Goal: Task Accomplishment & Management: Check status

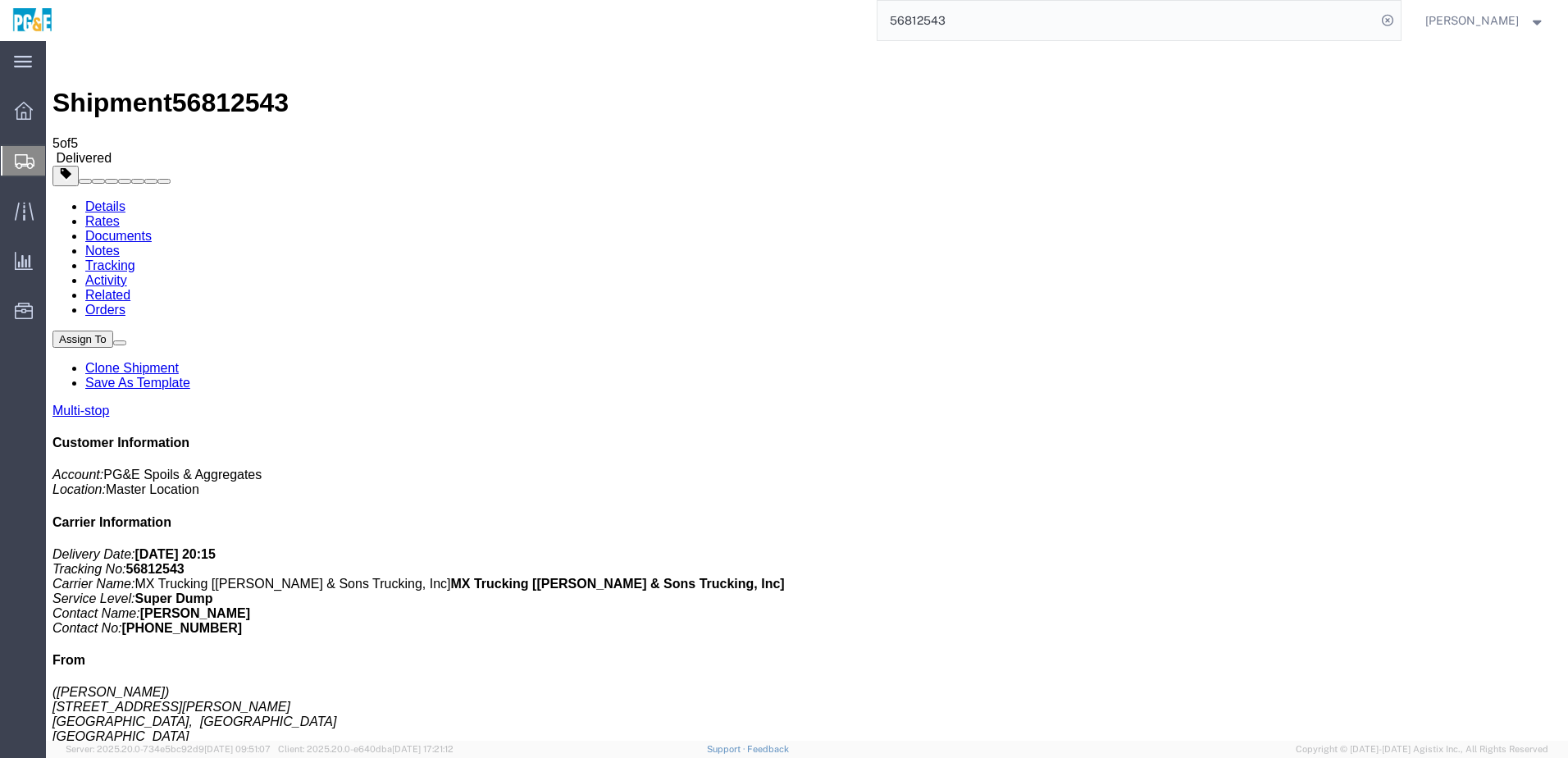
click at [135, 258] on link "Tracking" at bounding box center [110, 265] width 50 height 14
click at [100, 199] on link "Details" at bounding box center [105, 206] width 40 height 14
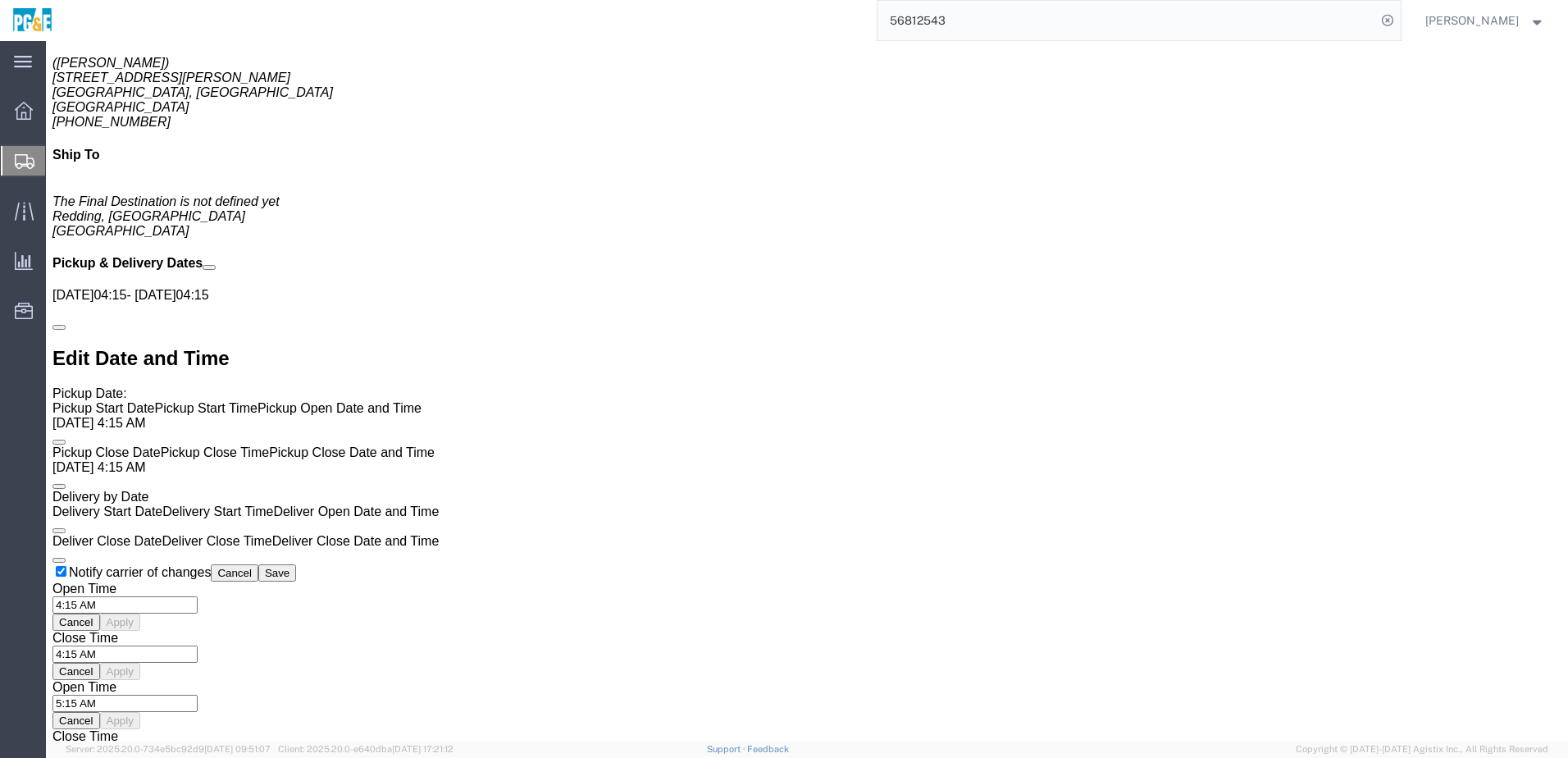
scroll to position [610, 0]
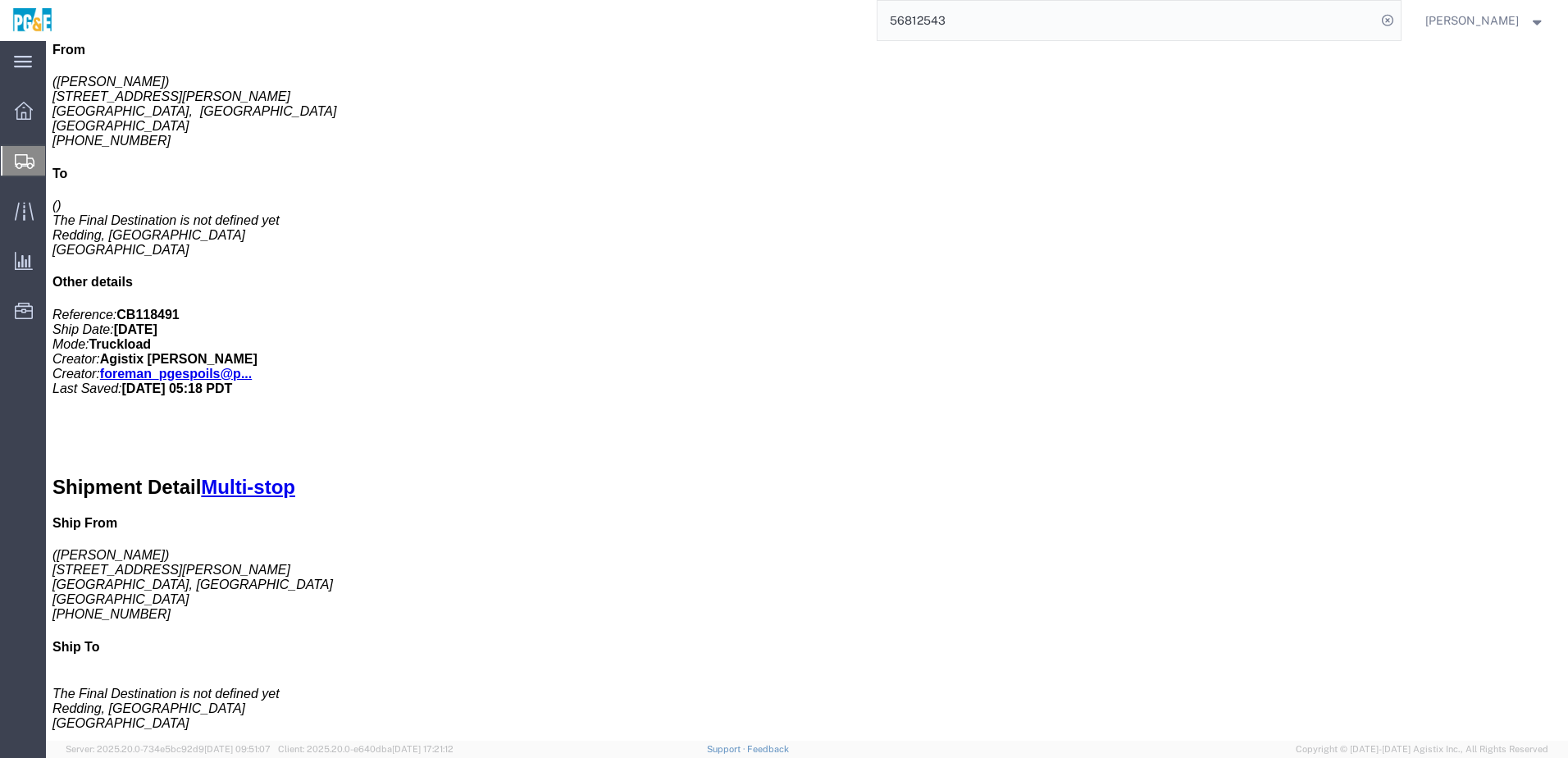
click link "Documents"
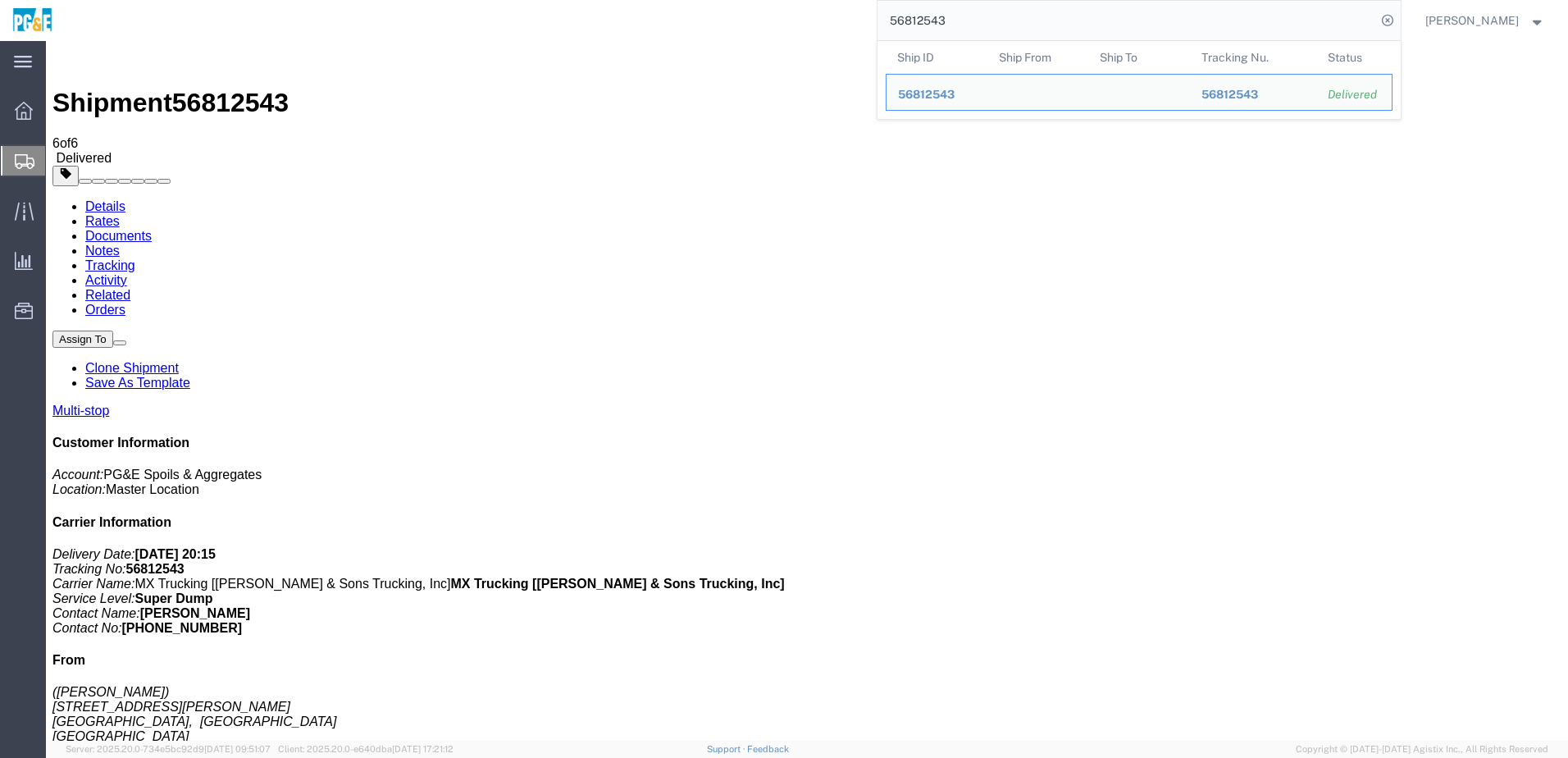
click at [773, 21] on input "56812543" at bounding box center [1127, 20] width 499 height 40
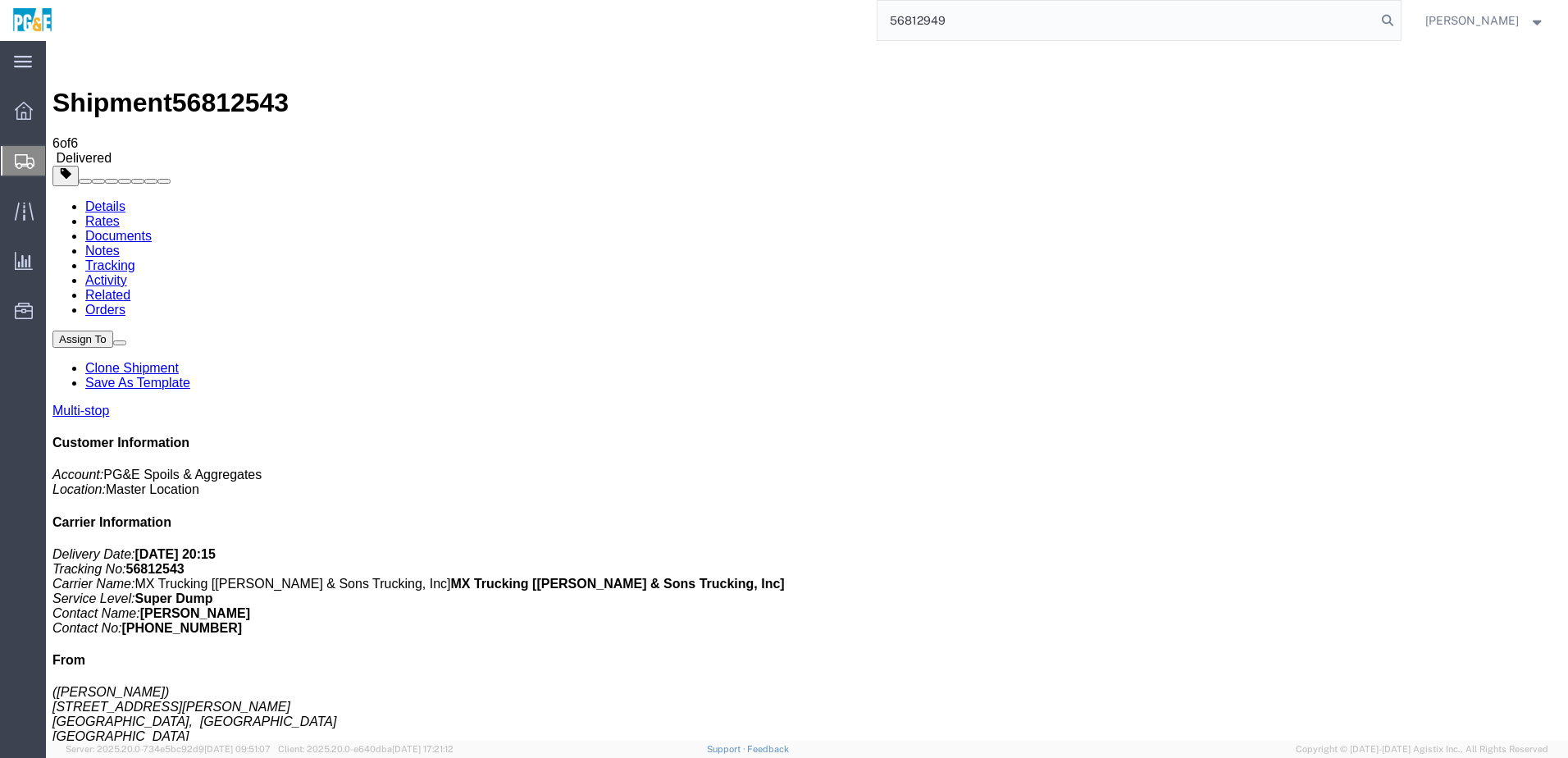
type input "56812949"
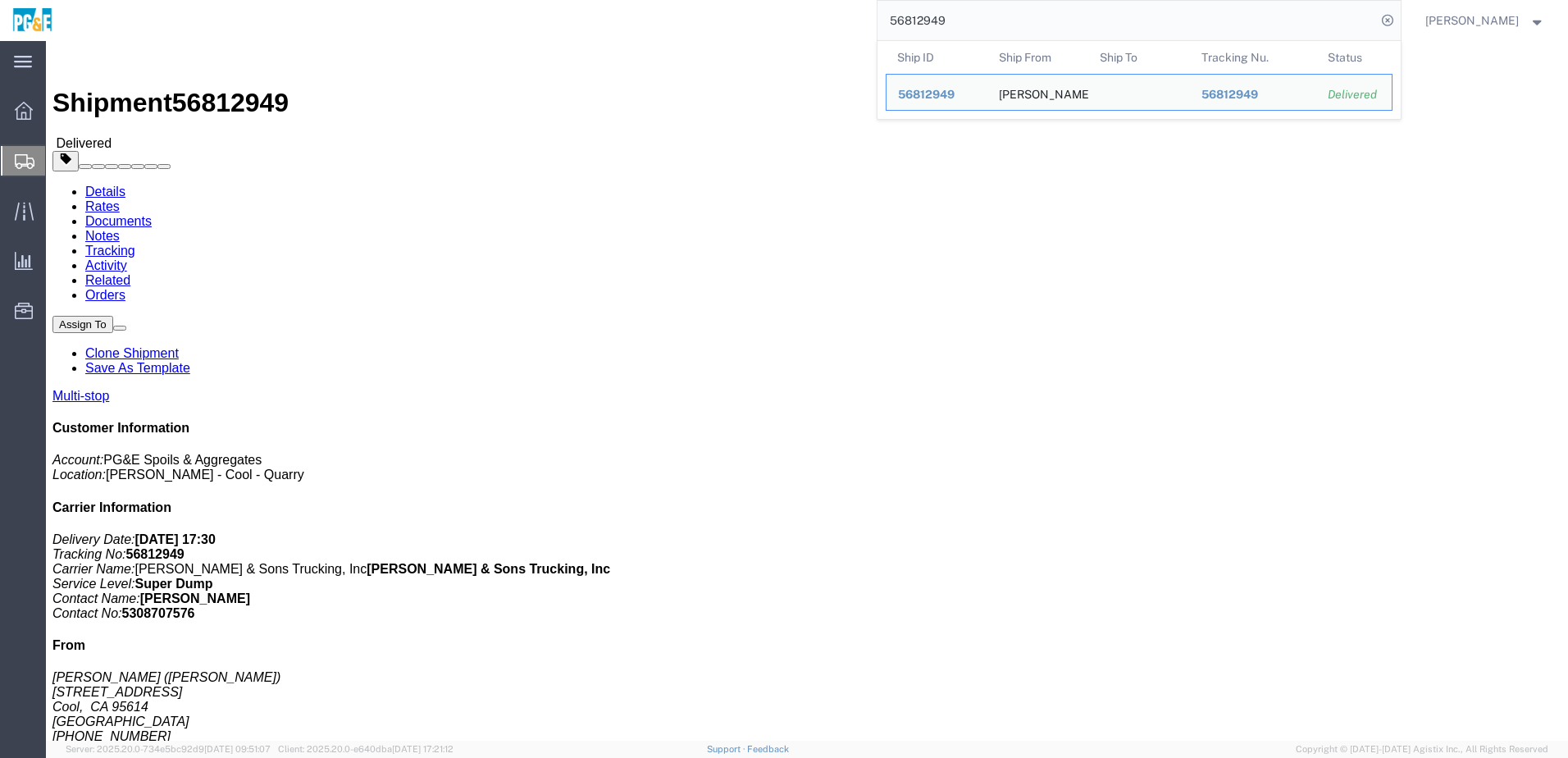
click link "Documents"
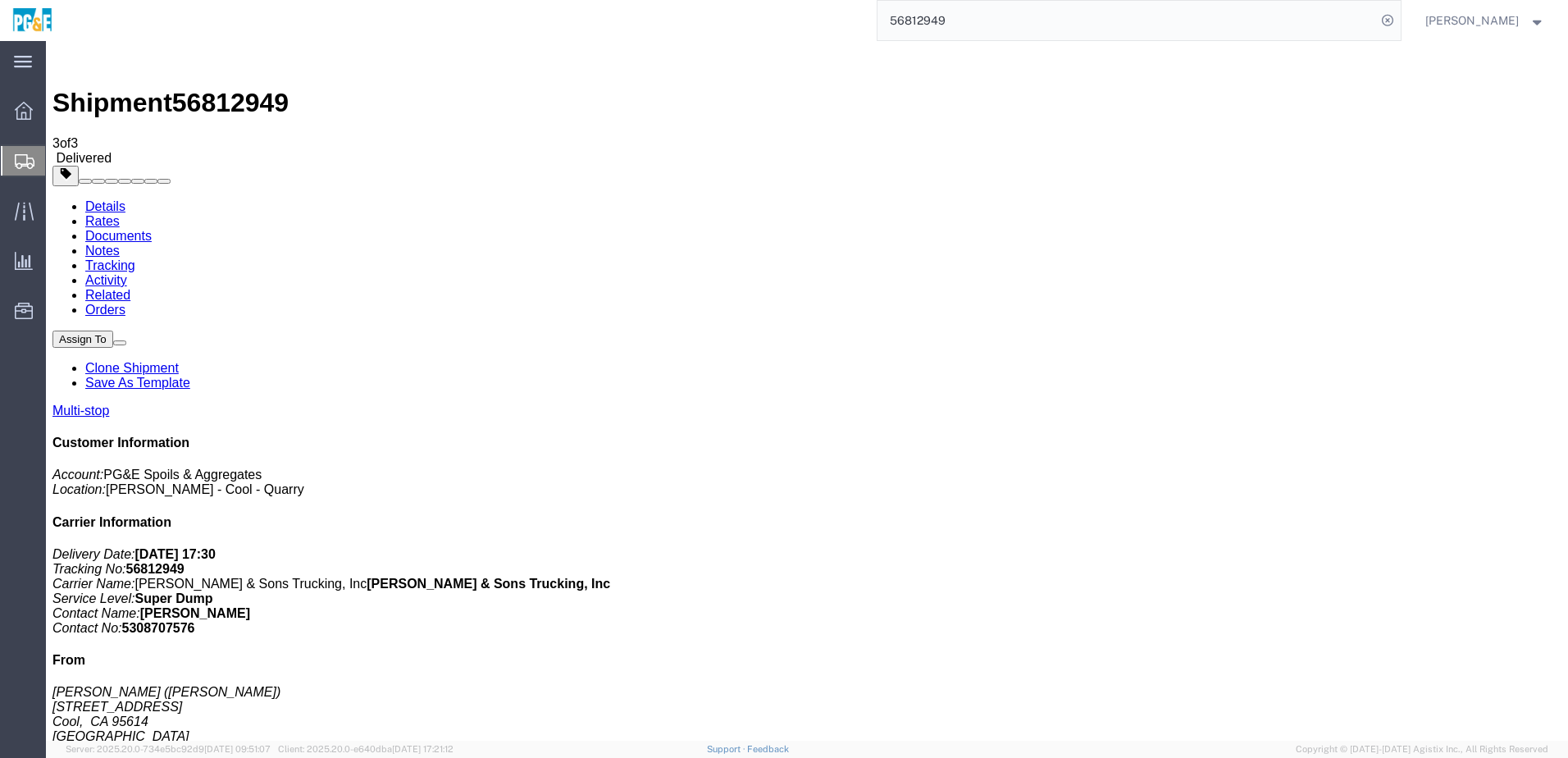
drag, startPoint x: 68, startPoint y: 258, endPoint x: 68, endPoint y: 246, distance: 12.0
checkbox input "true"
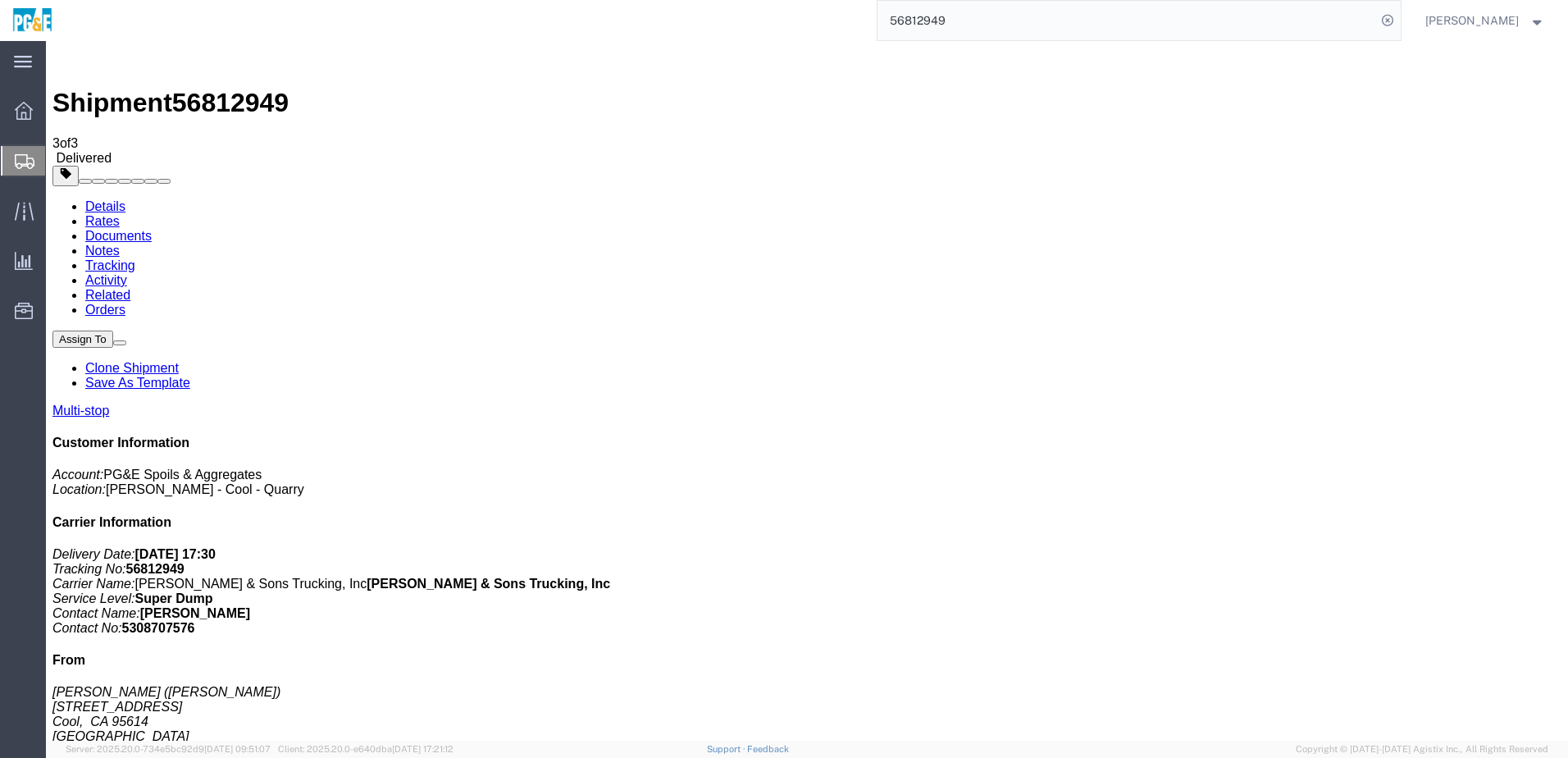
click at [135, 258] on link "Tracking" at bounding box center [110, 265] width 50 height 14
drag, startPoint x: 237, startPoint y: 107, endPoint x: 250, endPoint y: 105, distance: 13.2
click at [152, 229] on link "Documents" at bounding box center [119, 236] width 67 height 14
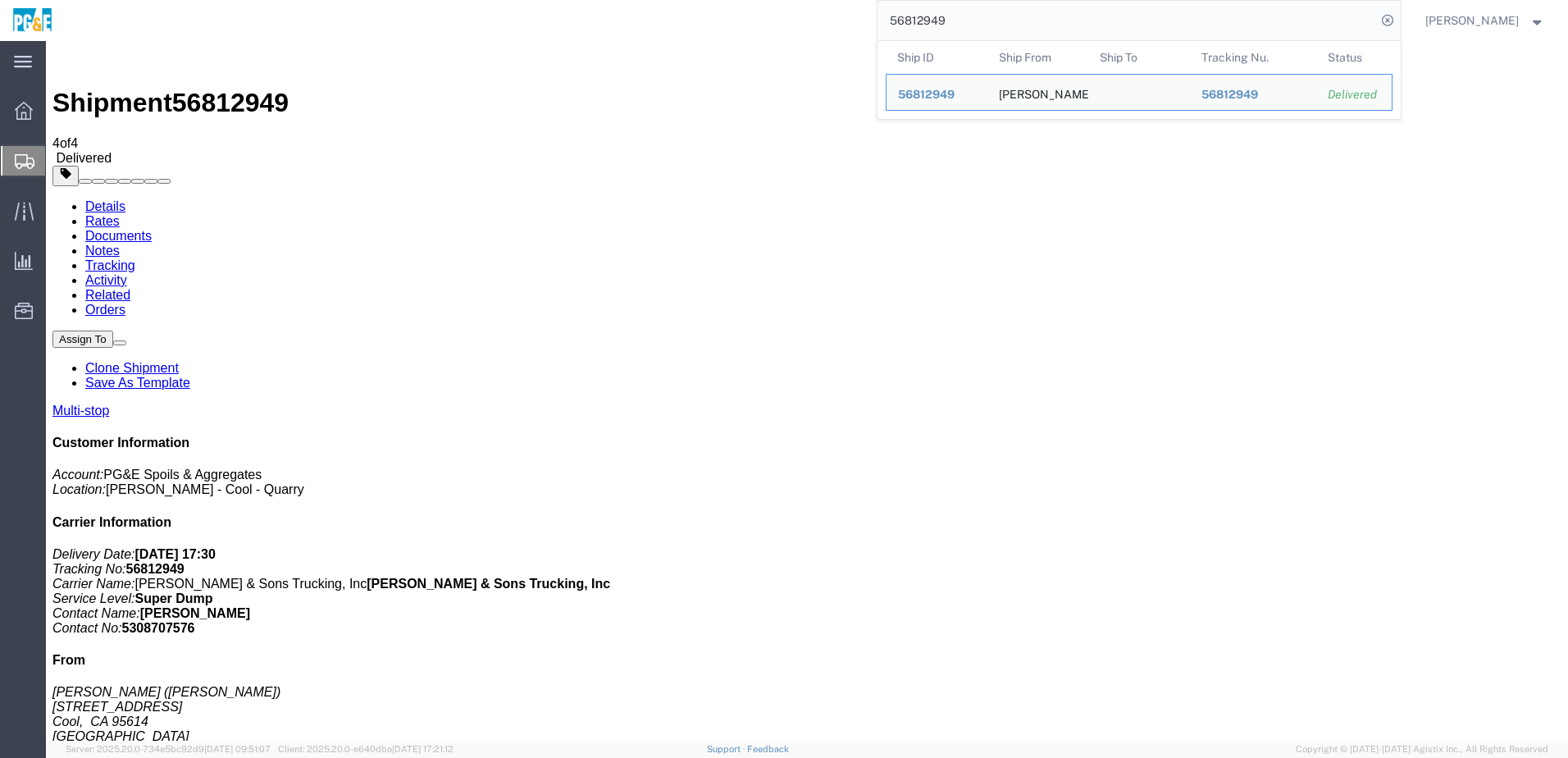
click at [773, 23] on input "56812949" at bounding box center [1127, 20] width 499 height 40
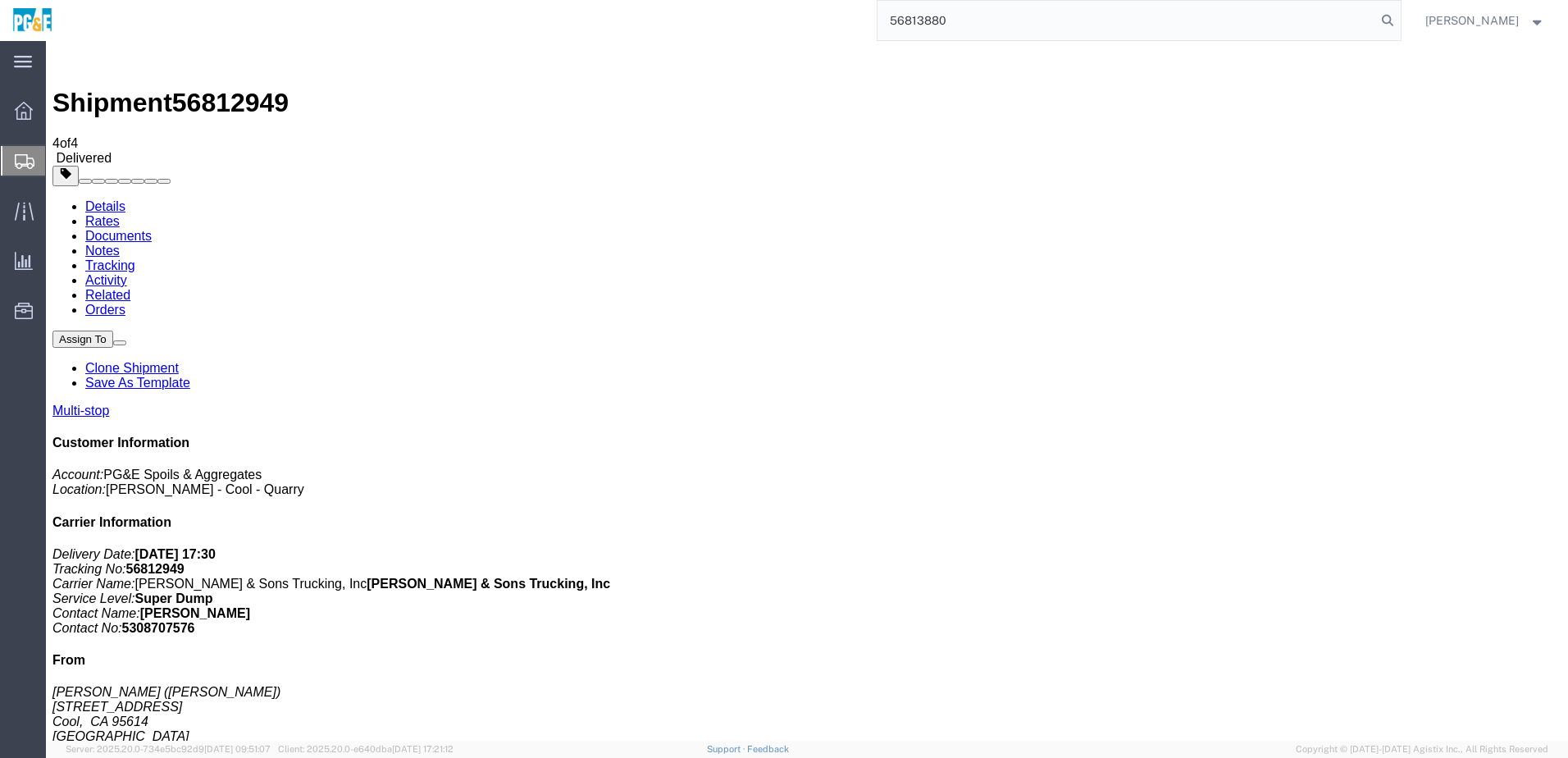
type input "56813880"
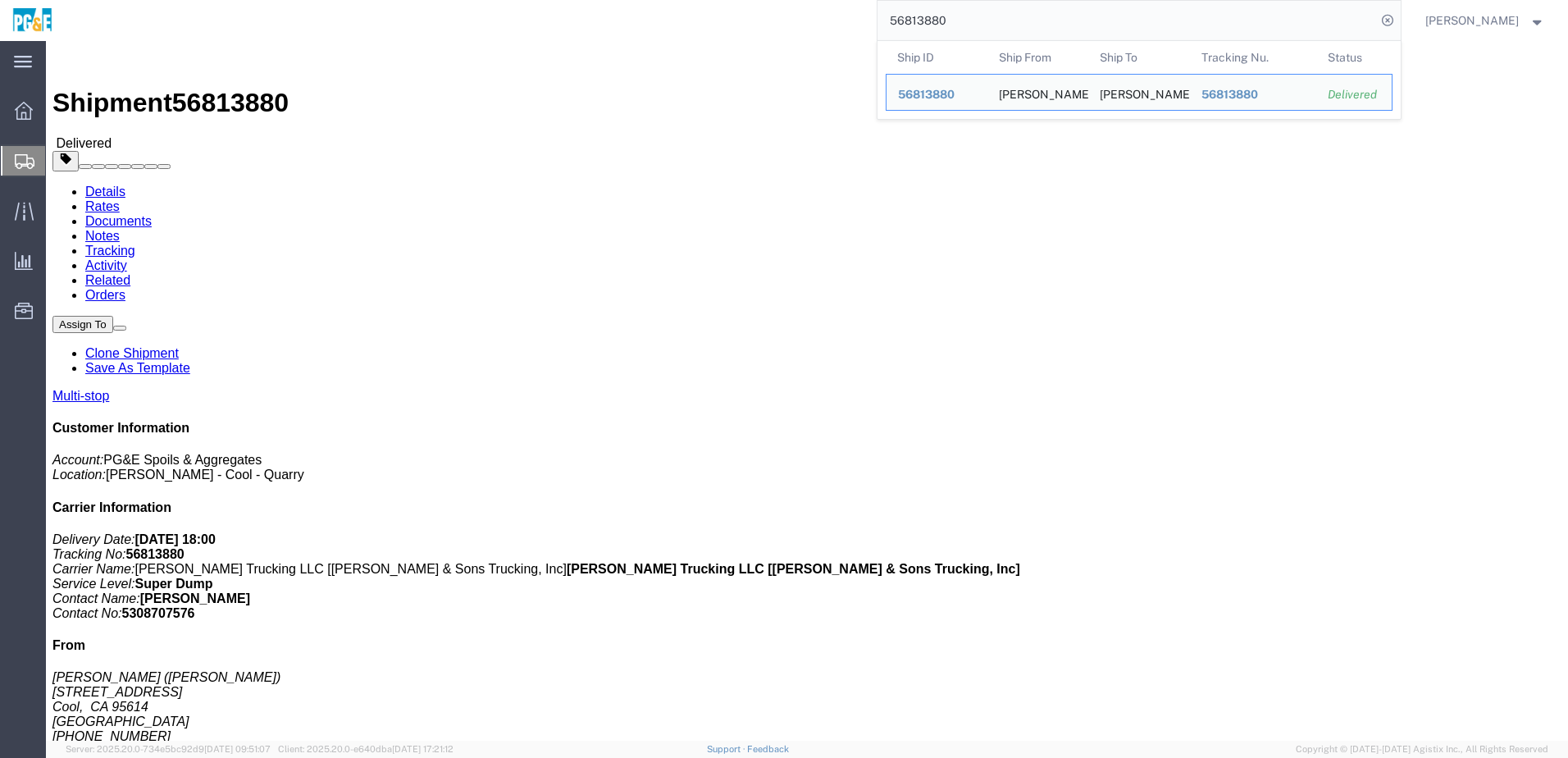
click link "Documents"
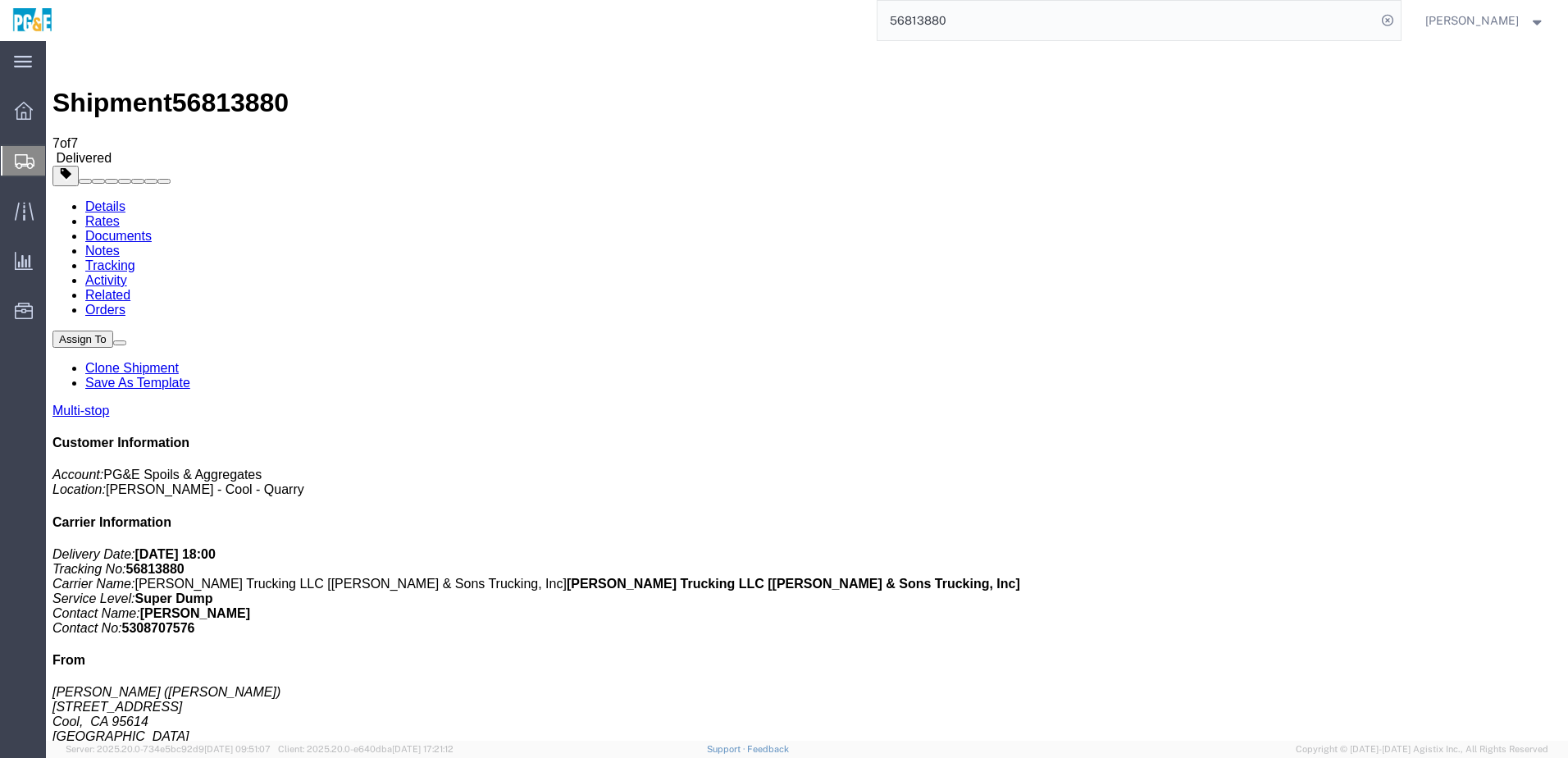
checkbox input "true"
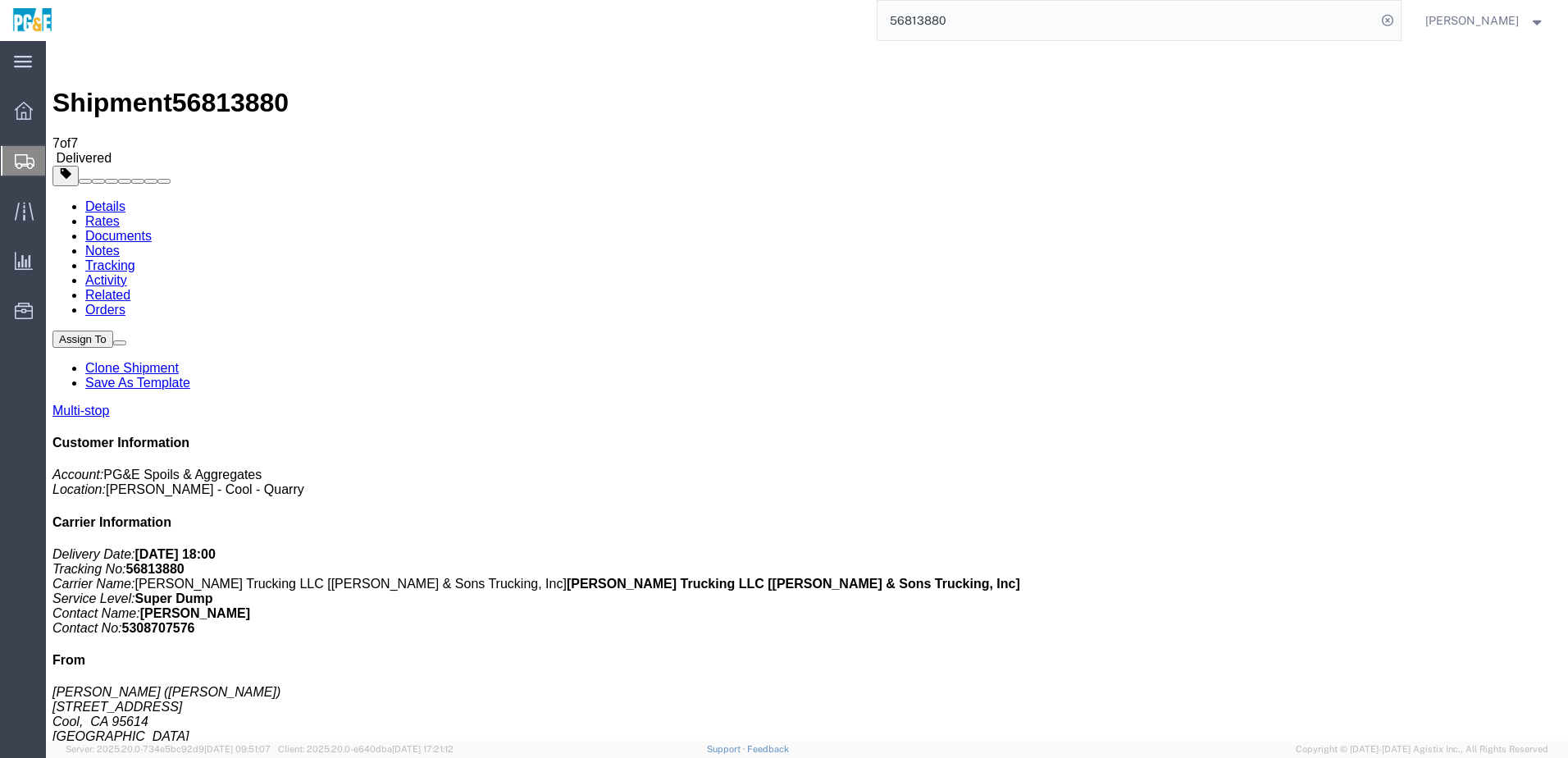
checkbox input "true"
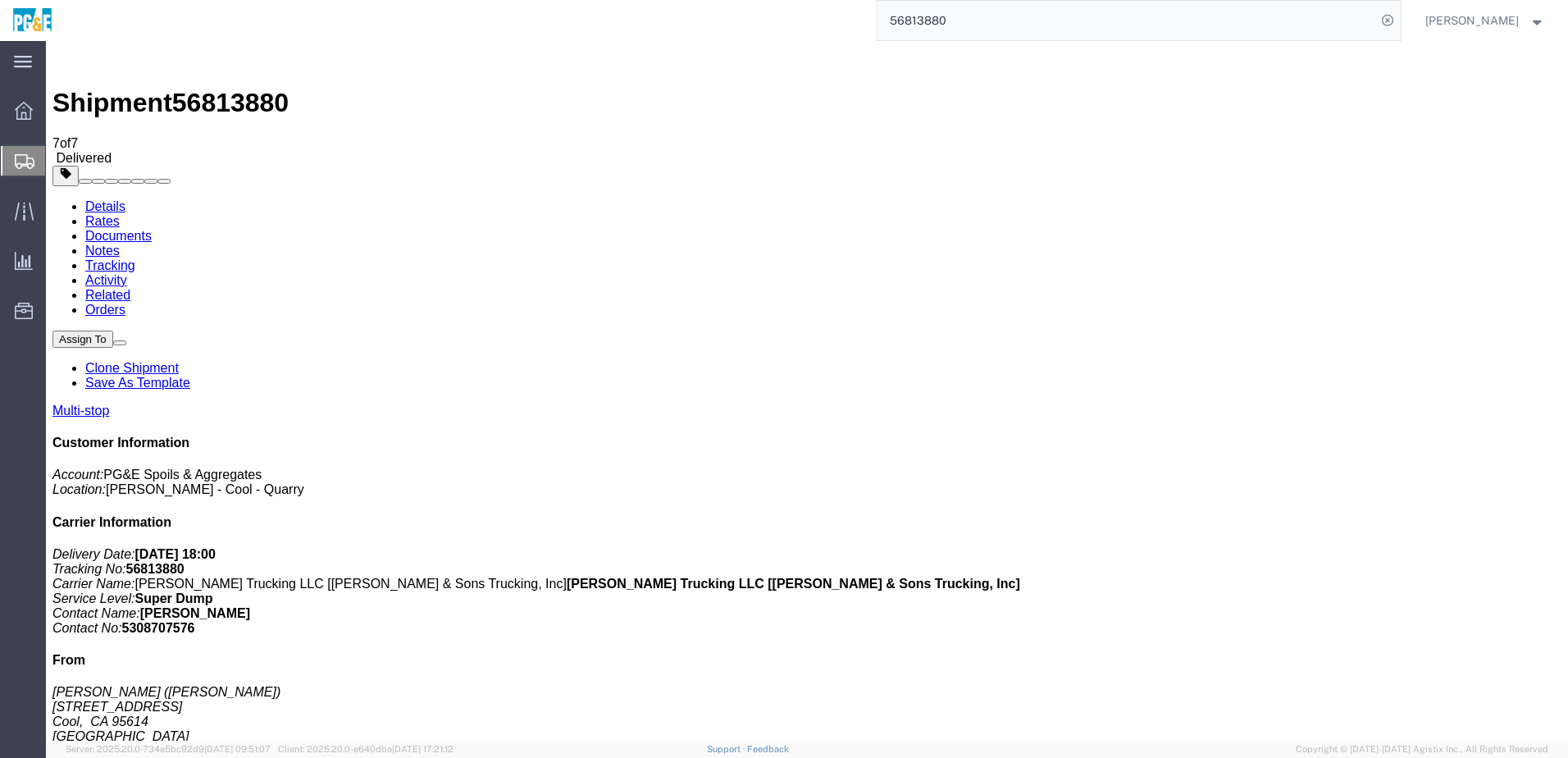
click at [135, 258] on link "Tracking" at bounding box center [110, 265] width 50 height 14
click at [773, 22] on input "56813880" at bounding box center [1127, 20] width 499 height 40
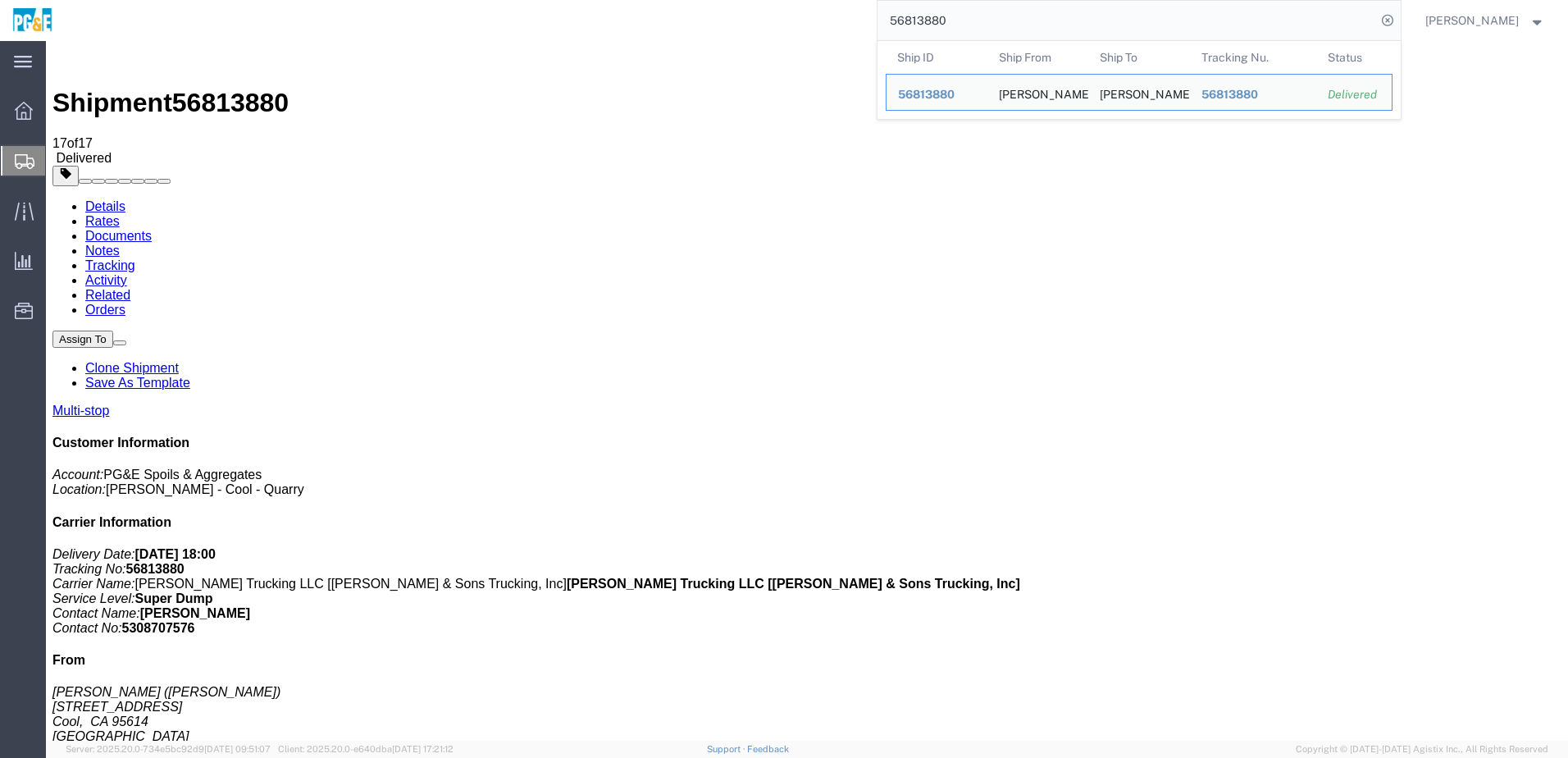
click at [773, 22] on input "56813880" at bounding box center [1127, 20] width 499 height 40
paste input "24933"
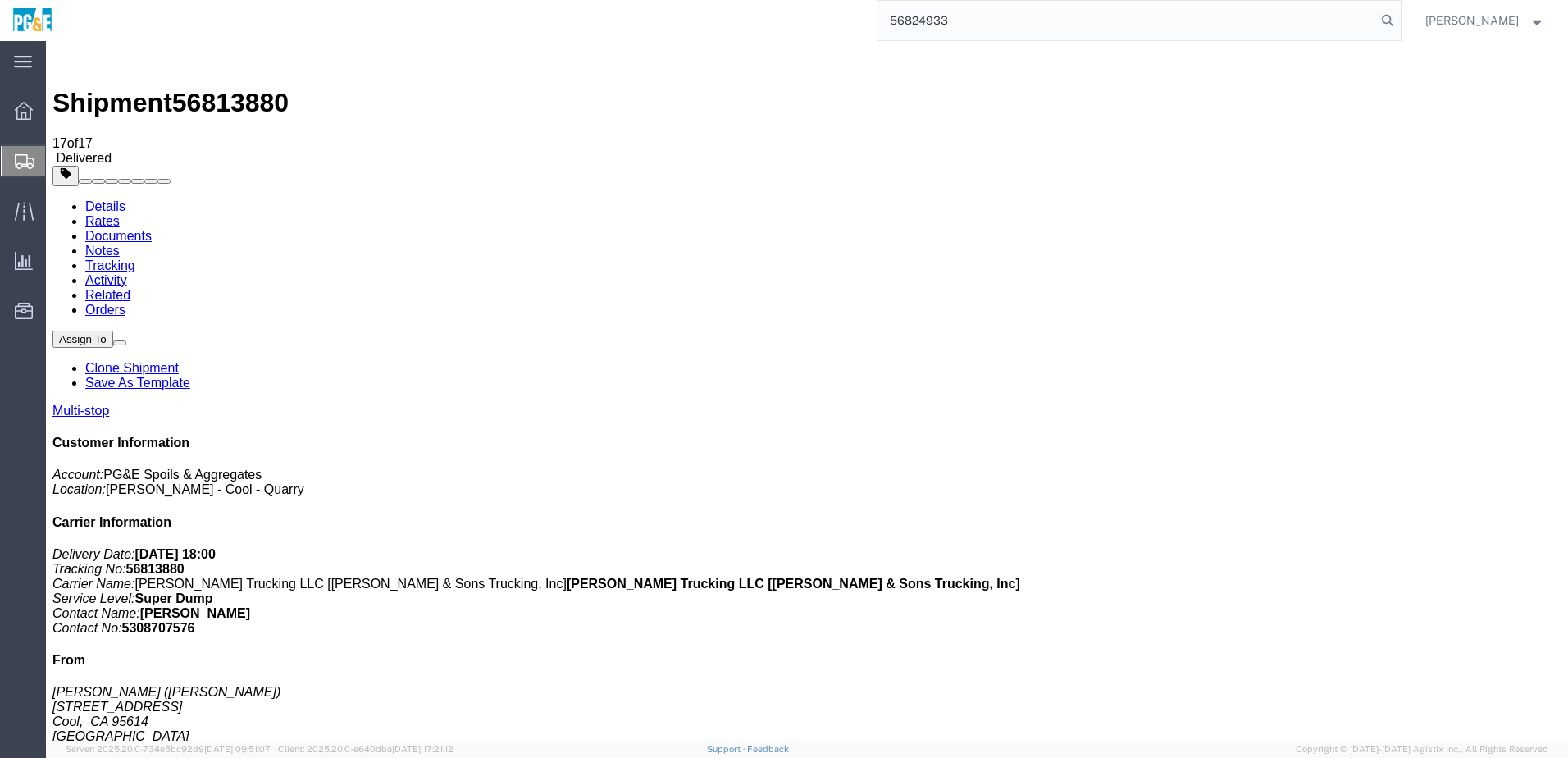
type input "56824933"
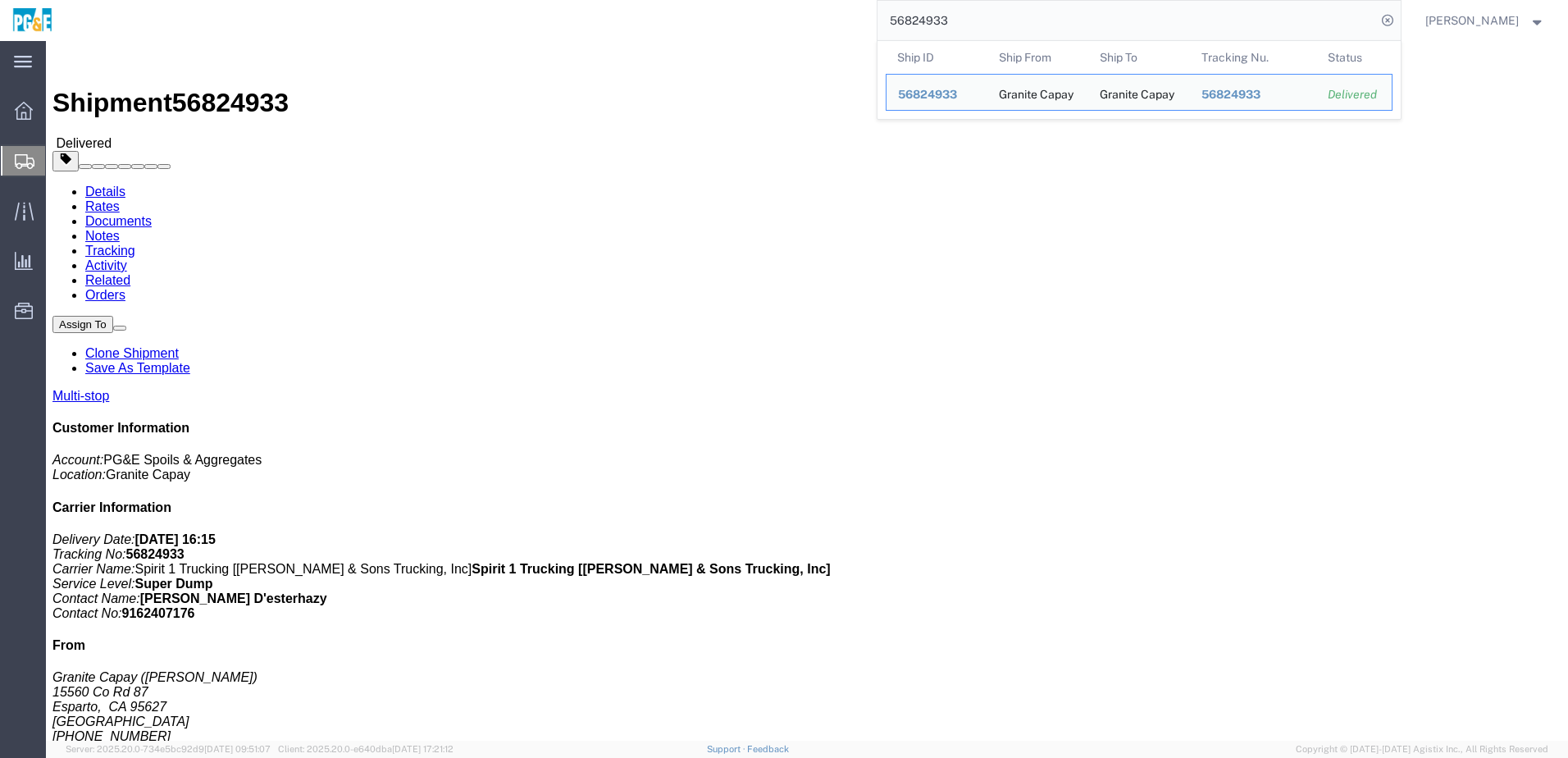
drag, startPoint x: 286, startPoint y: 441, endPoint x: 497, endPoint y: 442, distance: 211.0
click div "[STREET_ADDRESS]"
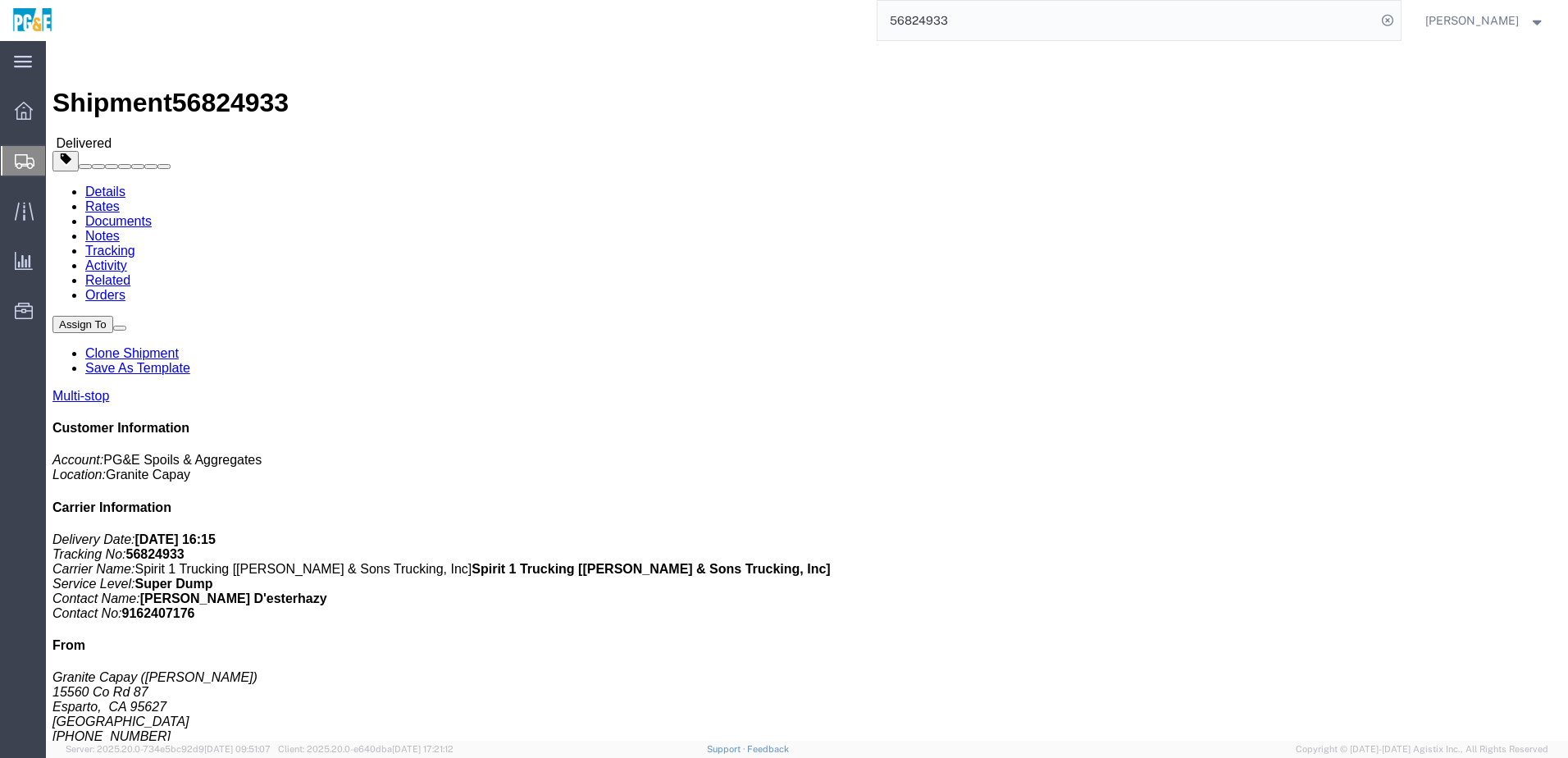
copy div "[STREET_ADDRESS]"
click link "Documents"
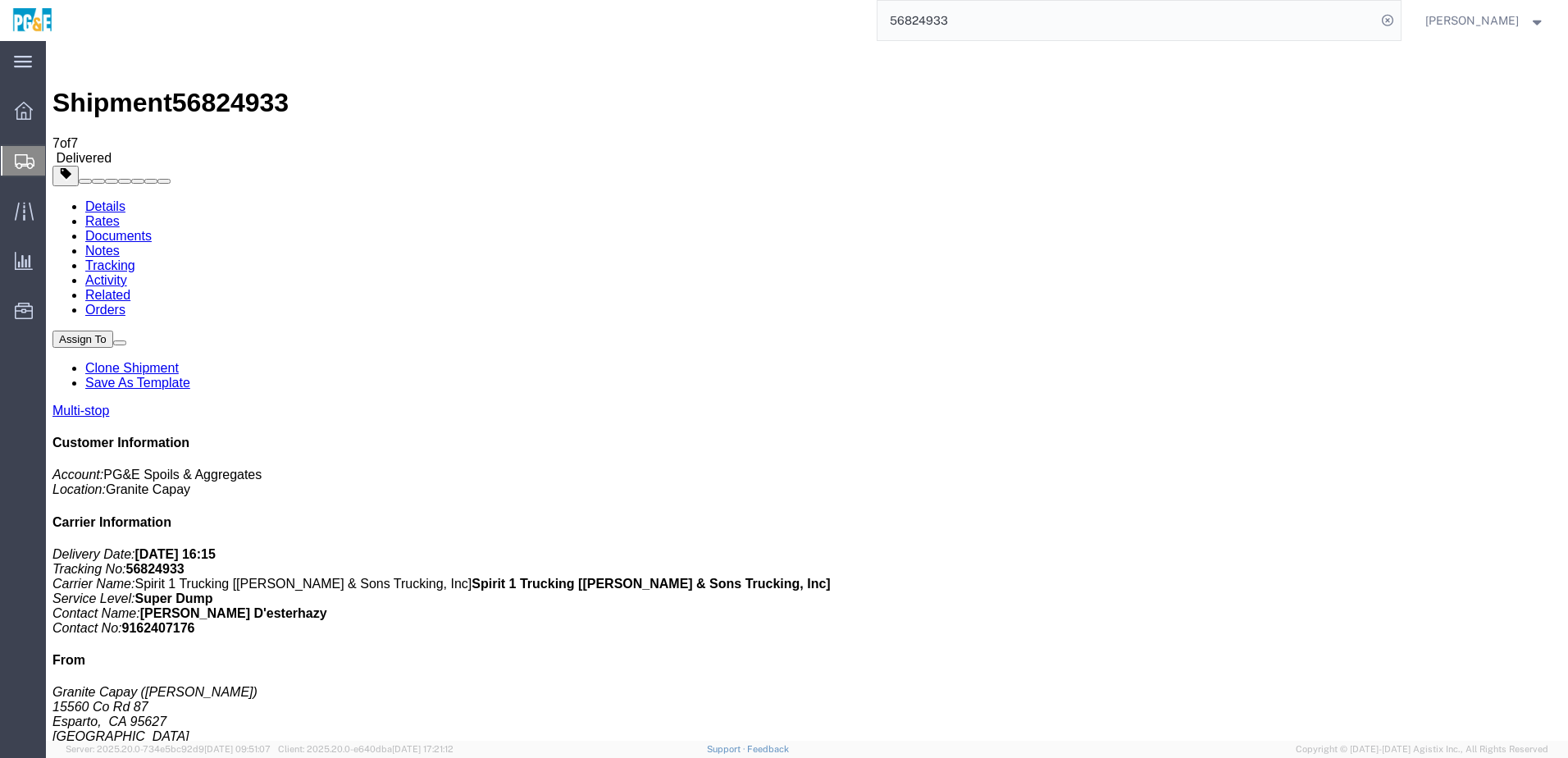
checkbox input "true"
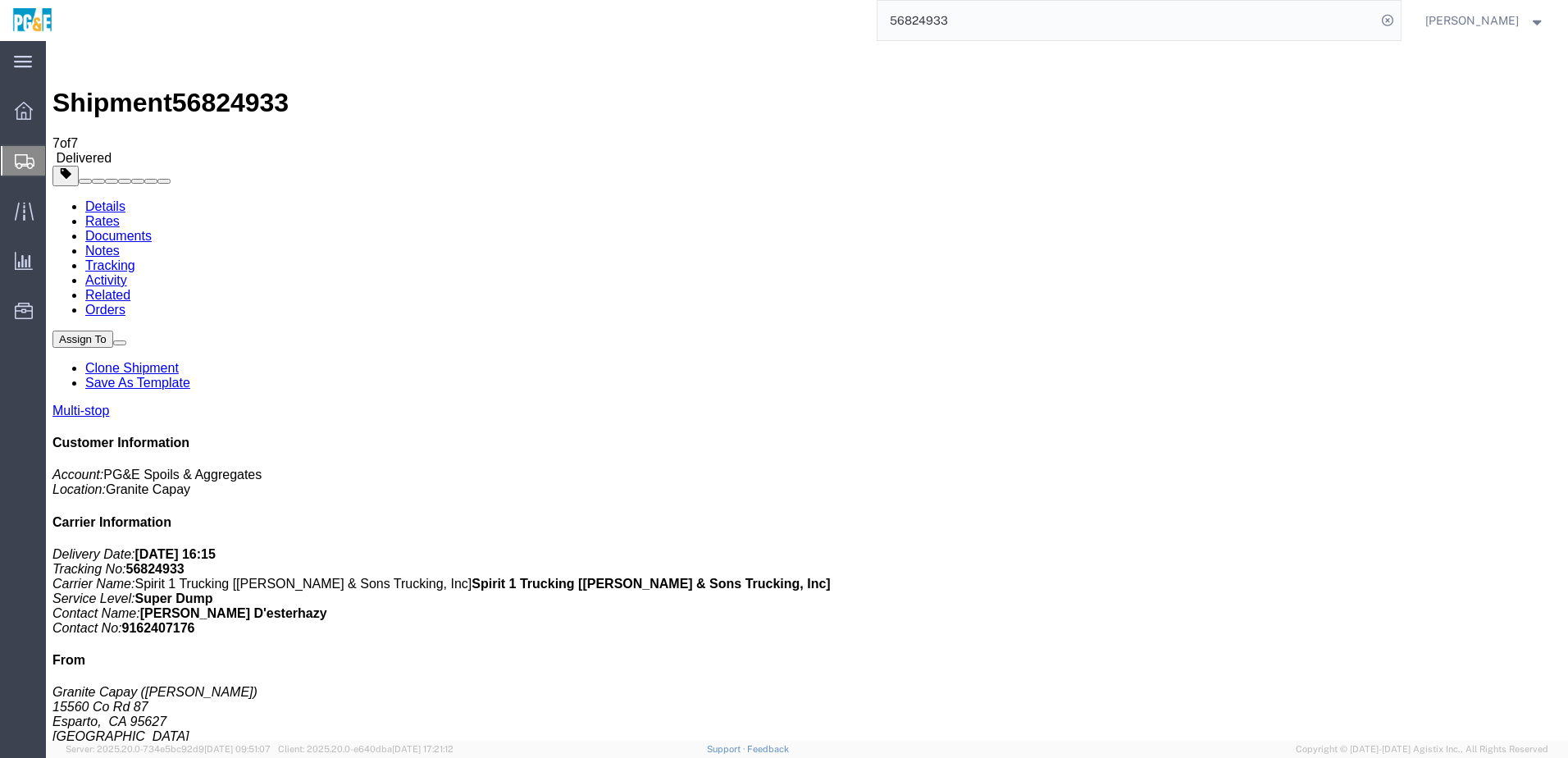
checkbox input "true"
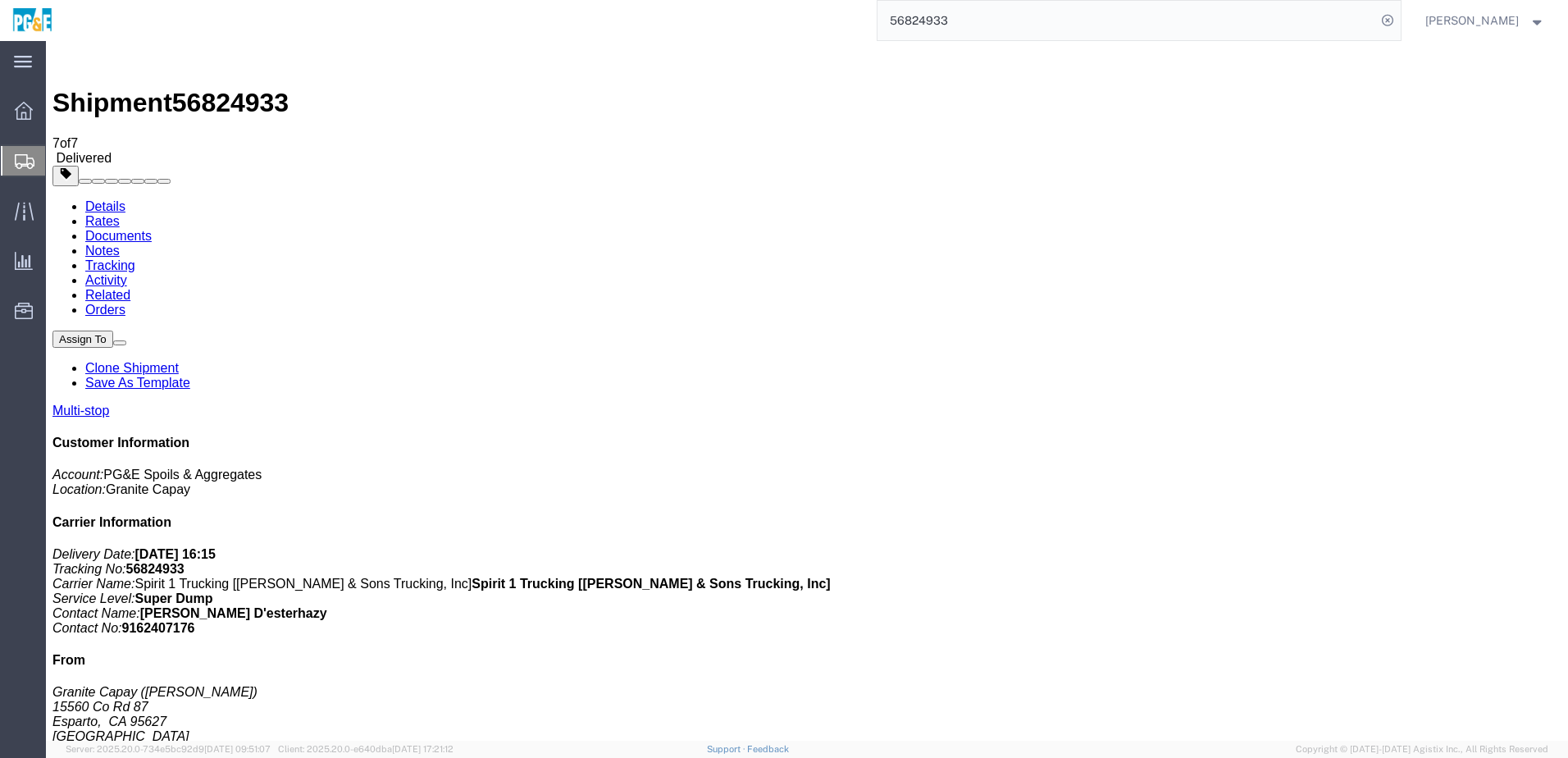
checkbox input "true"
click at [135, 258] on link "Tracking" at bounding box center [110, 265] width 50 height 14
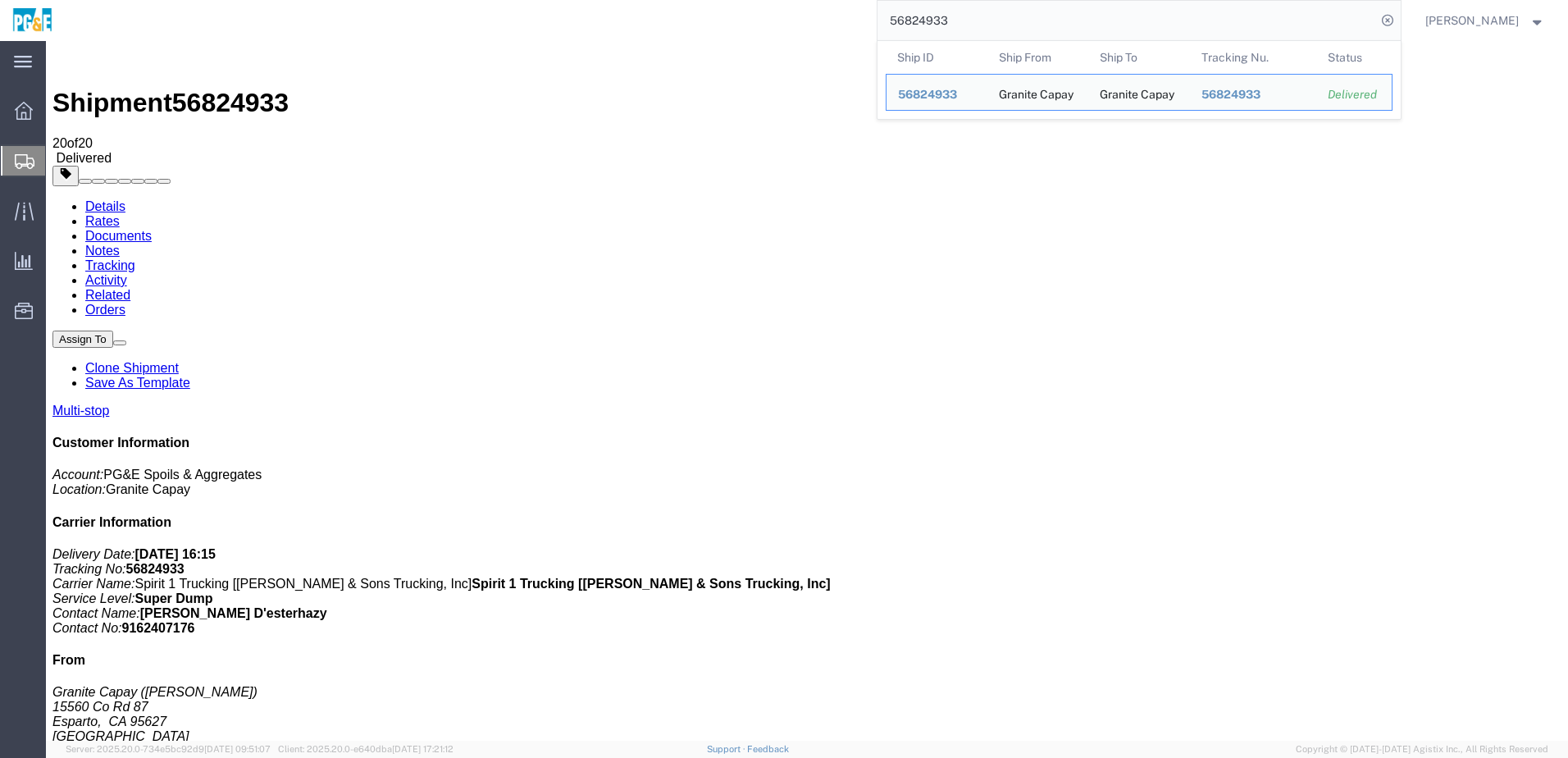
click at [773, 16] on input "56824933" at bounding box center [1127, 20] width 499 height 40
paste input "38690"
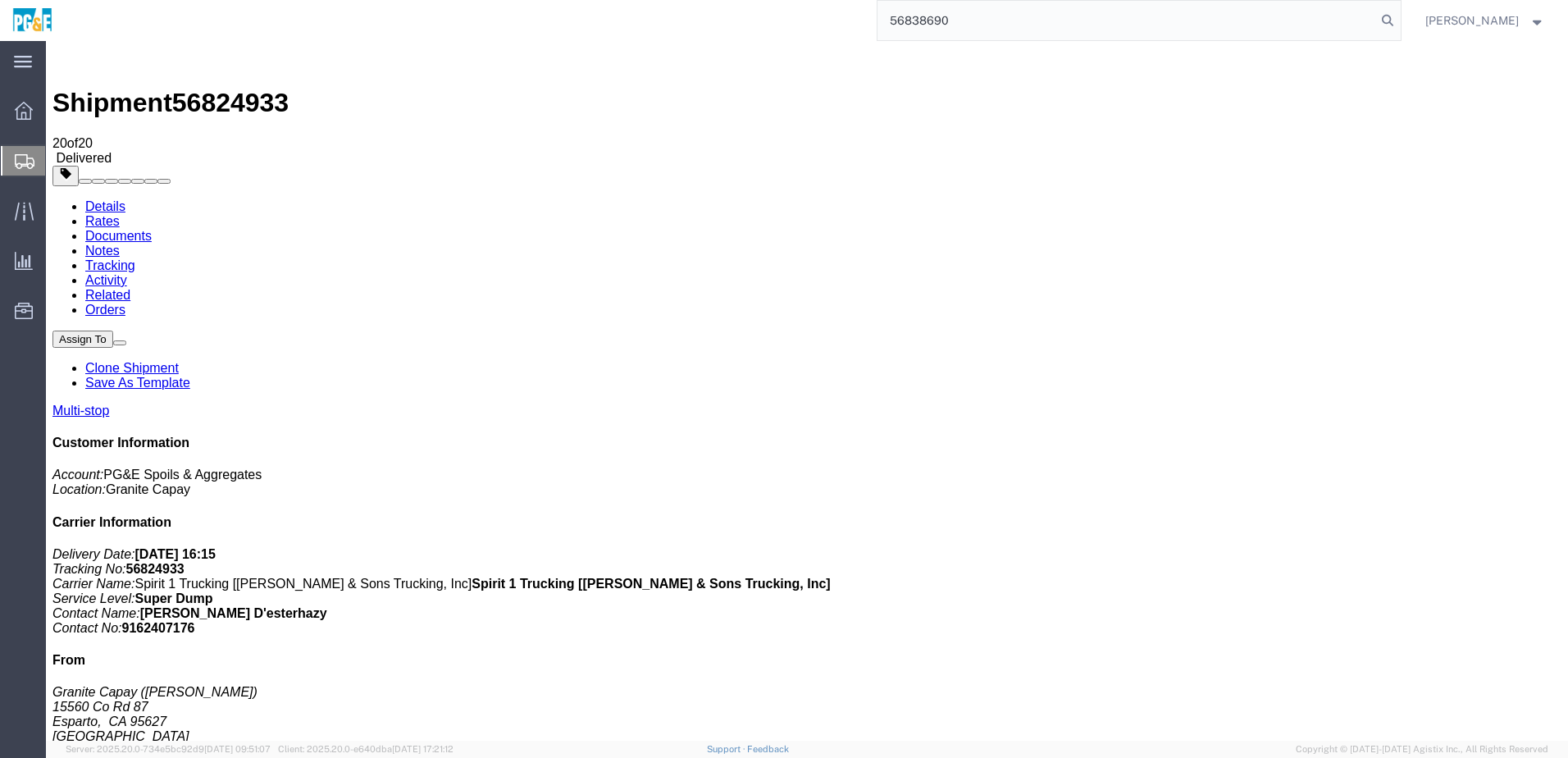
type input "56838690"
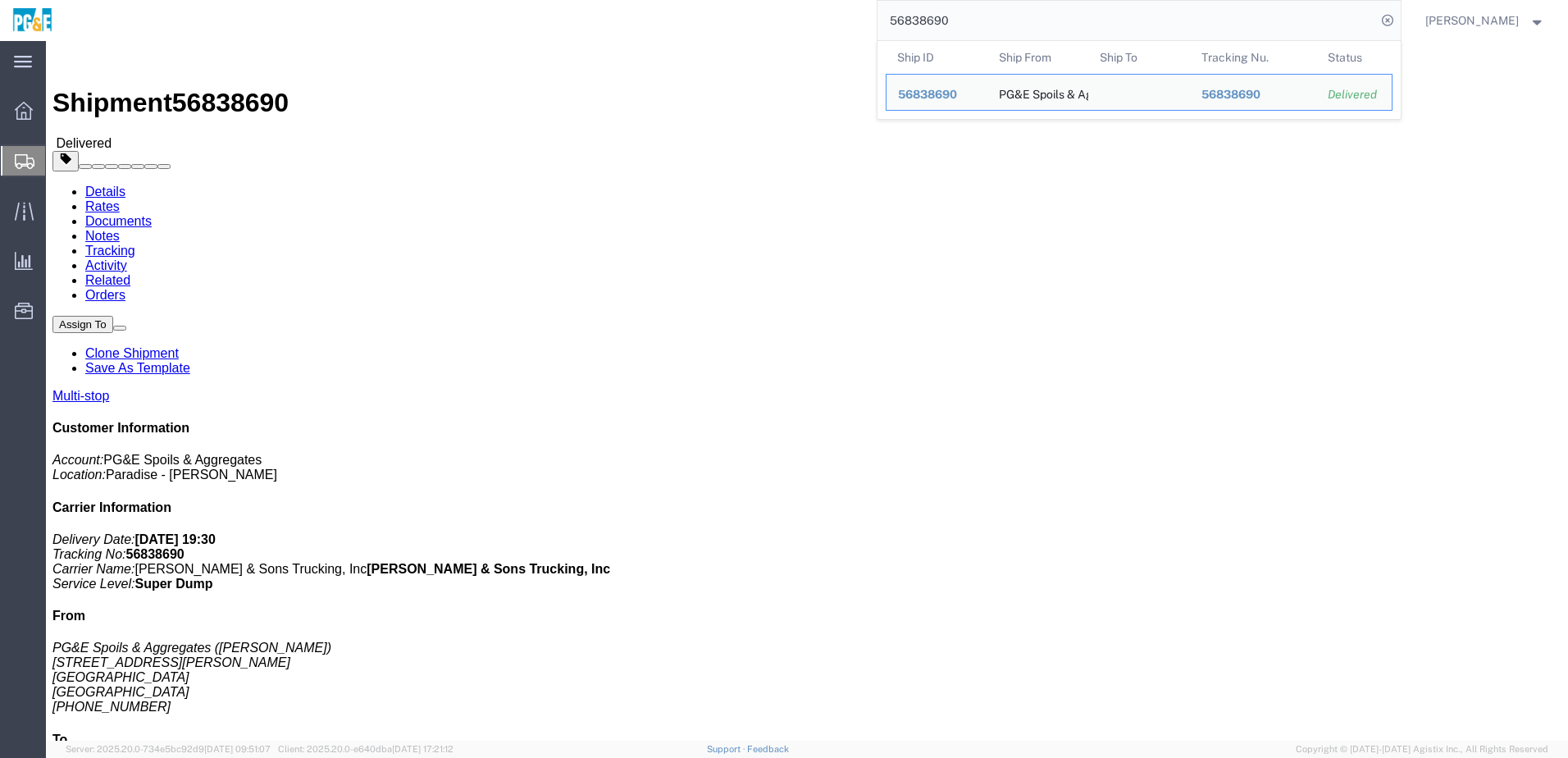
click div "Leg 1 - Truckload Vehicle 1: Super Dump Number of trucks: 1"
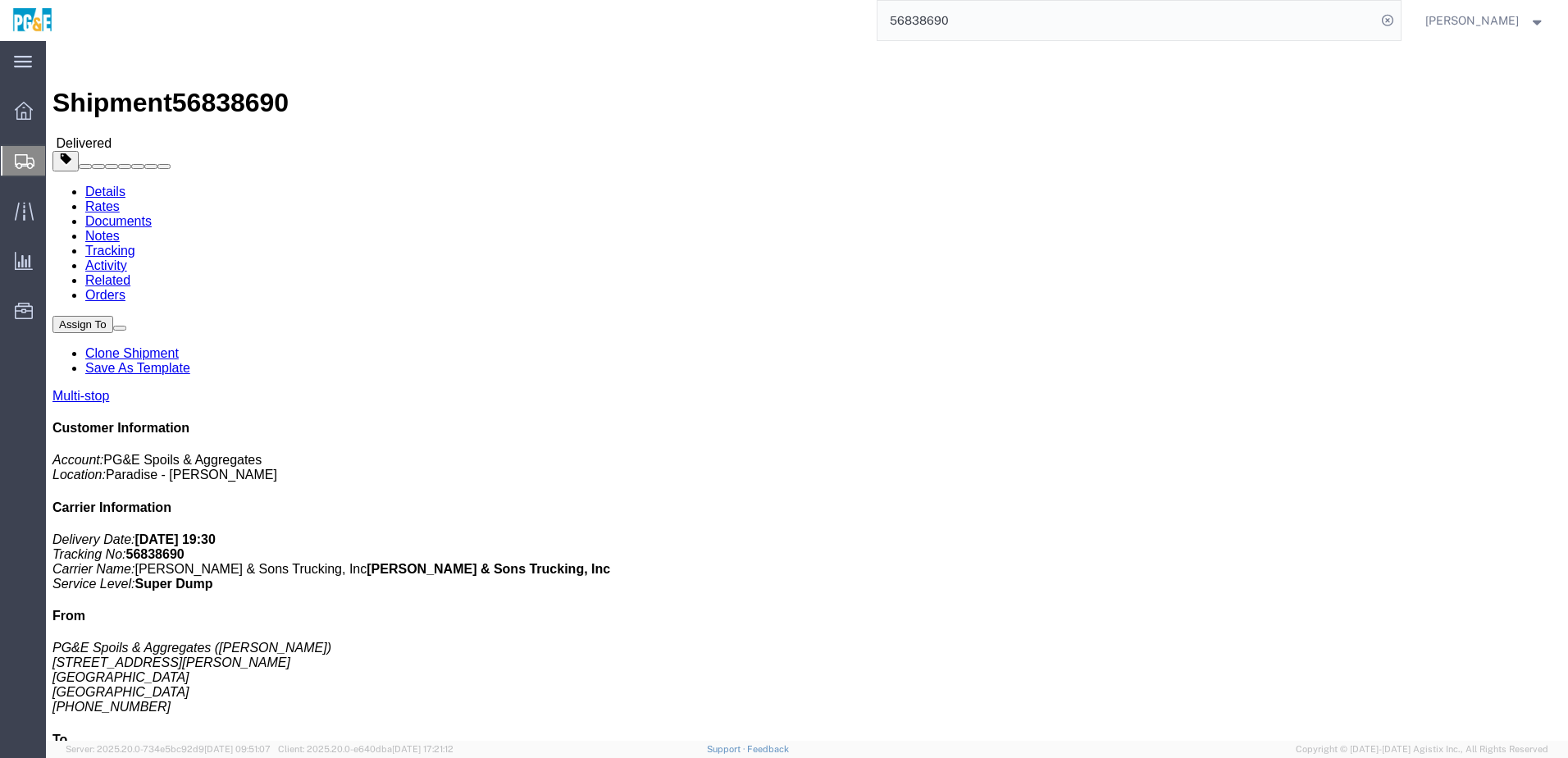
click link "Documents"
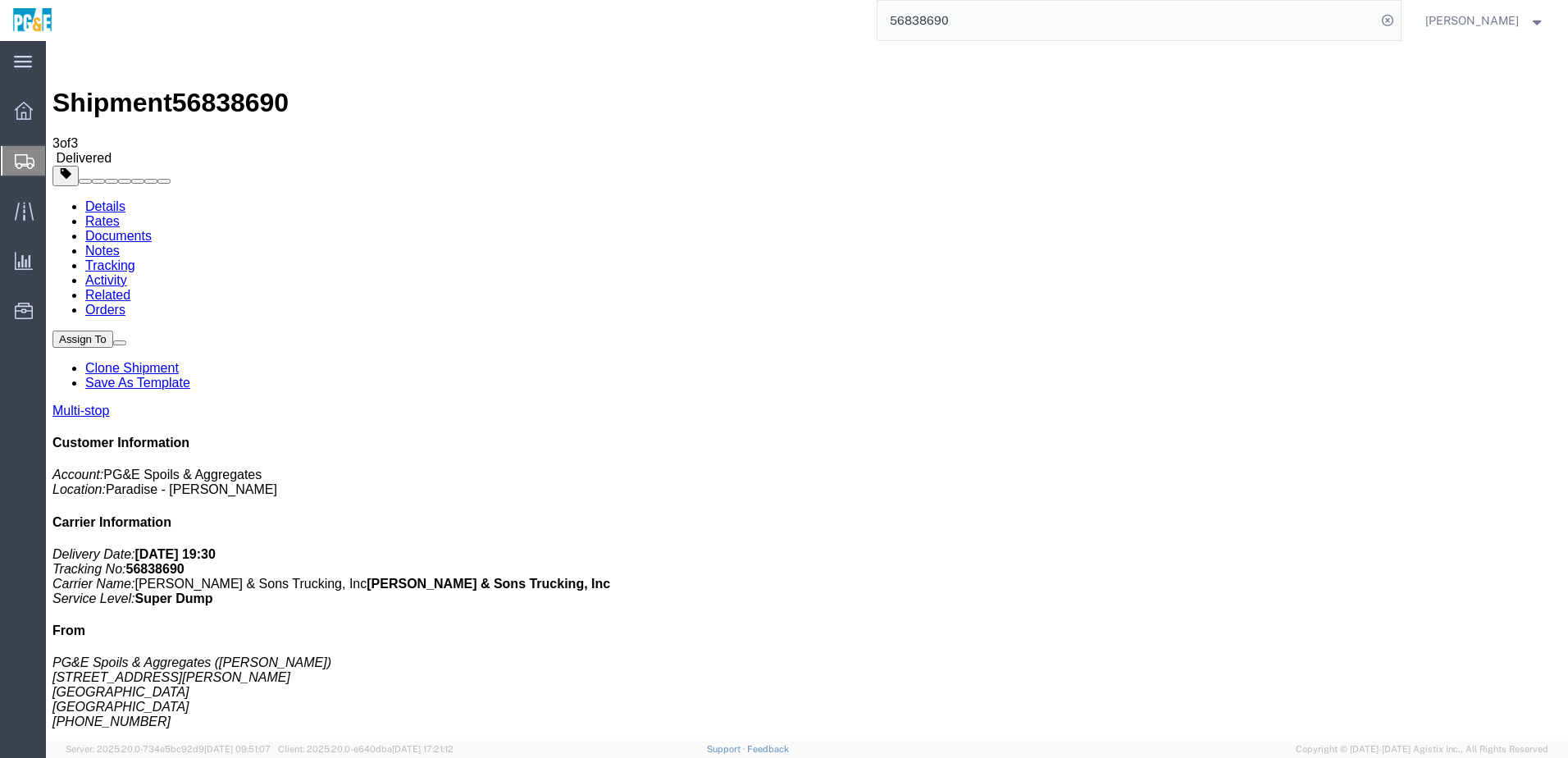
checkbox input "true"
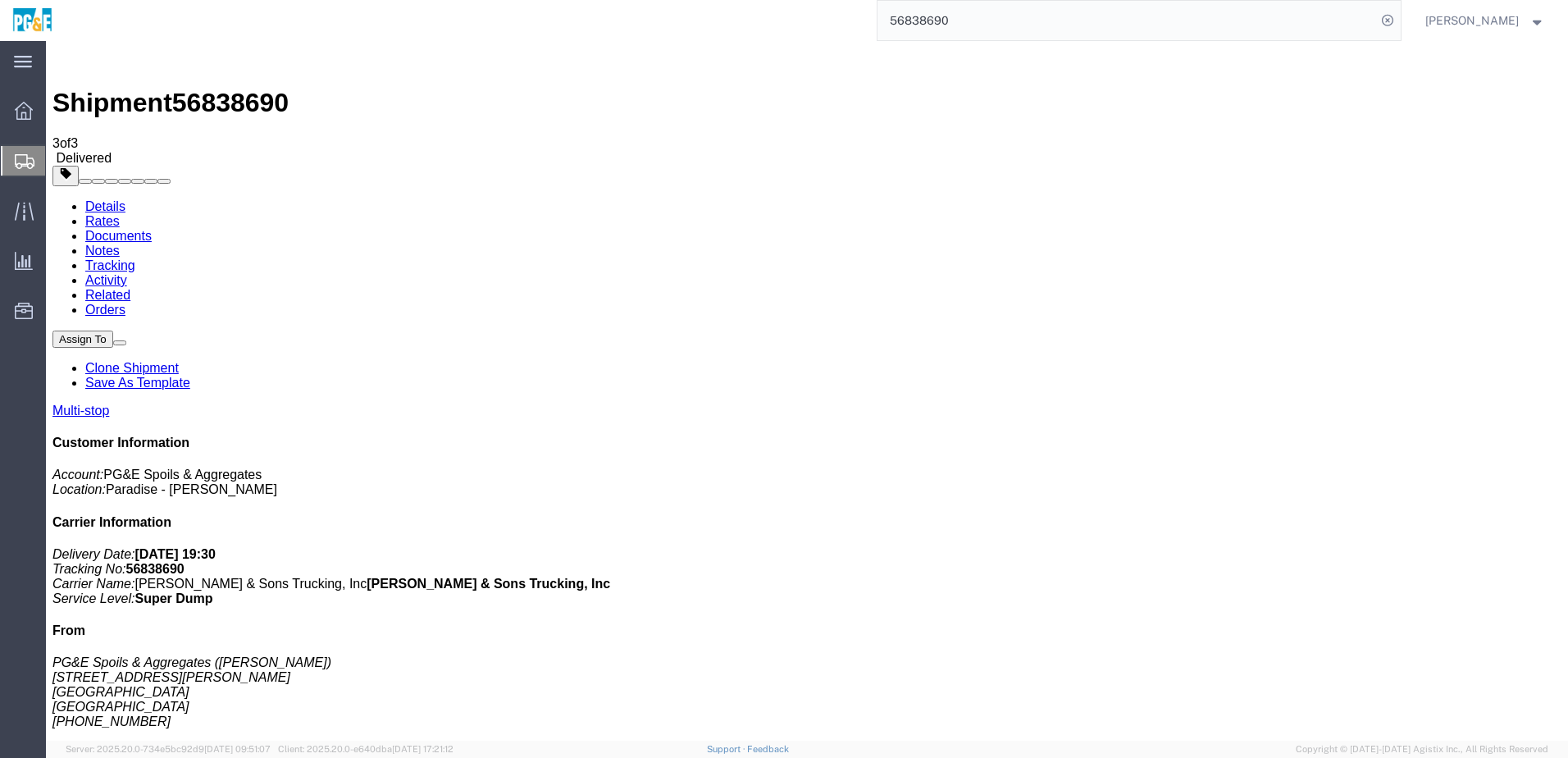
click at [135, 258] on link "Tracking" at bounding box center [110, 265] width 50 height 14
click at [111, 199] on link "Details" at bounding box center [105, 206] width 40 height 14
click div "Leg 1 - Truckload Vehicle 1: Super Dump Number of trucks: 1"
click link "Documents"
click at [135, 258] on link "Tracking" at bounding box center [110, 265] width 50 height 14
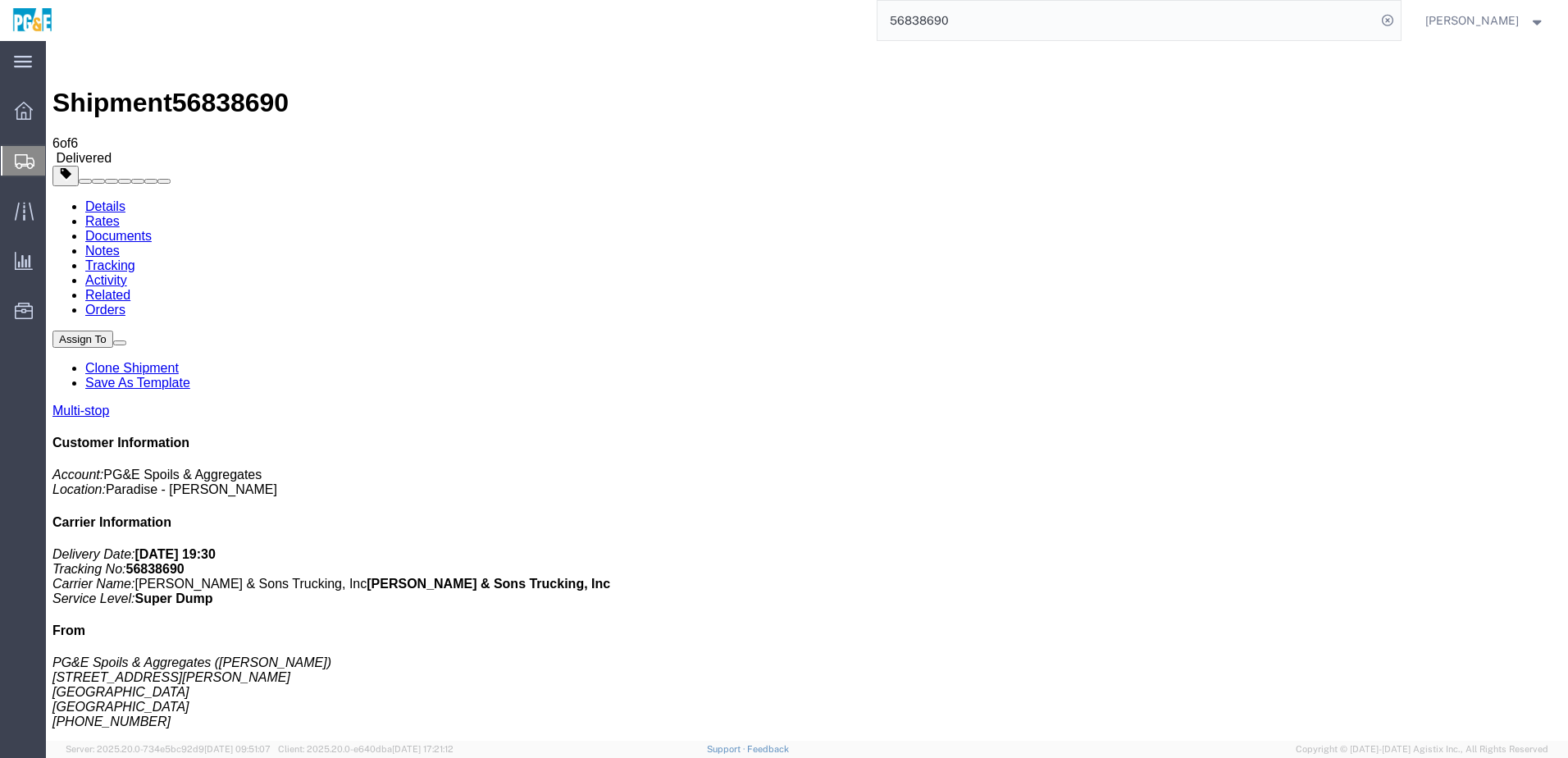
click at [92, 199] on link "Details" at bounding box center [105, 206] width 40 height 14
drag, startPoint x: 260, startPoint y: 442, endPoint x: 450, endPoint y: 444, distance: 190.0
click div "[STREET_ADDRESS][PERSON_NAME]"
copy div "[STREET_ADDRESS][PERSON_NAME]"
click link "Documents"
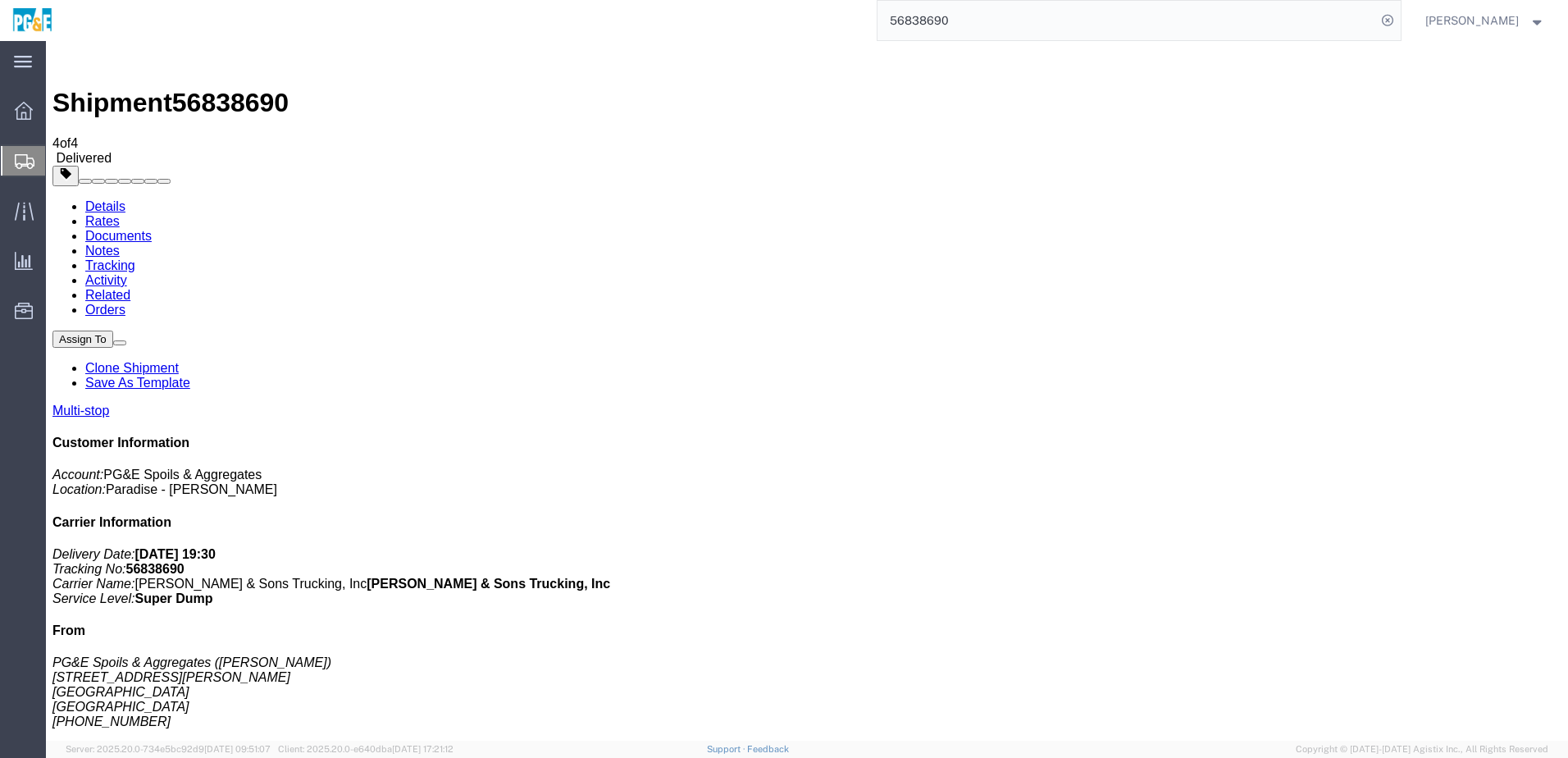
click at [773, 18] on input "56838690" at bounding box center [1127, 20] width 499 height 40
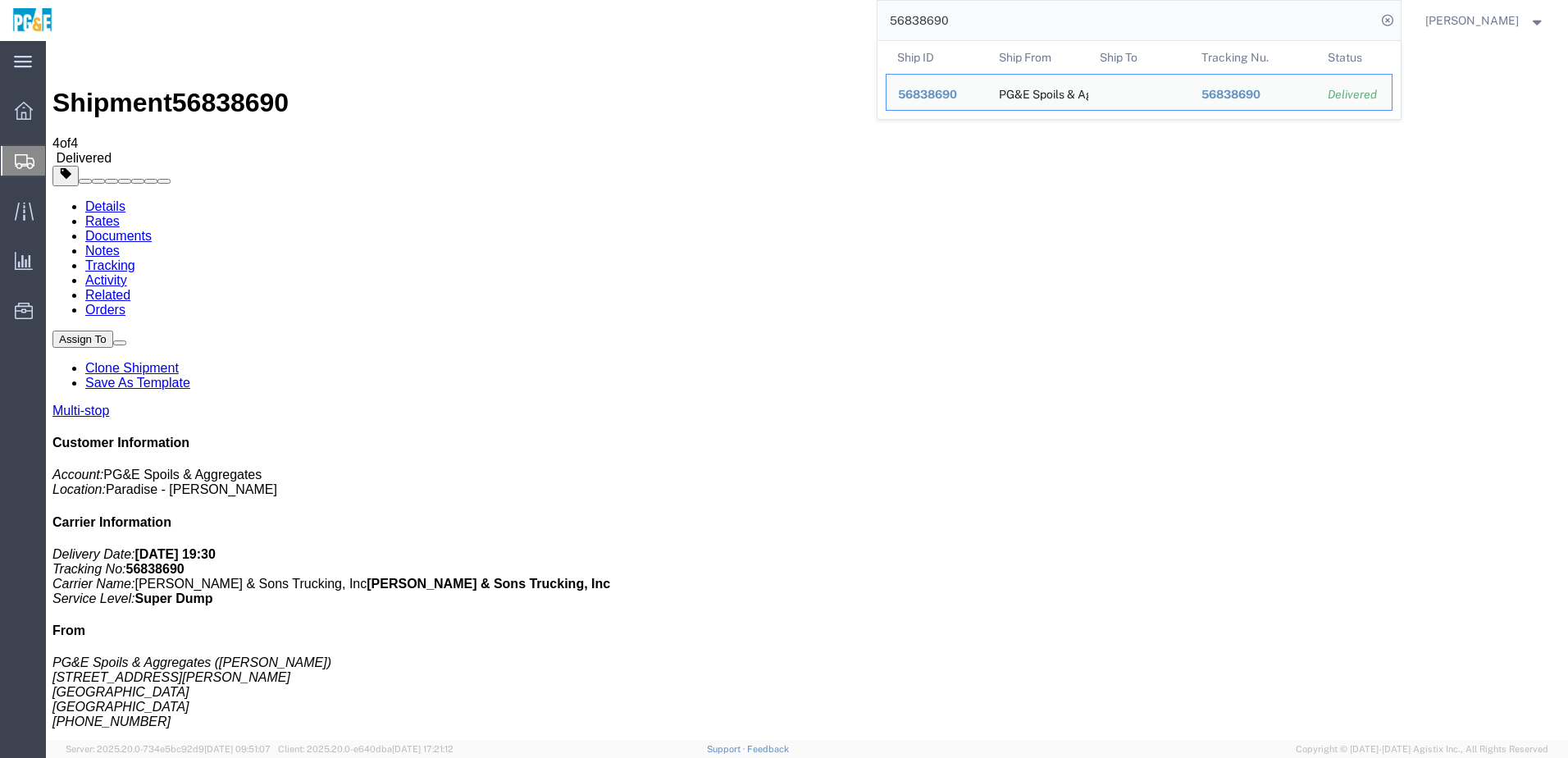
paste input "82165"
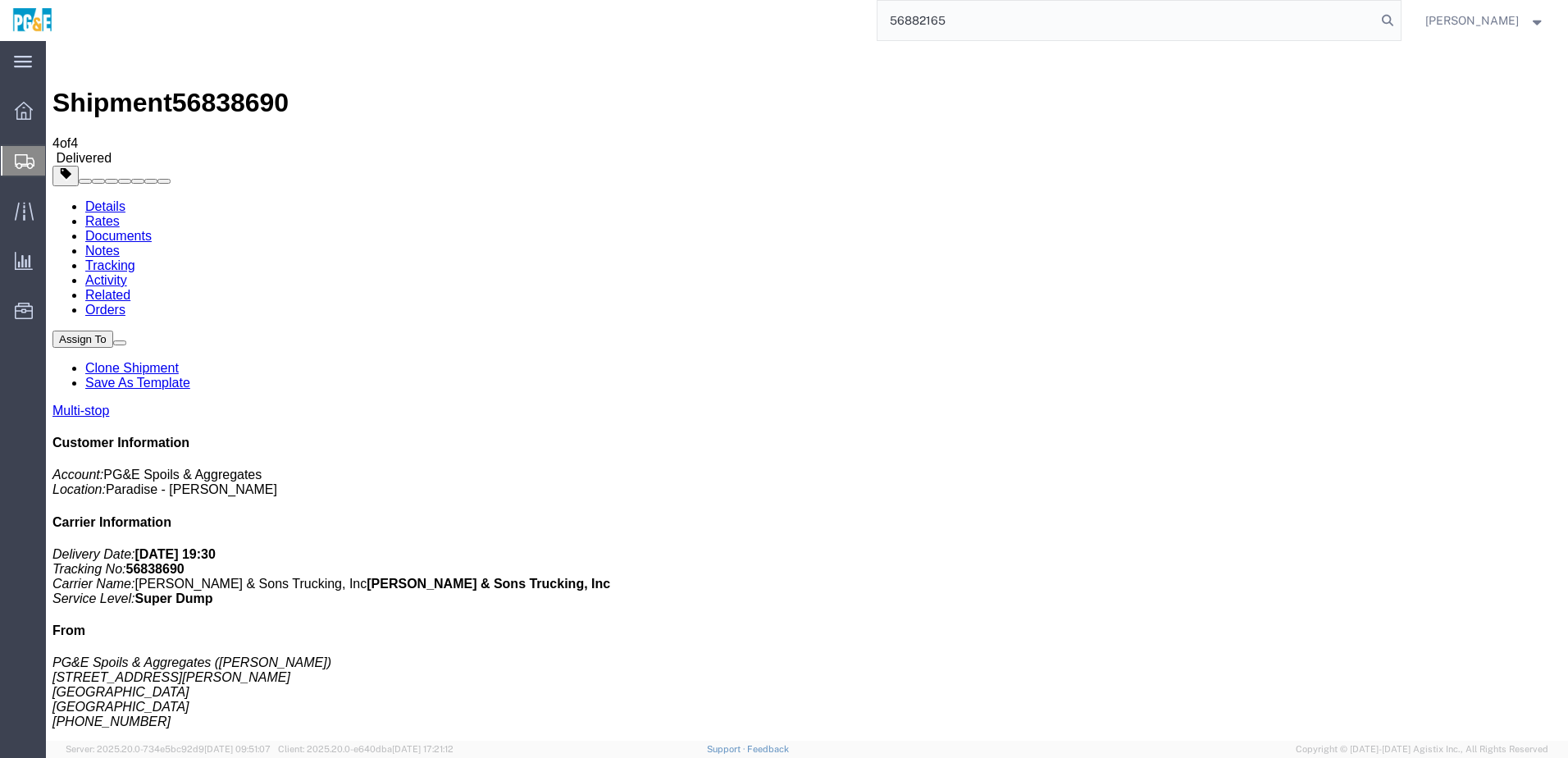
type input "56882165"
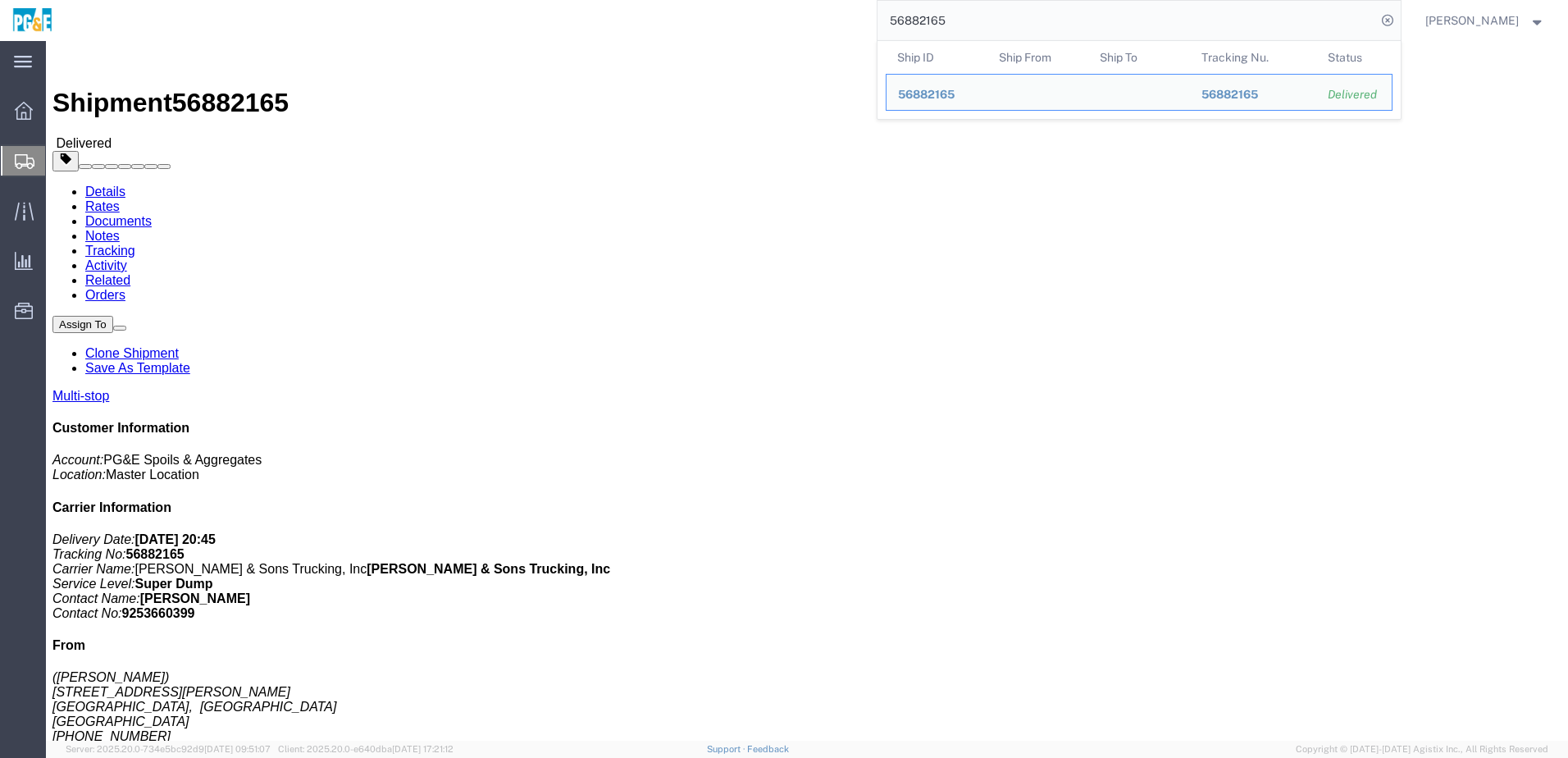
click link "Documents"
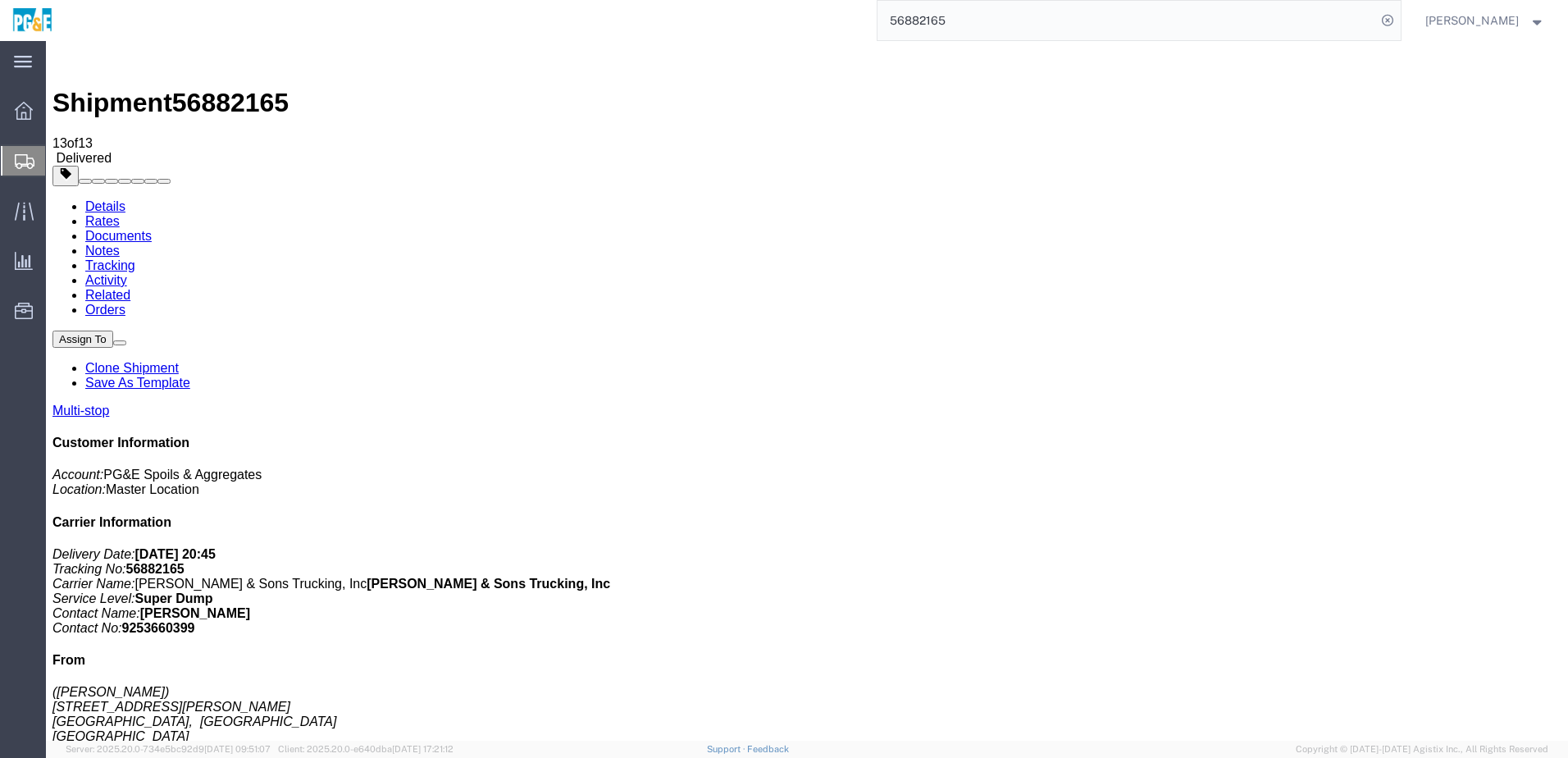
checkbox input "true"
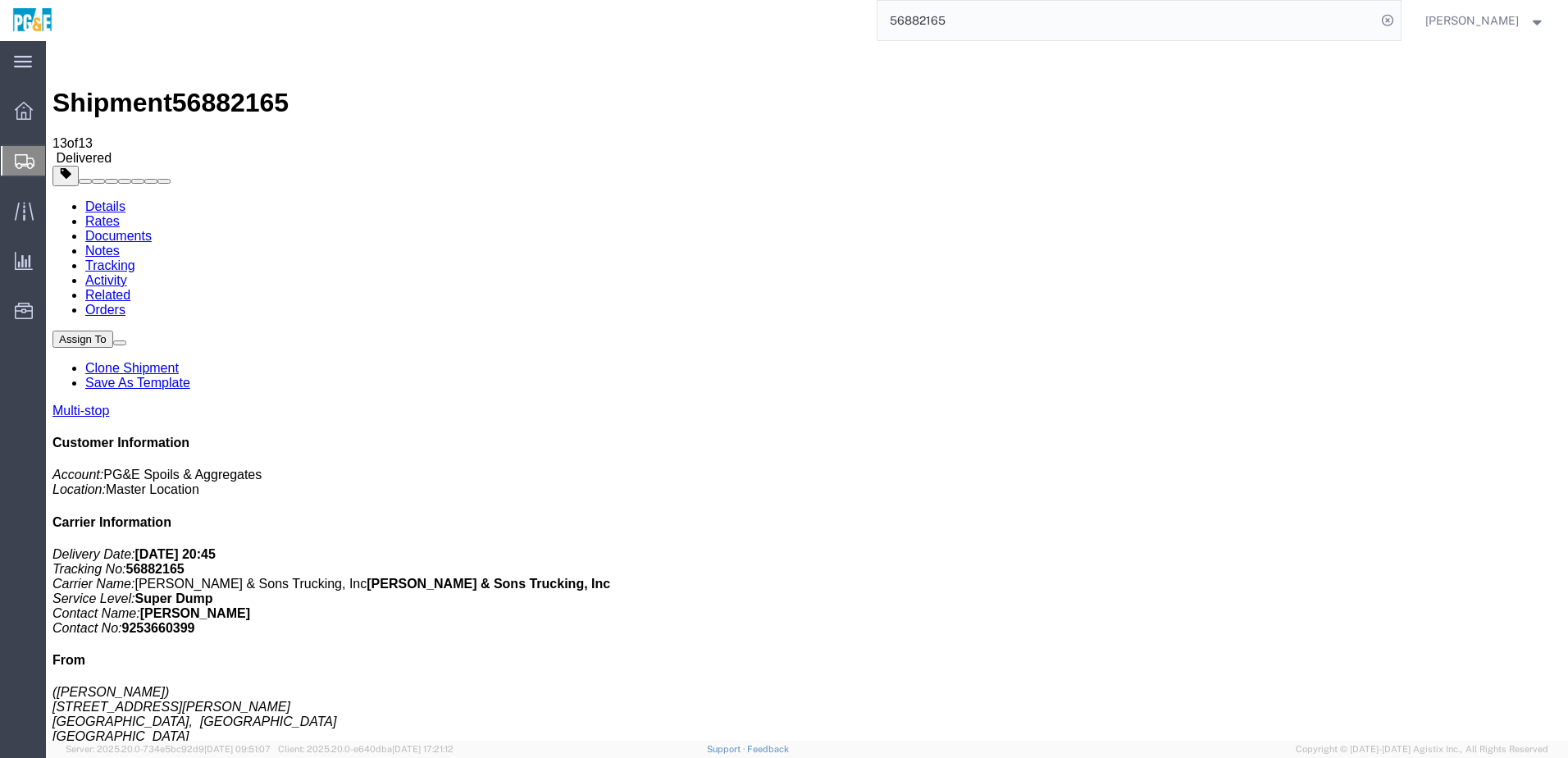
checkbox input "true"
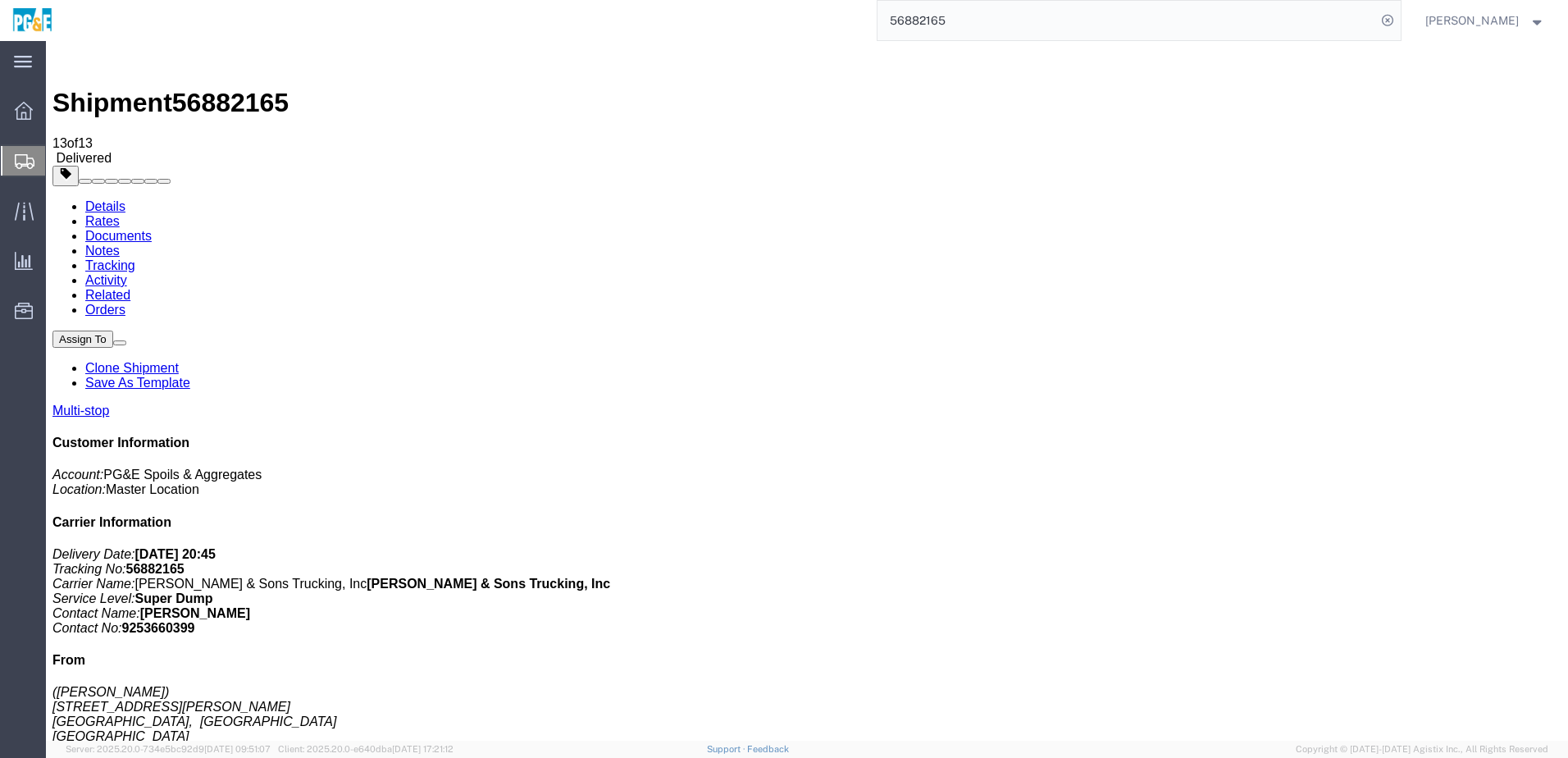
checkbox input "true"
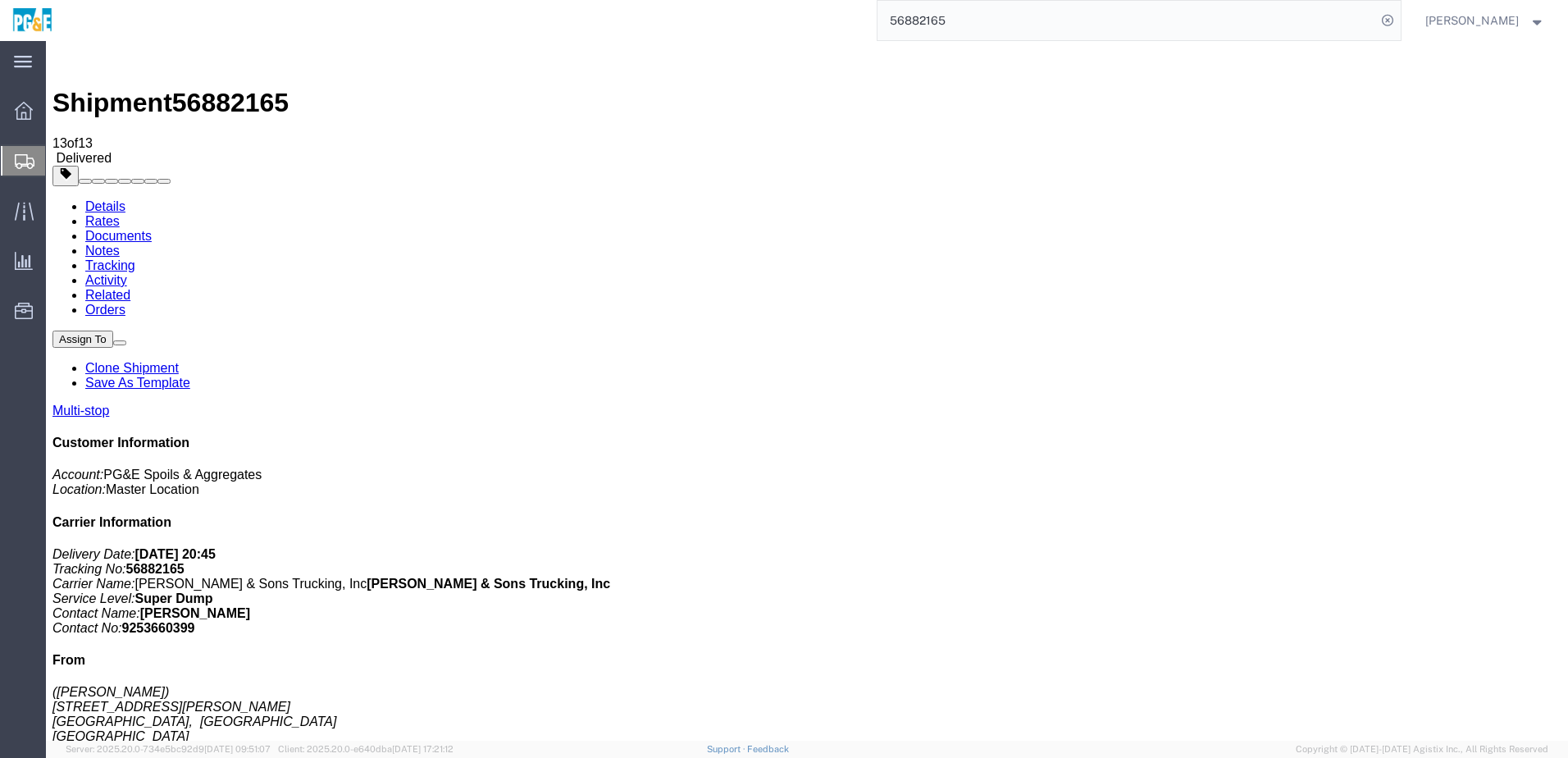
checkbox input "true"
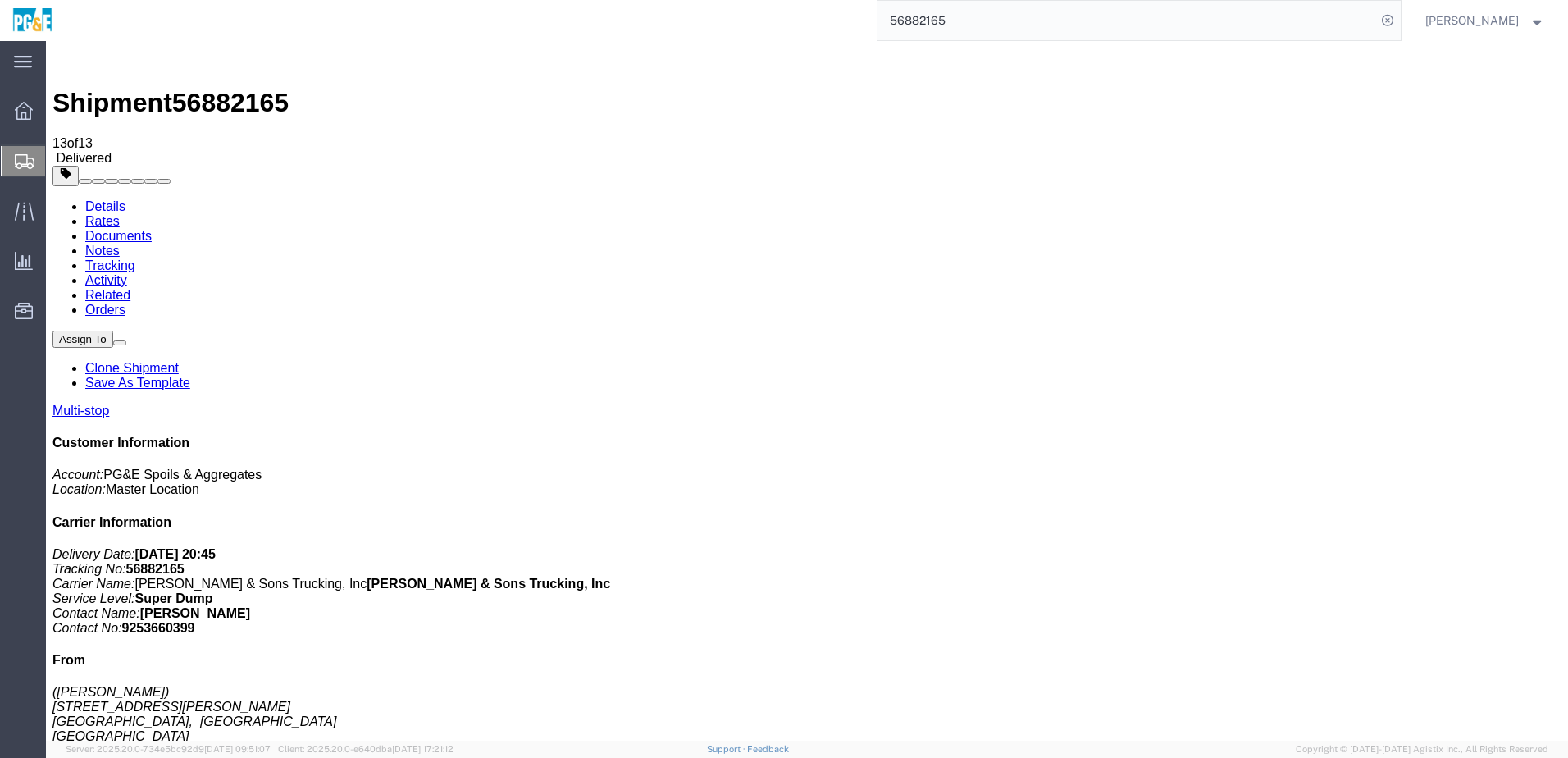
checkbox input "true"
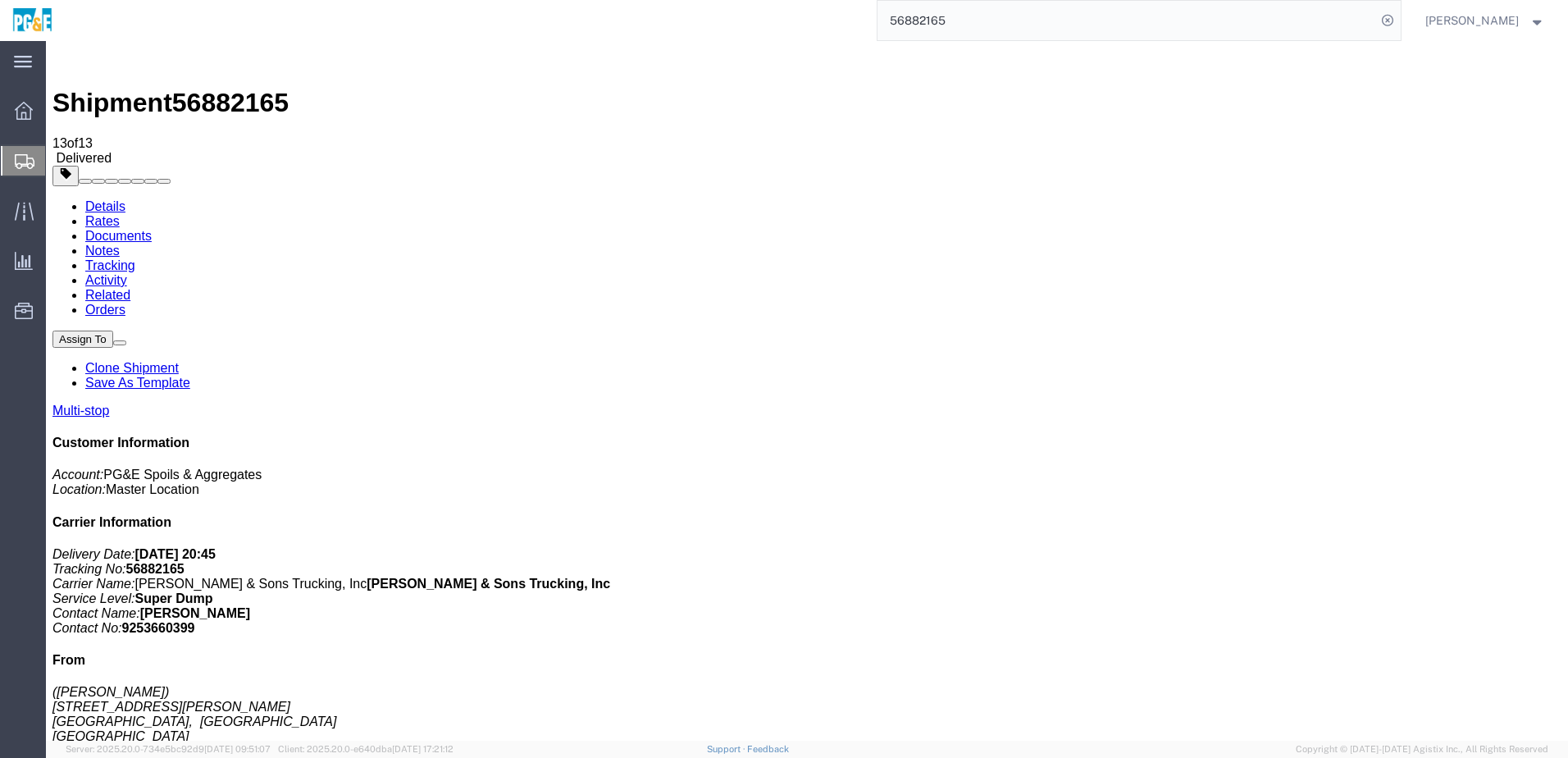
checkbox input "true"
click at [135, 258] on link "Tracking" at bounding box center [110, 265] width 50 height 14
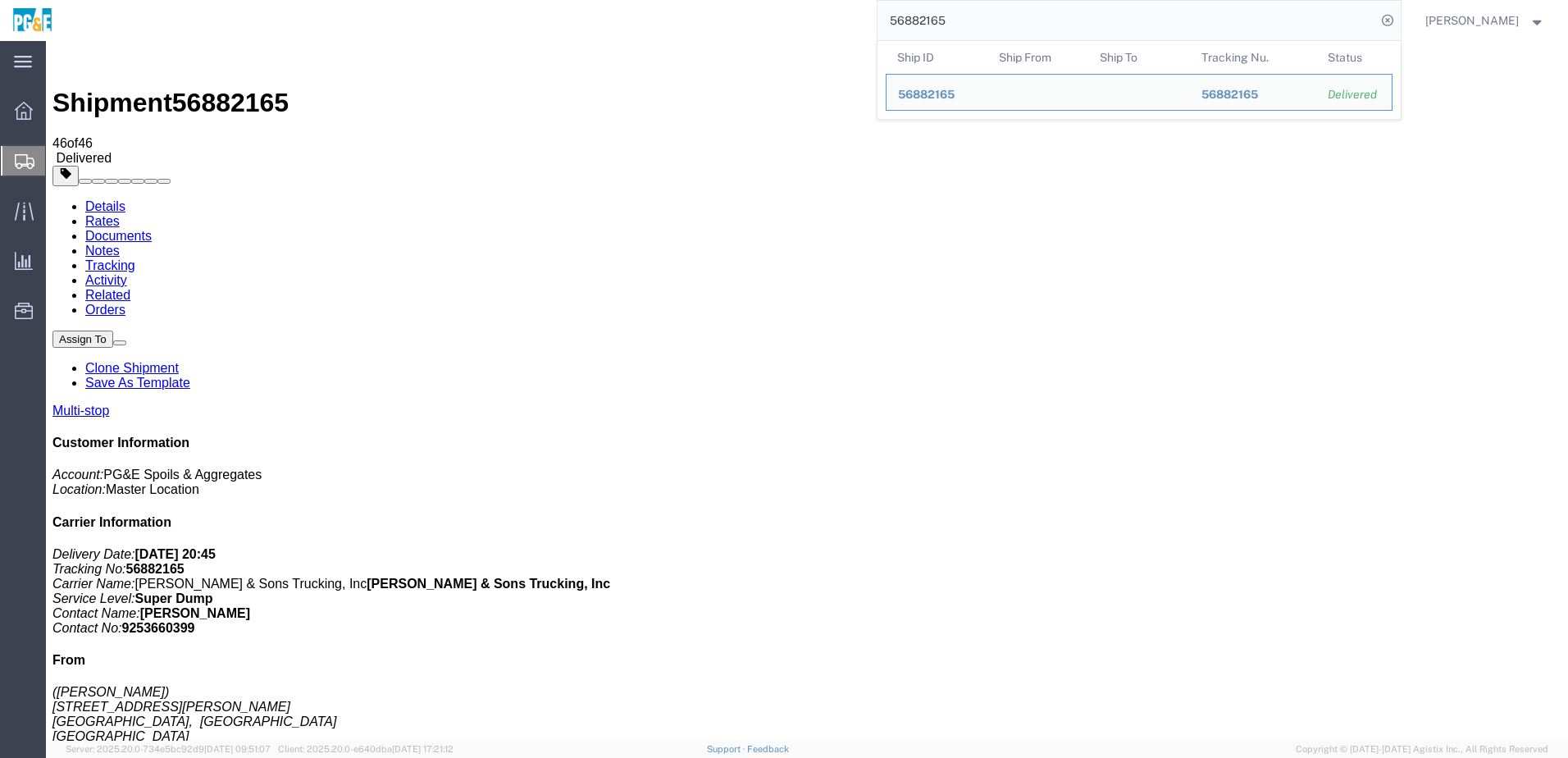
click at [773, 19] on input "56882165" at bounding box center [1127, 20] width 499 height 40
paste input "search"
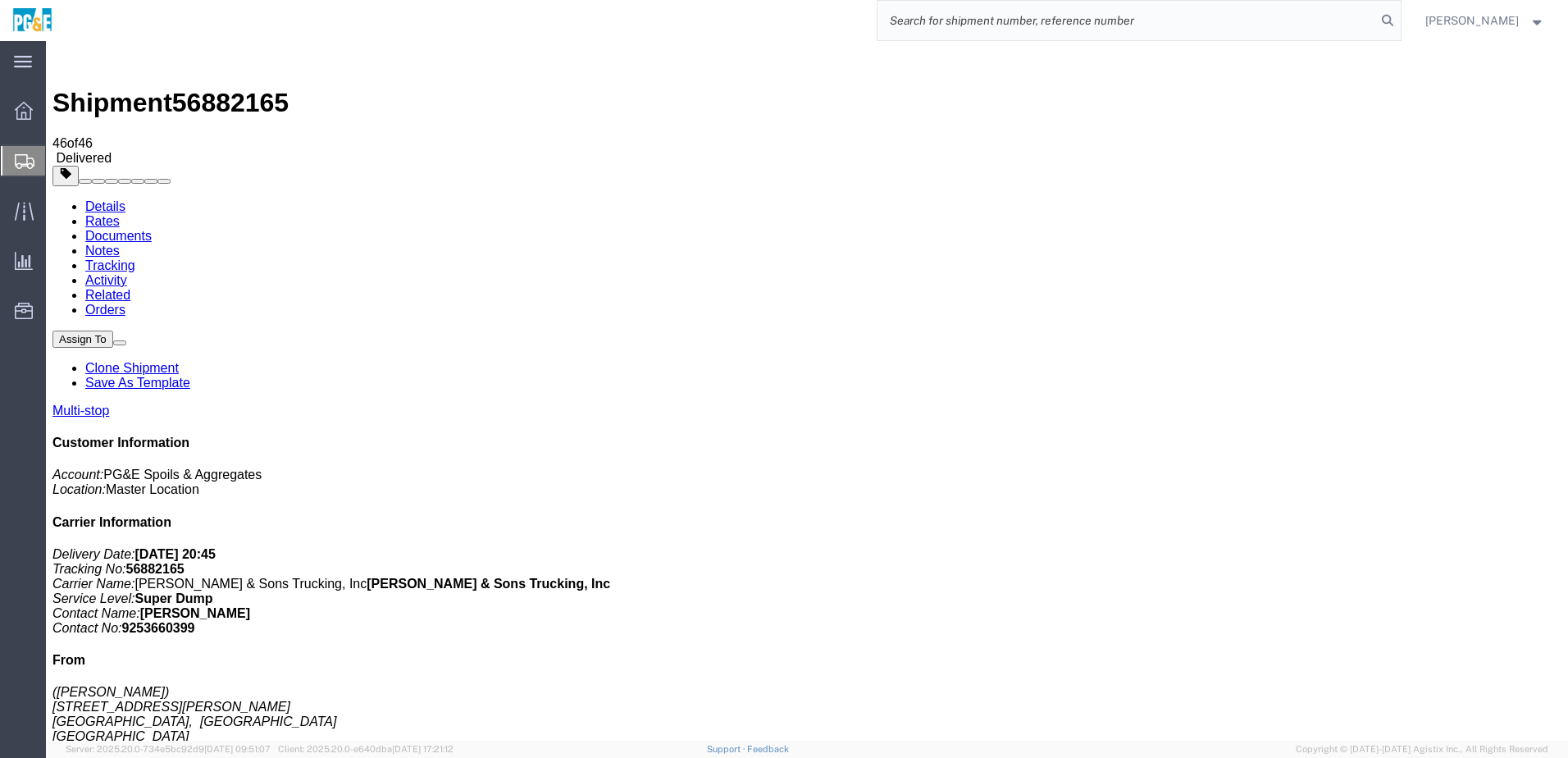
click at [773, 23] on input "search" at bounding box center [1127, 20] width 499 height 40
paste input "56882196"
type input "56882196"
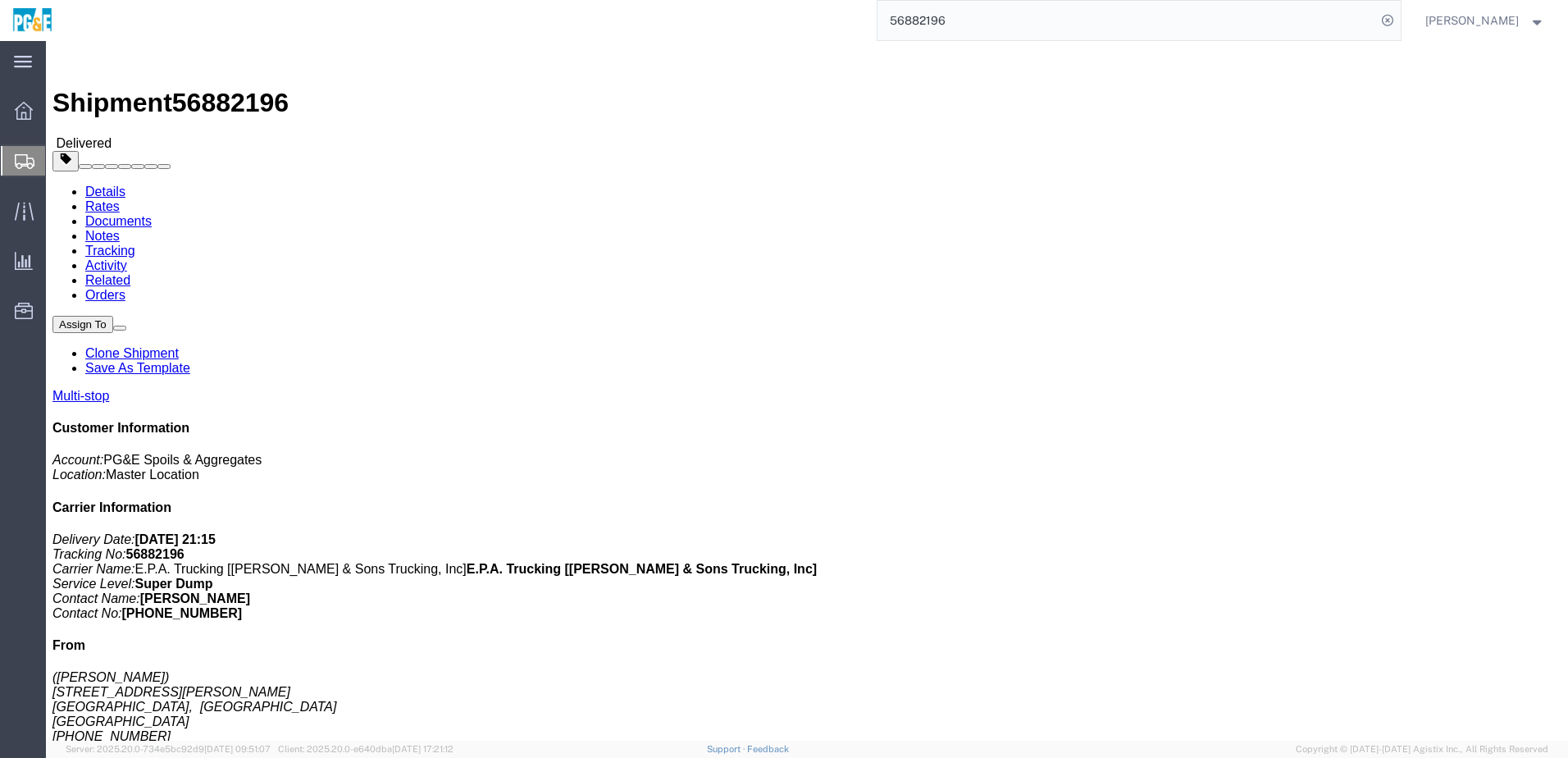
click address "(Matt) [STREET_ADDRESS][PERSON_NAME] [PHONE_NUMBER]"
click link "Documents"
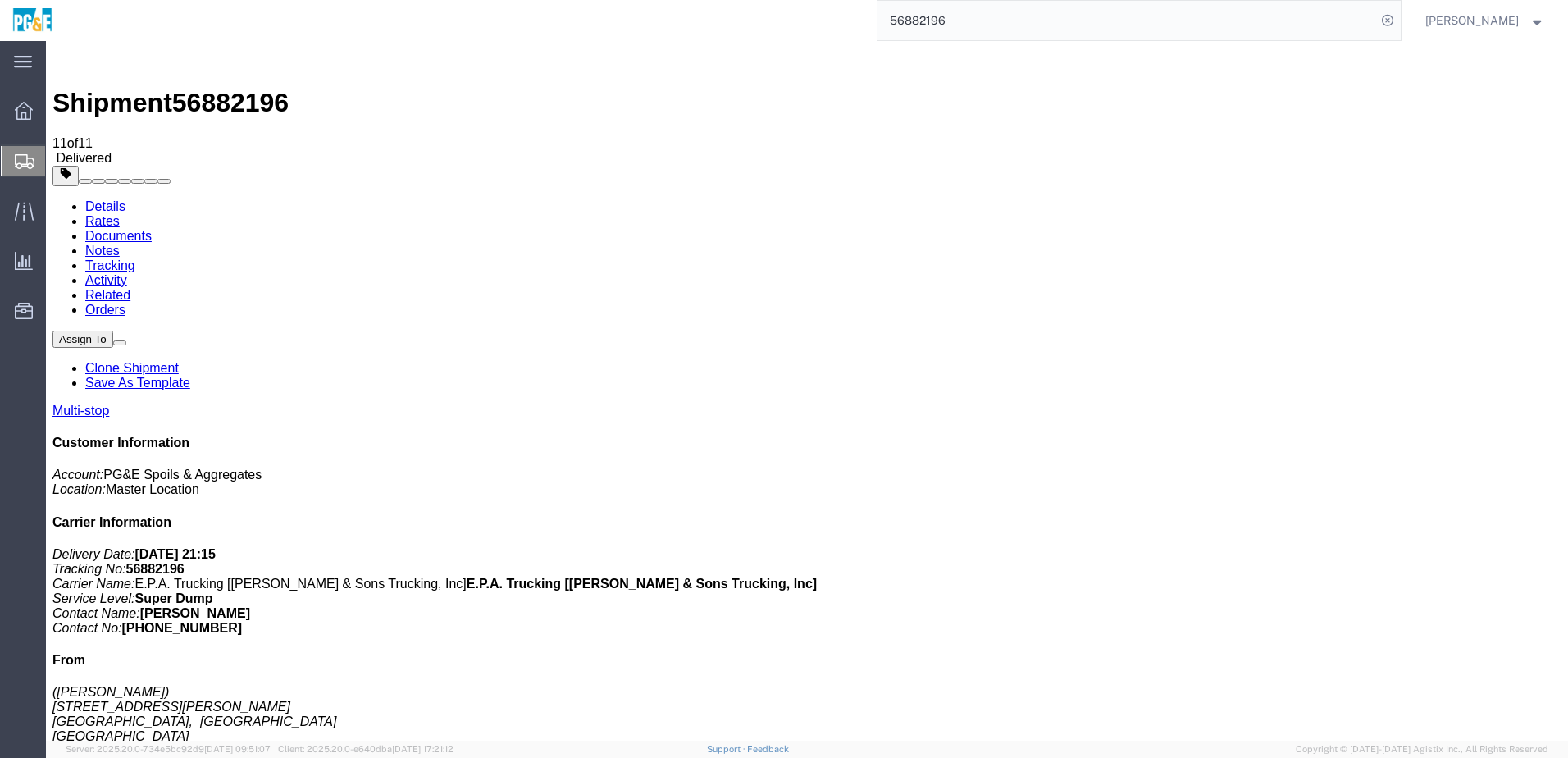
checkbox input "true"
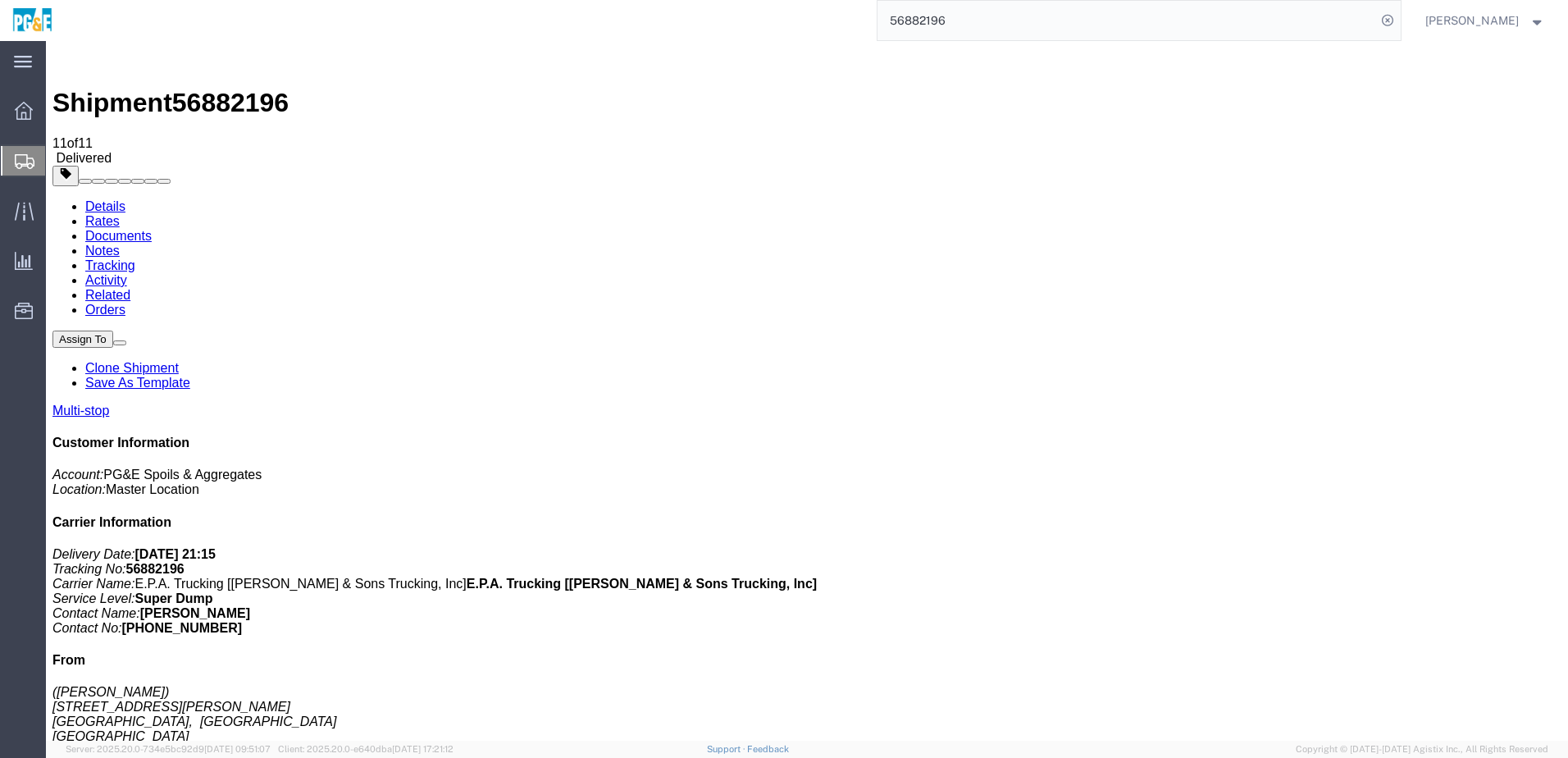
checkbox input "true"
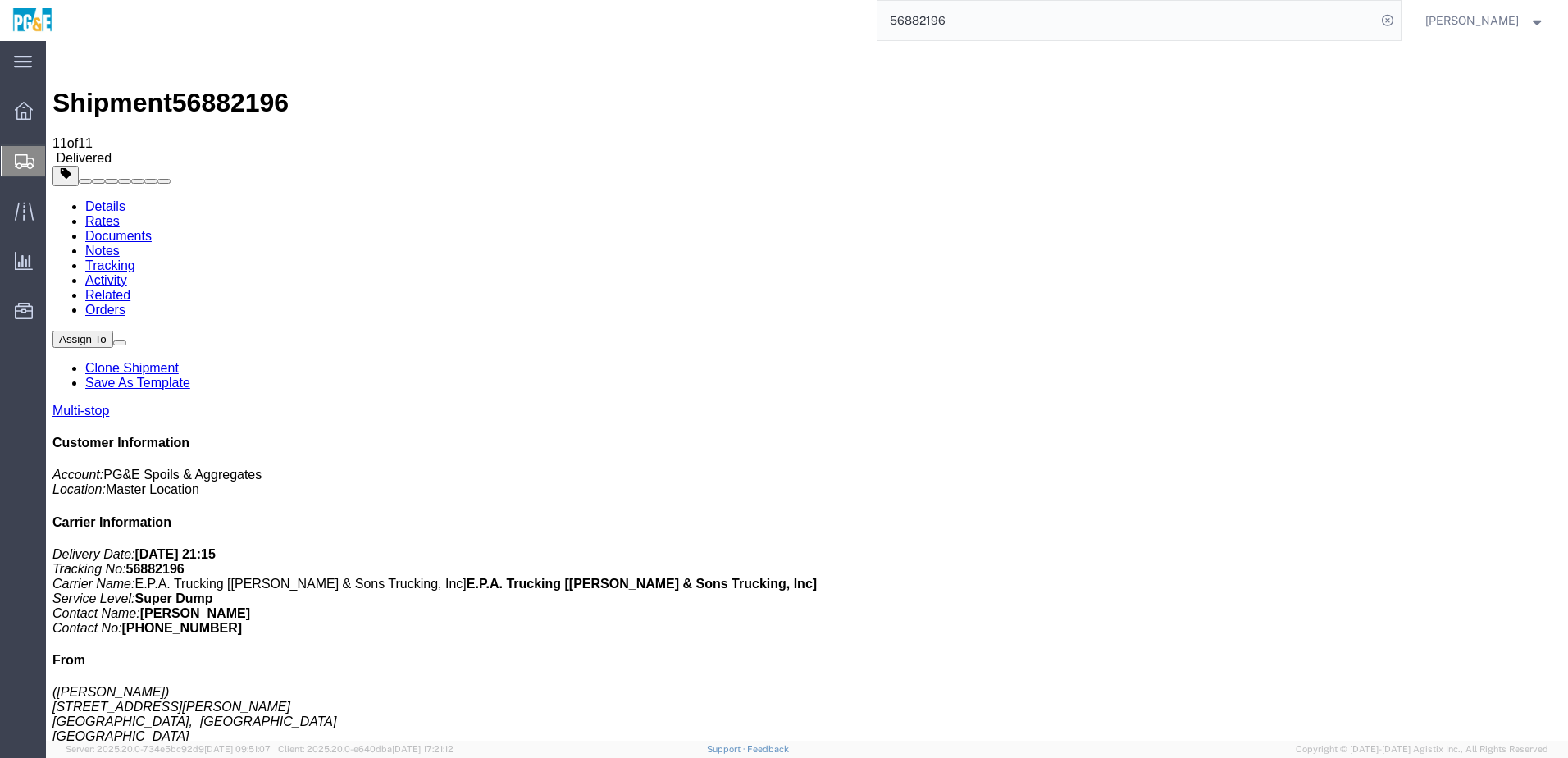
checkbox input "true"
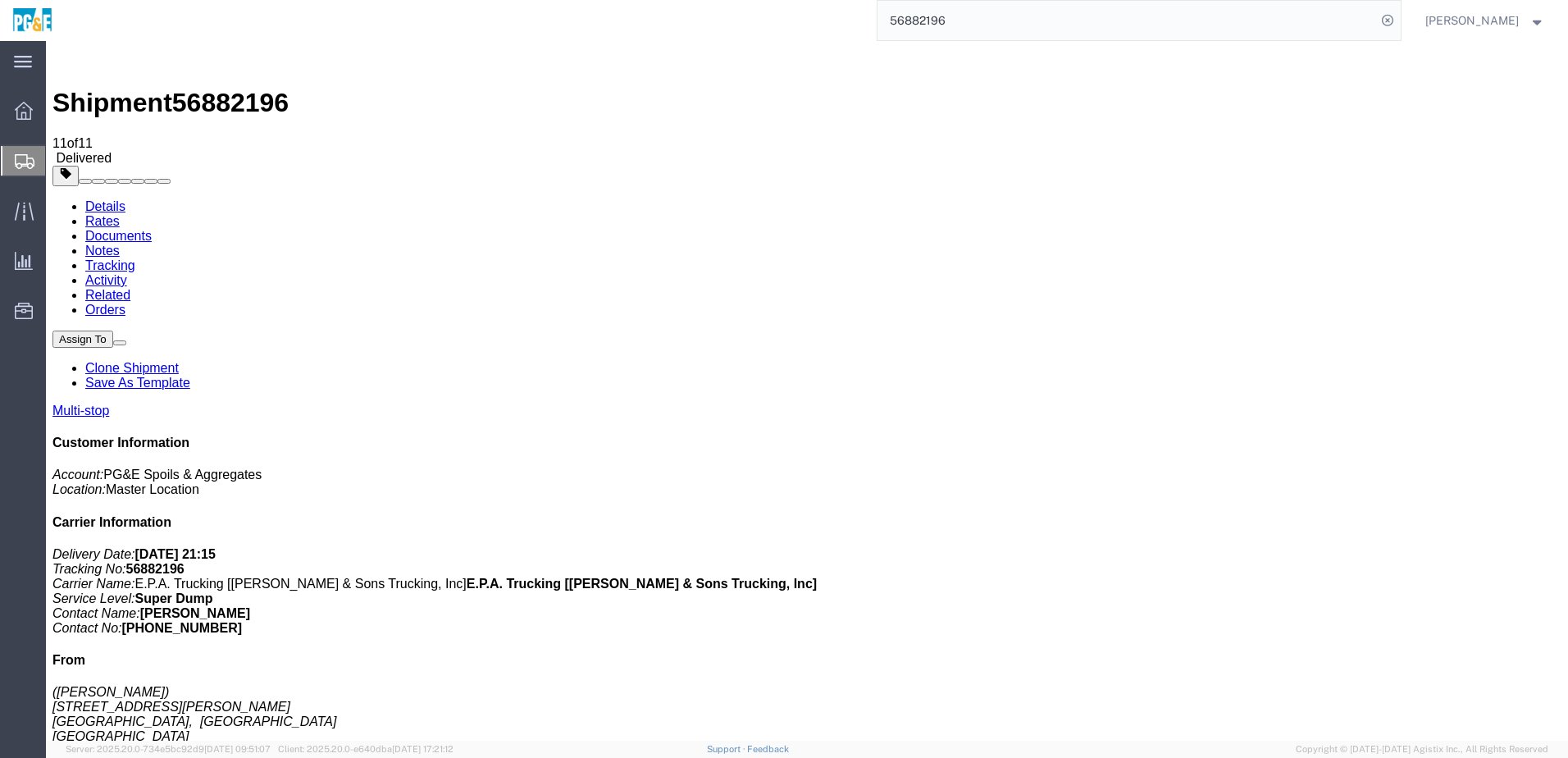
checkbox input "true"
click at [135, 258] on link "Tracking" at bounding box center [110, 265] width 50 height 14
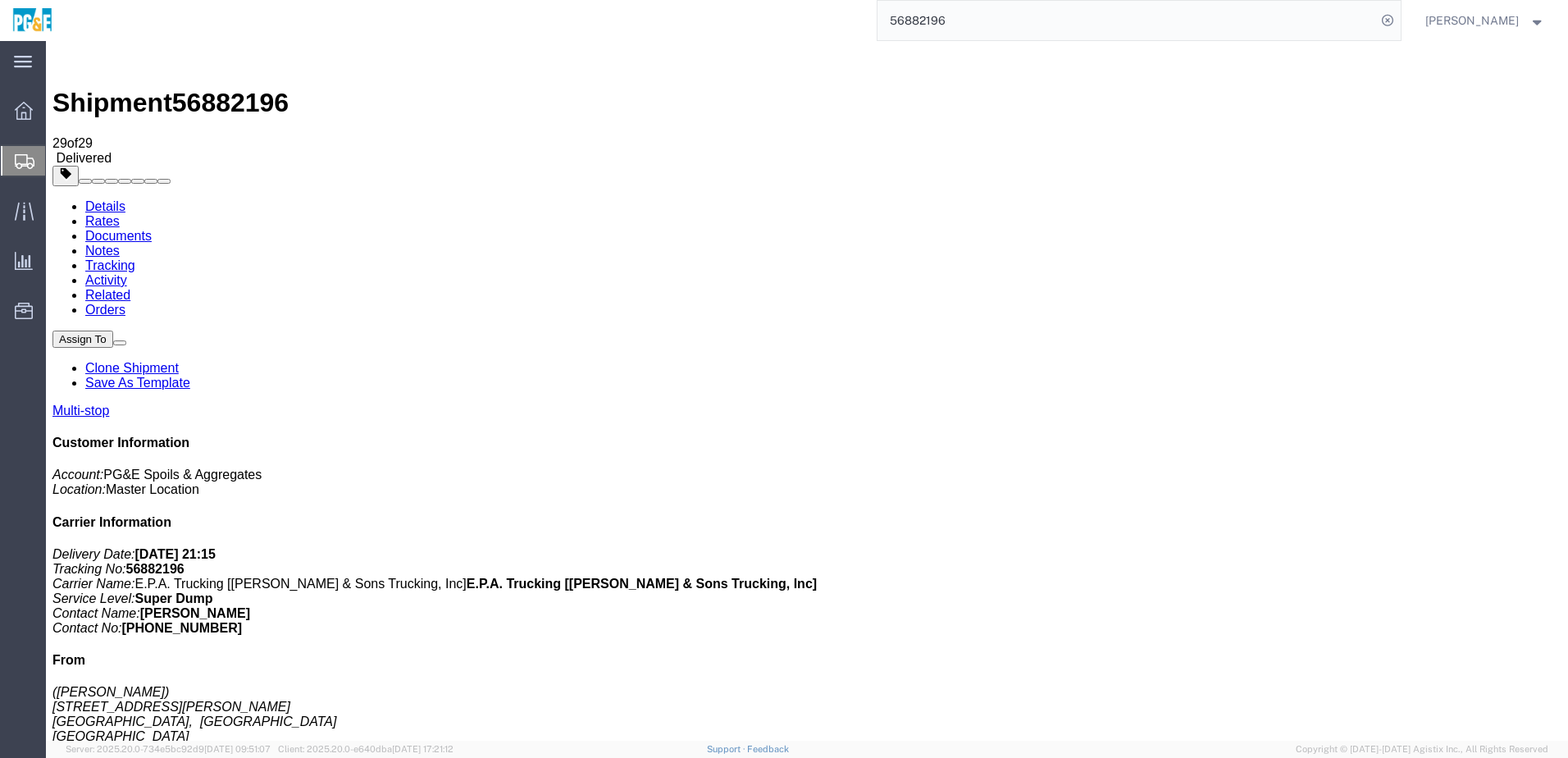
click at [152, 229] on link "Documents" at bounding box center [119, 236] width 67 height 14
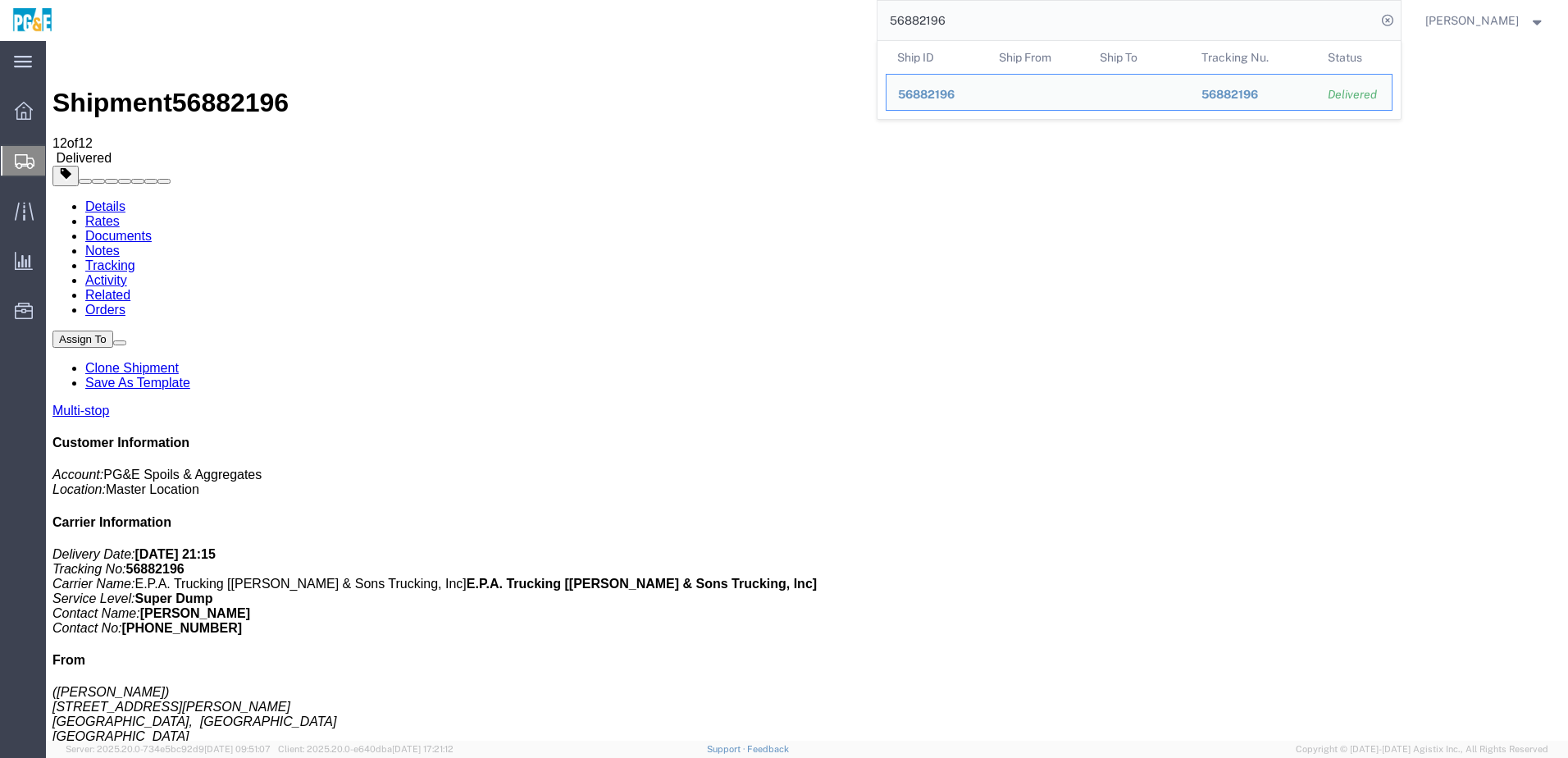
click at [773, 23] on input "56882196" at bounding box center [1127, 20] width 499 height 40
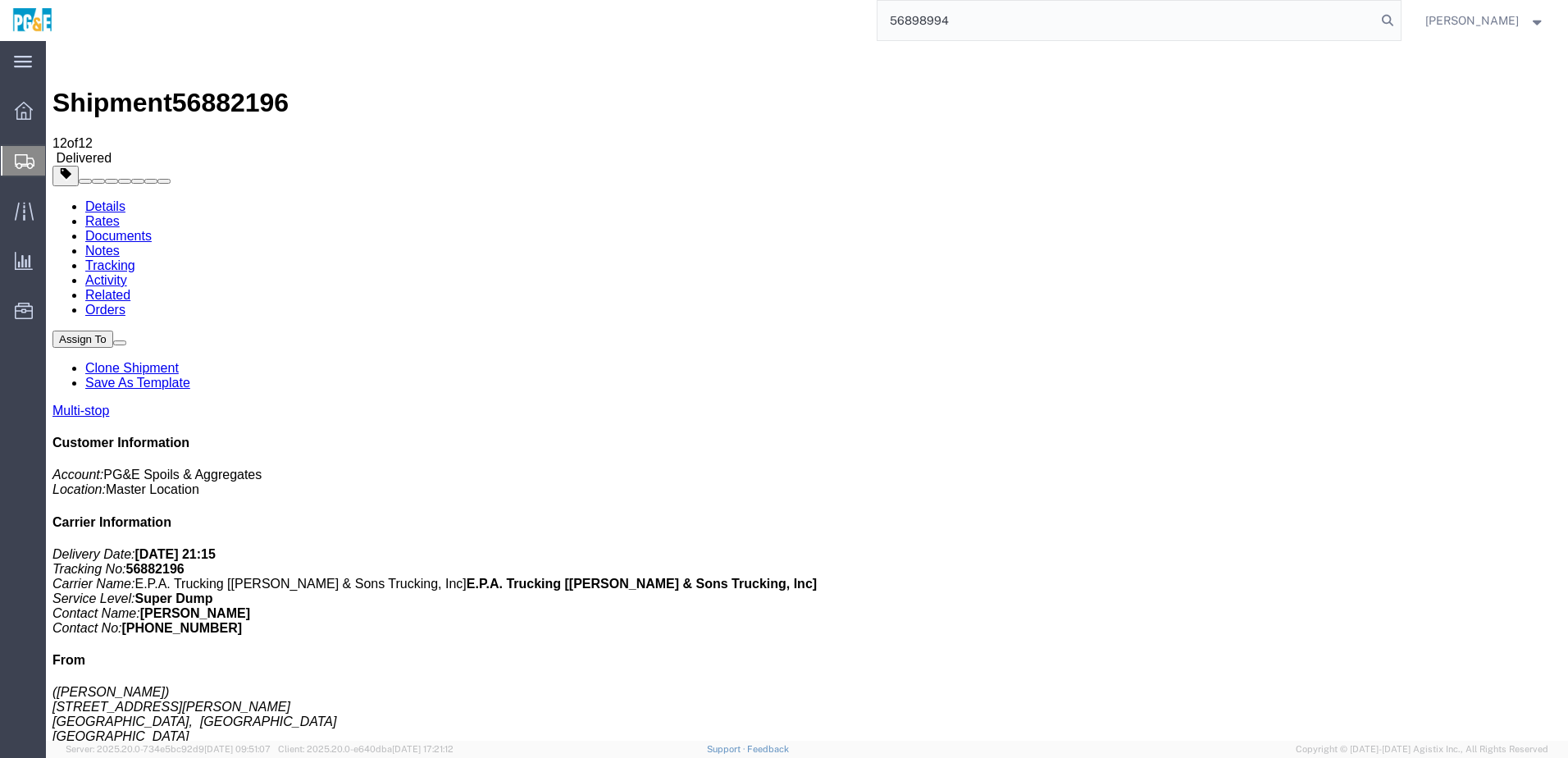
type input "56898994"
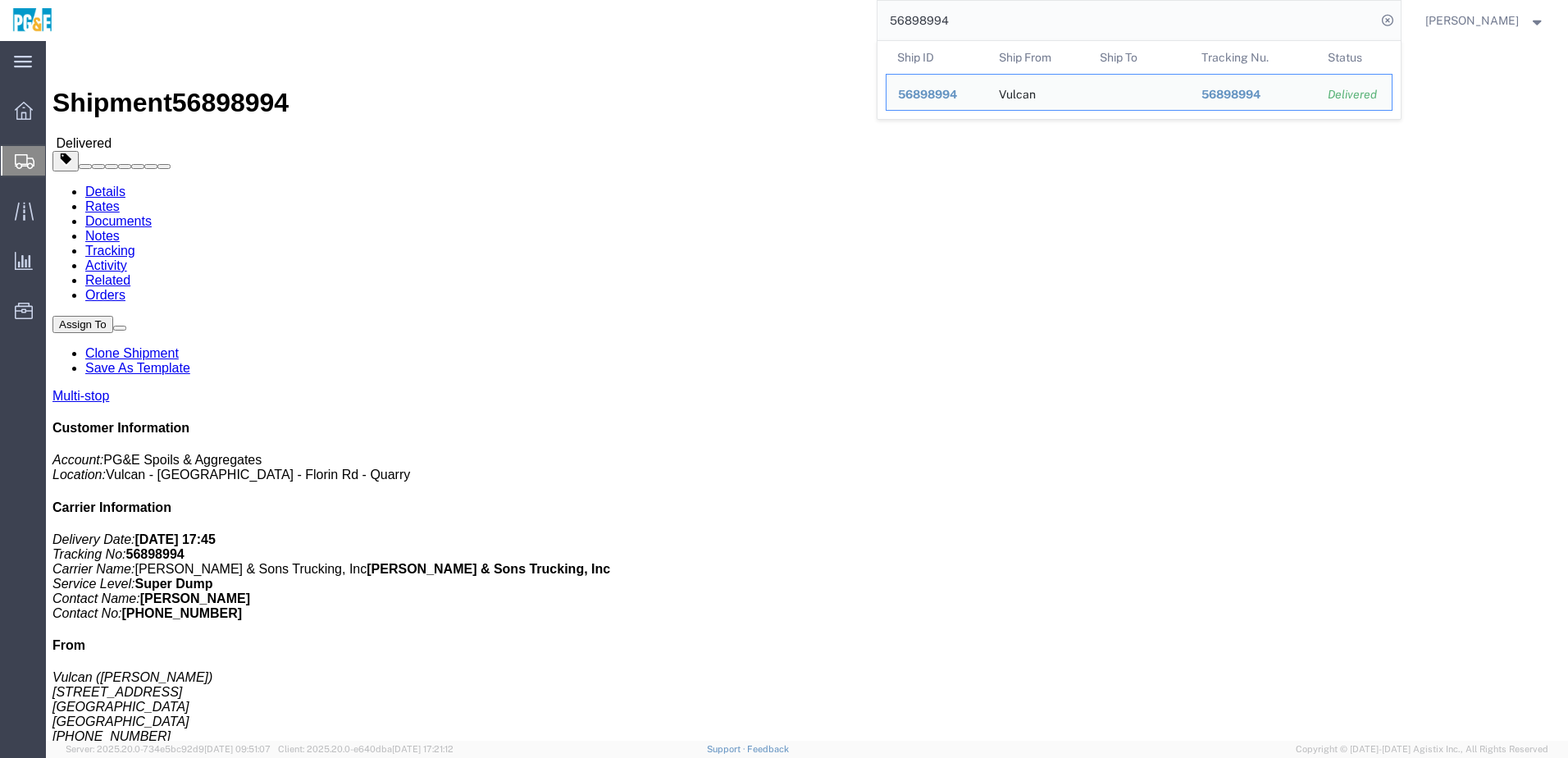
click link "Documents"
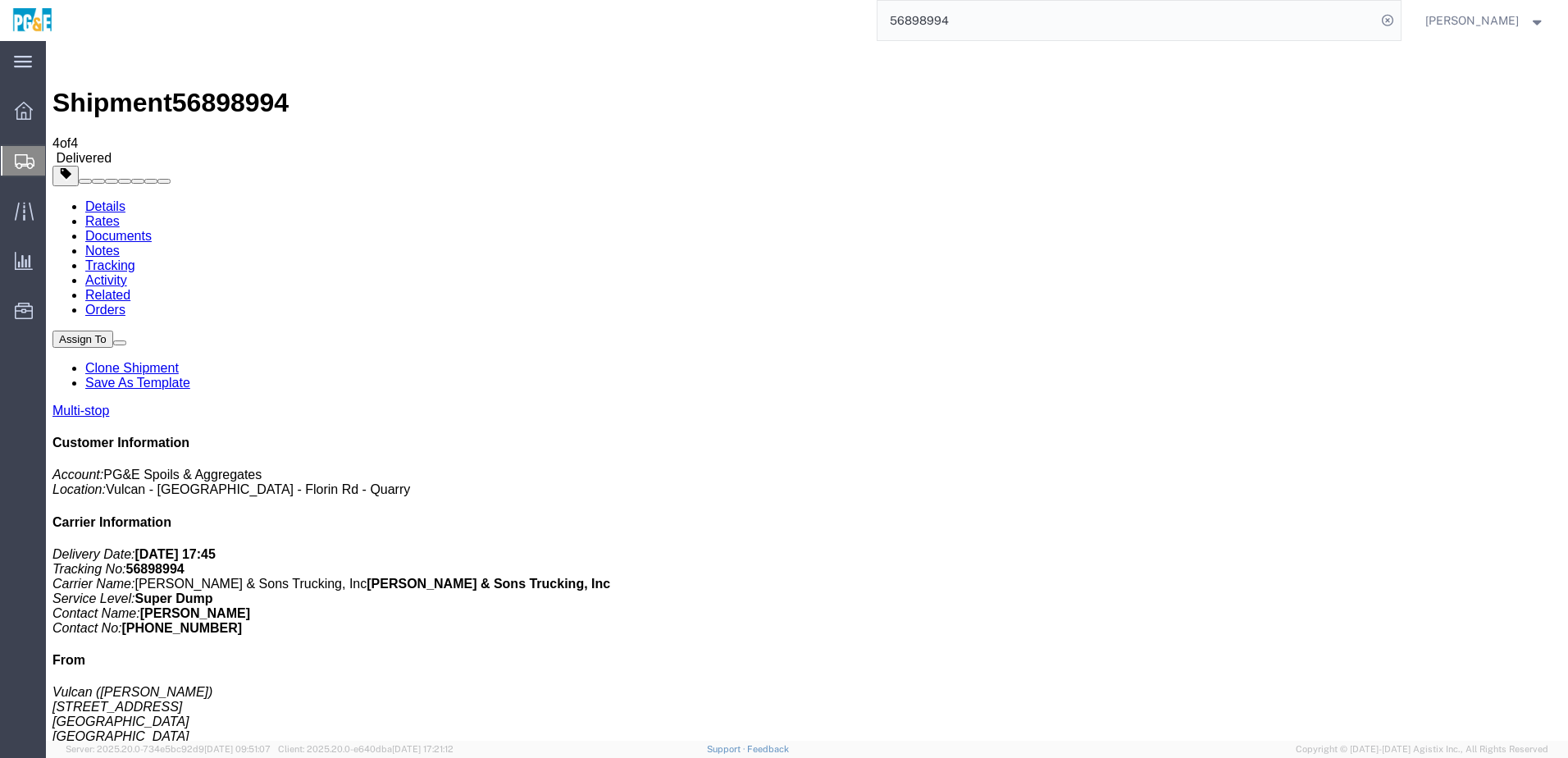
checkbox input "true"
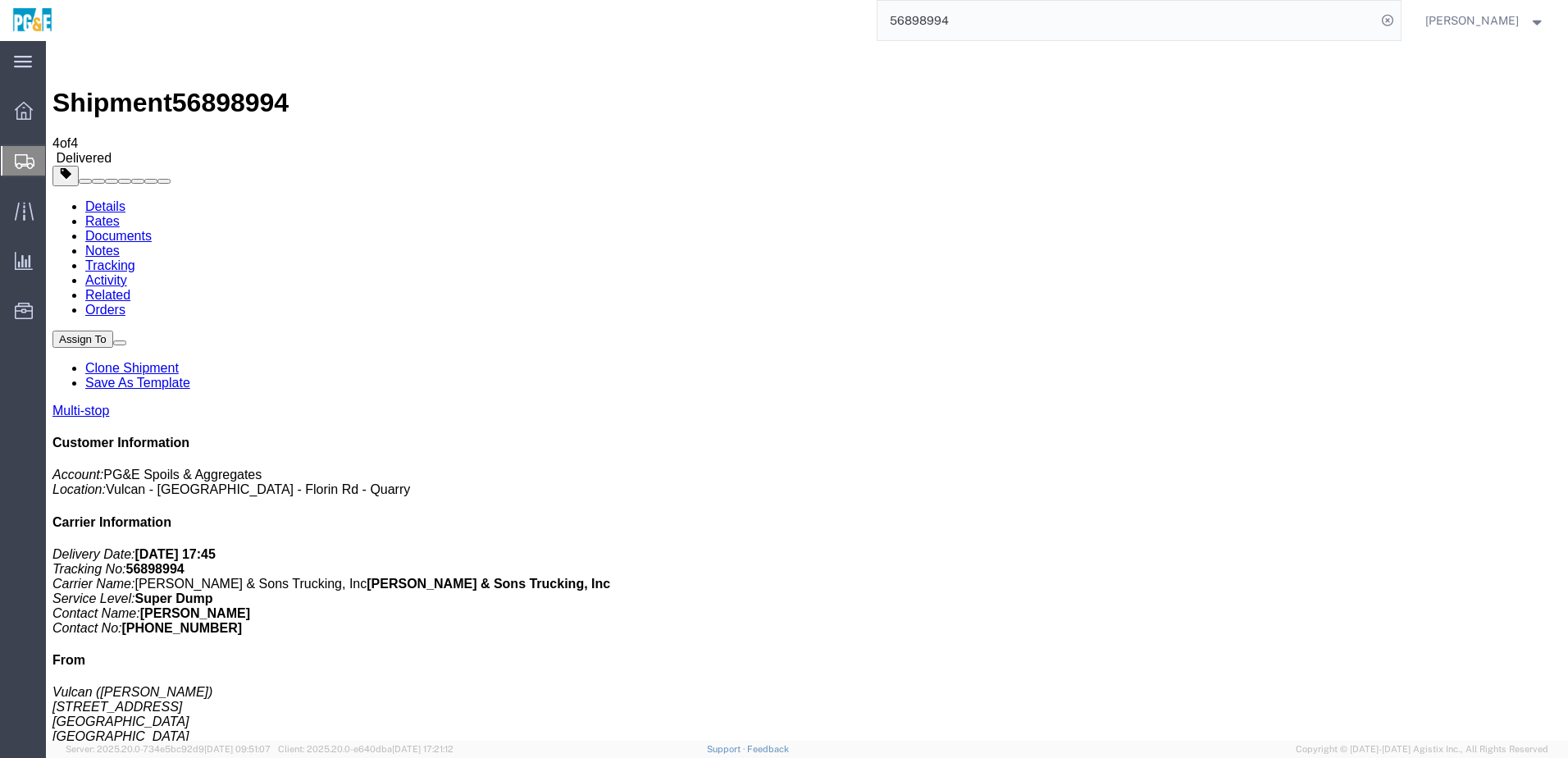
checkbox input "true"
click at [135, 258] on link "Tracking" at bounding box center [110, 265] width 50 height 14
click at [126, 199] on link "Details" at bounding box center [105, 206] width 40 height 14
click div "Leg 1 - Truckload Vehicle 1: Super Dump Number of trucks: 1"
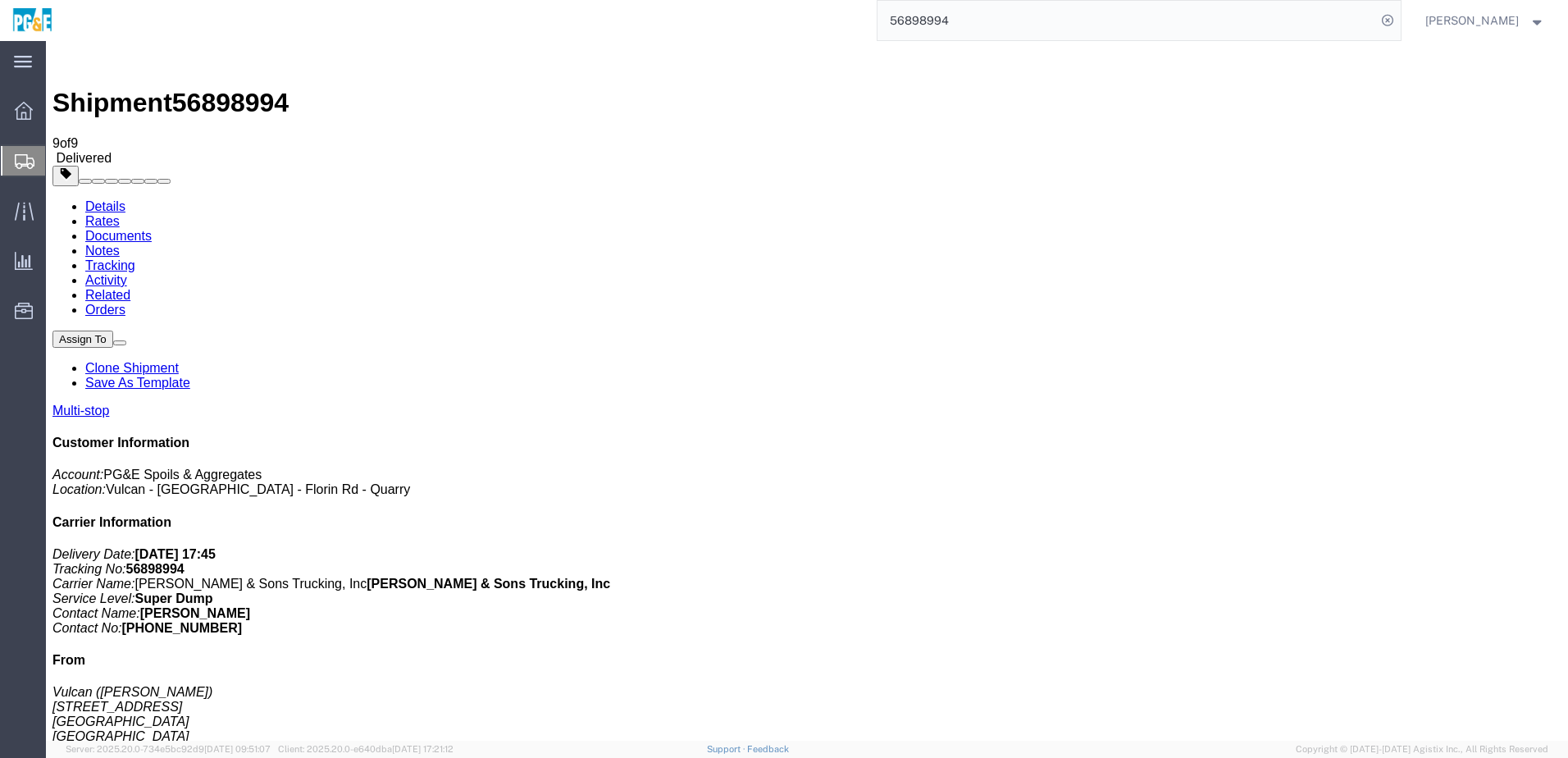
drag, startPoint x: 257, startPoint y: 437, endPoint x: 508, endPoint y: 438, distance: 251.0
click div "[STREET_ADDRESS][PERSON_NAME]"
copy div "[STREET_ADDRESS][PERSON_NAME]"
drag, startPoint x: 257, startPoint y: 466, endPoint x: 442, endPoint y: 469, distance: 185.0
click div "[STREET_ADDRESS]"
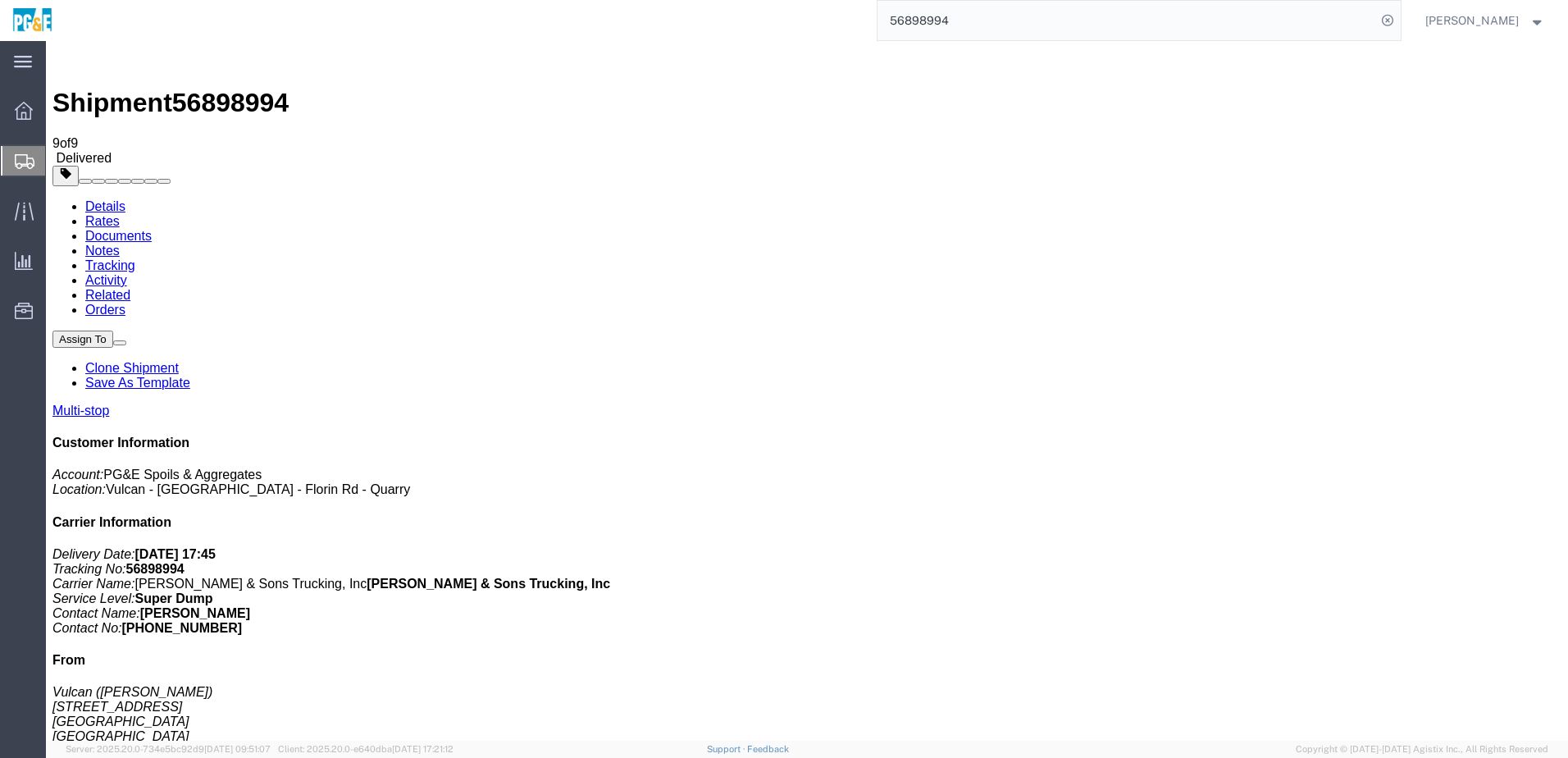
copy div "[STREET_ADDRESS]"
click link "Documents"
checkbox input "true"
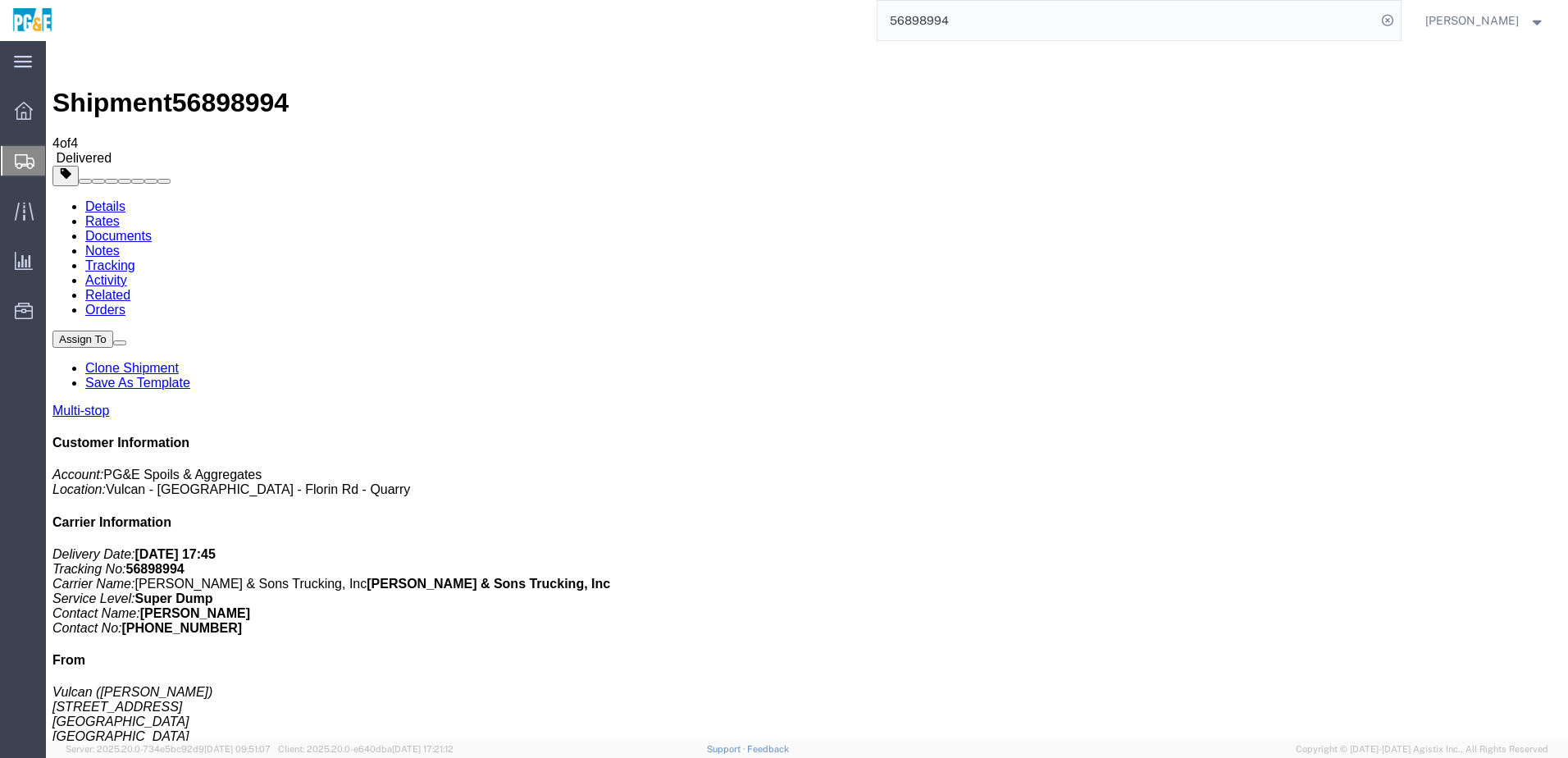
checkbox input "true"
click at [135, 258] on link "Tracking" at bounding box center [110, 265] width 50 height 14
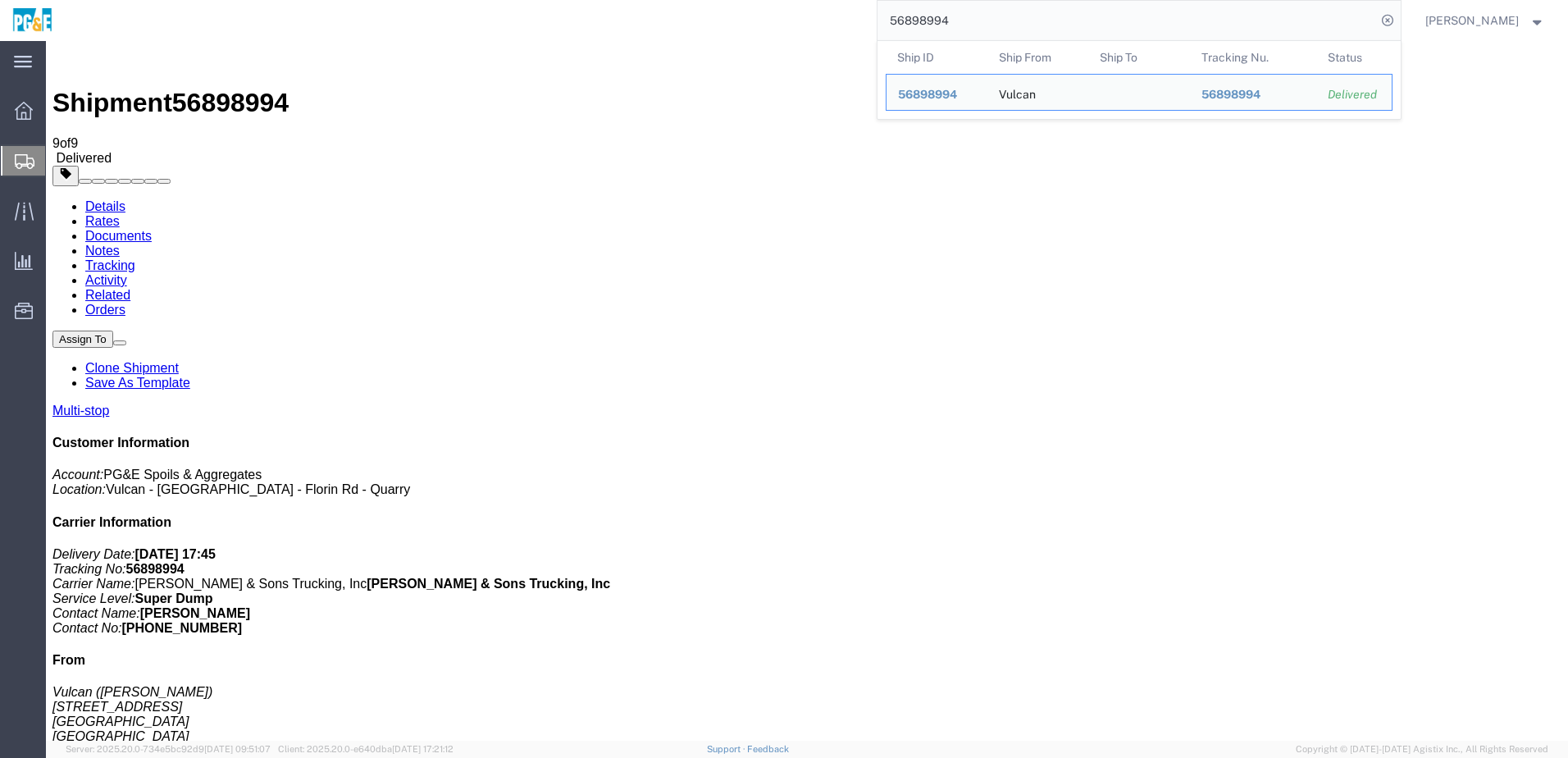
click at [773, 23] on input "56898994" at bounding box center [1127, 20] width 499 height 40
paste input "Hold: Pending BBA to update info"
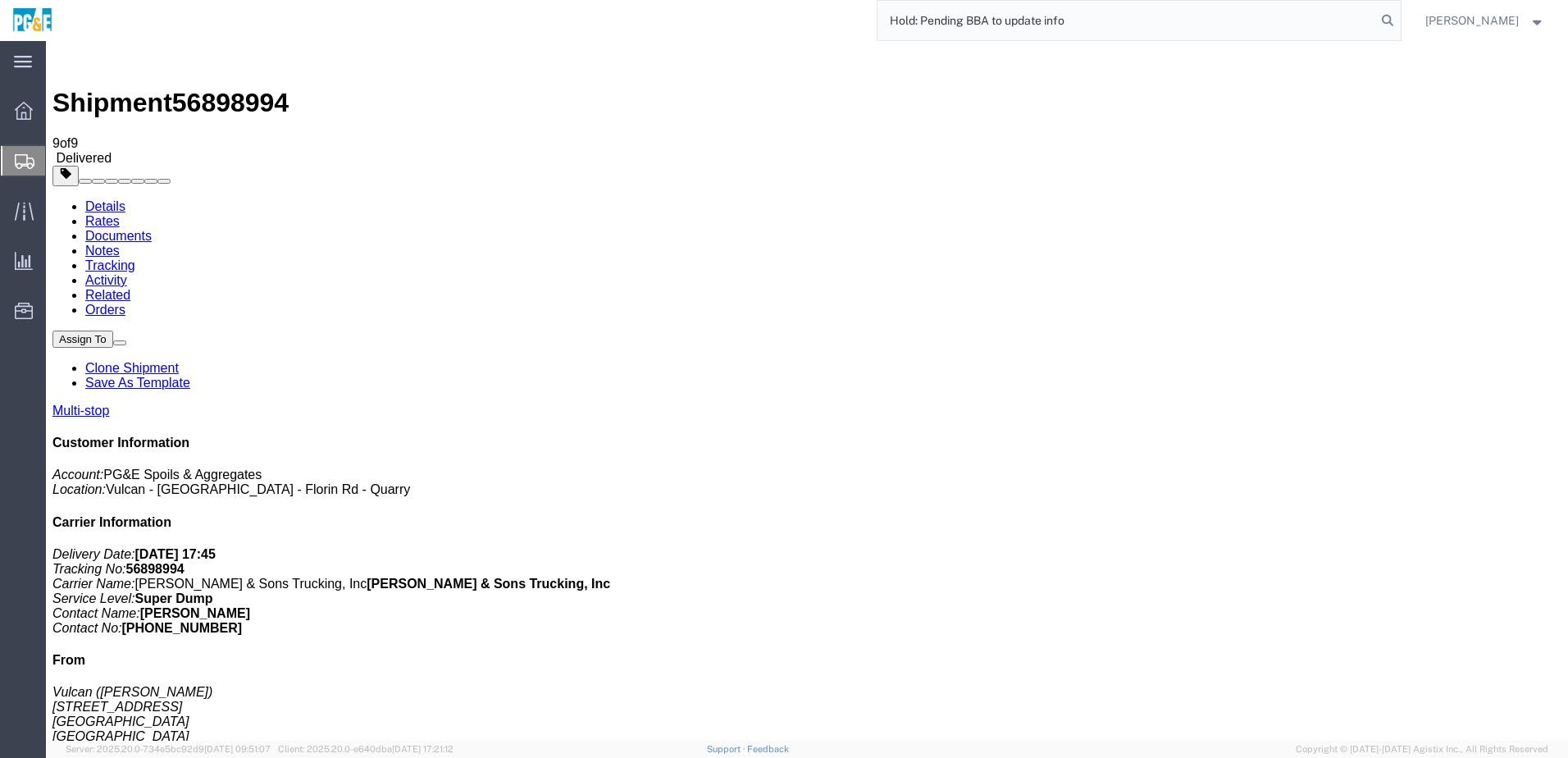
click at [773, 23] on input "Hold: Pending BBA to update info" at bounding box center [1127, 20] width 499 height 40
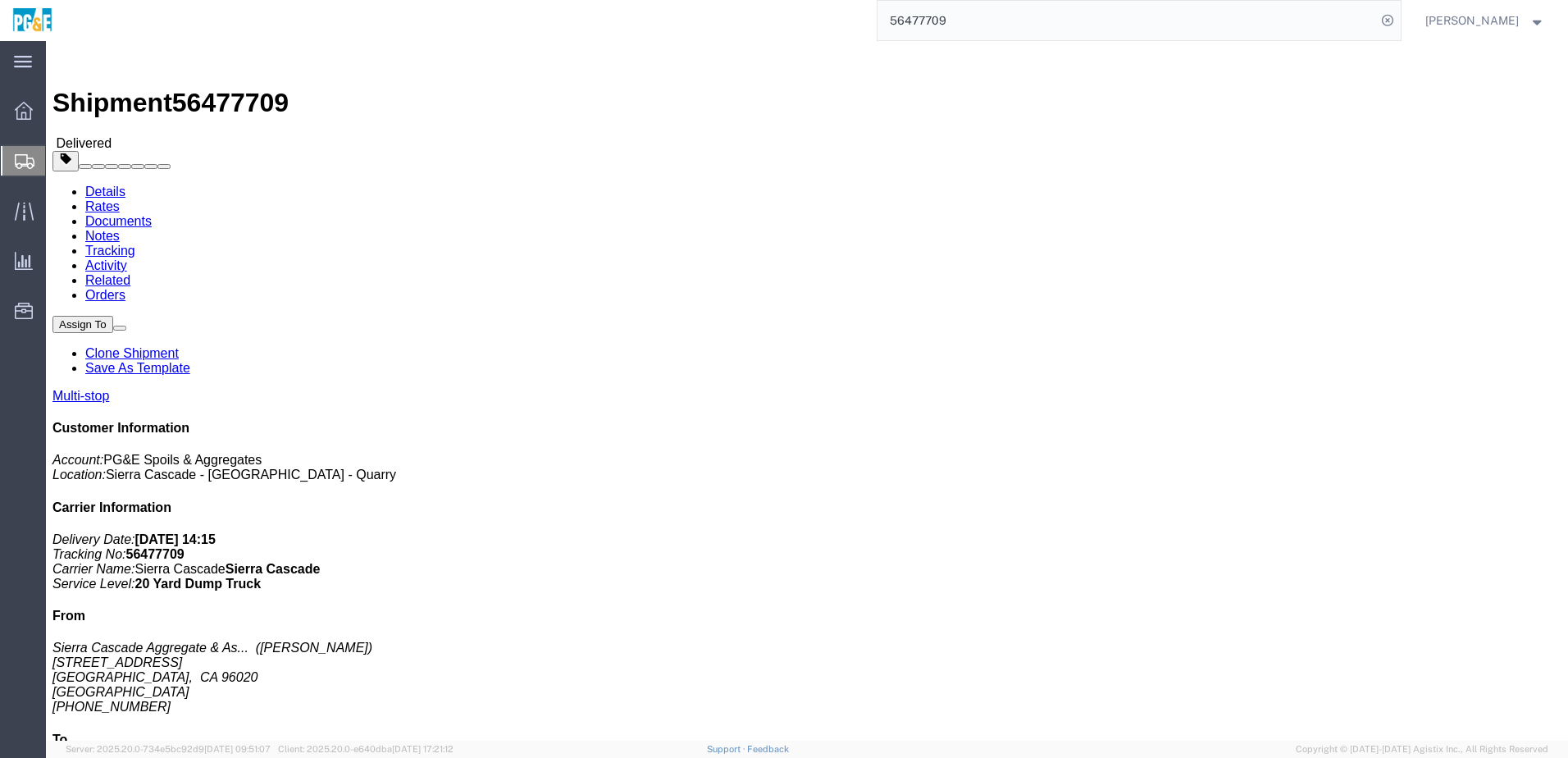
click link "Documents"
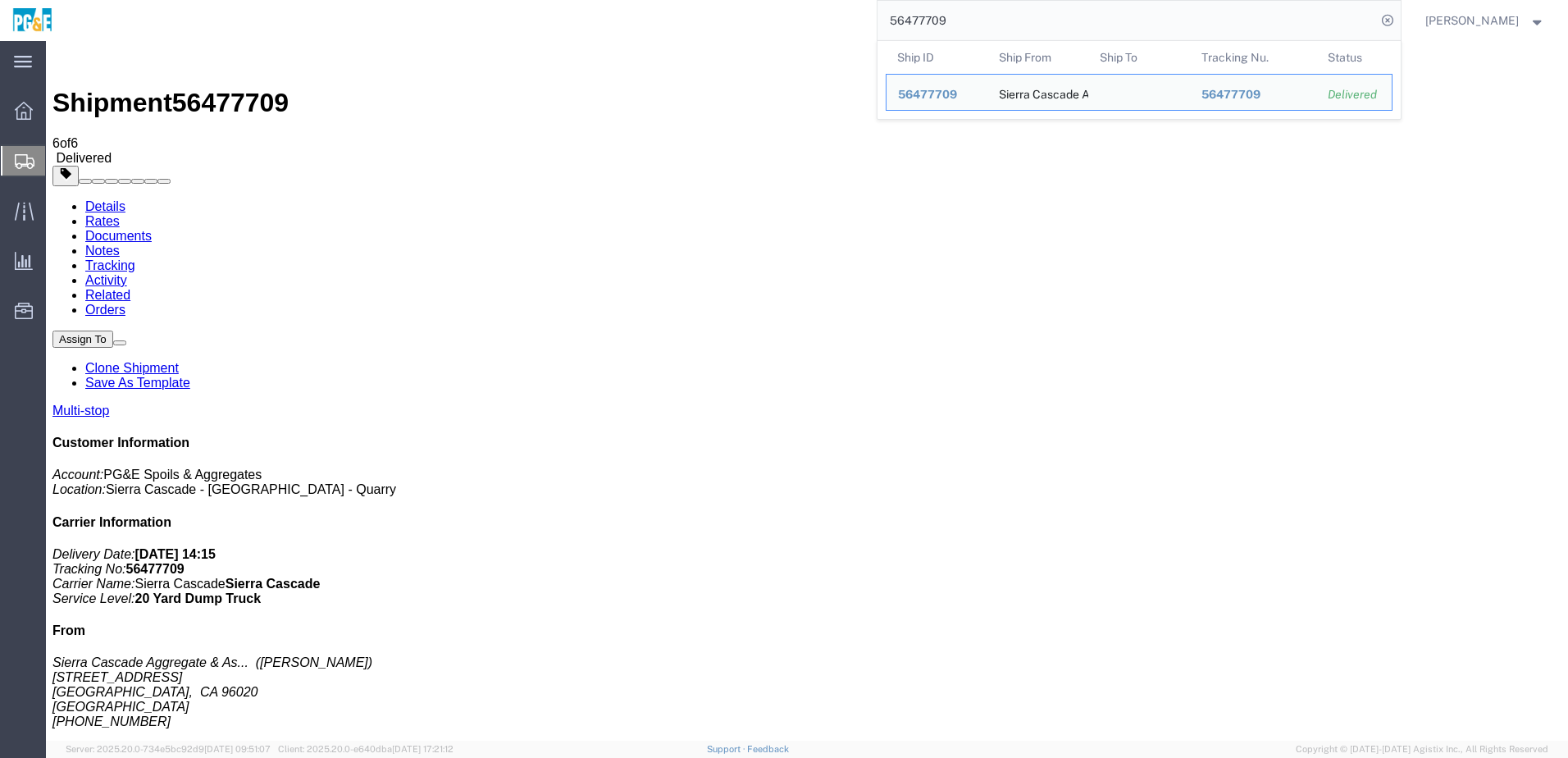
click at [773, 29] on input "56477709" at bounding box center [1127, 20] width 499 height 40
paste input "88899"
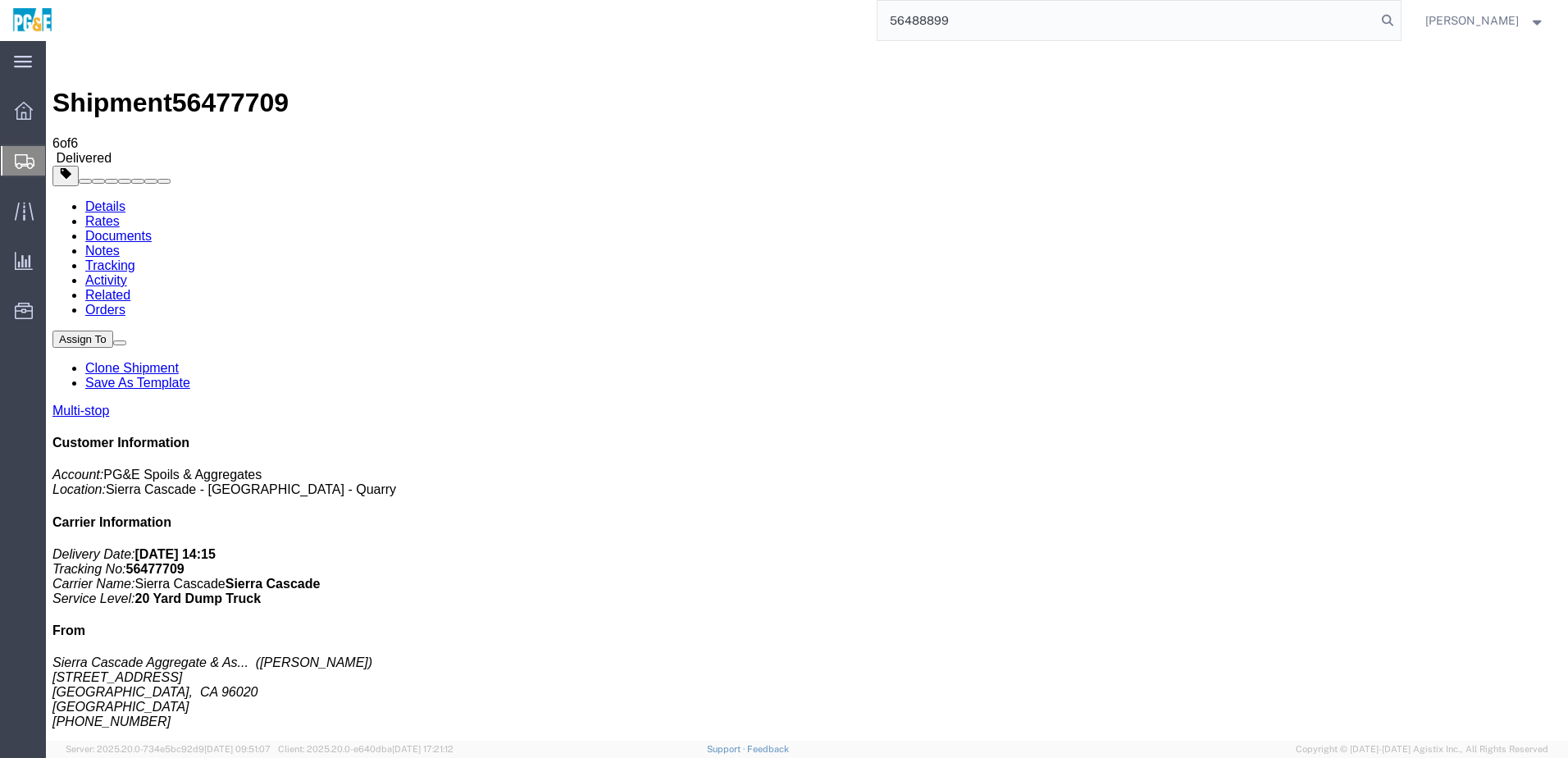
type input "56488899"
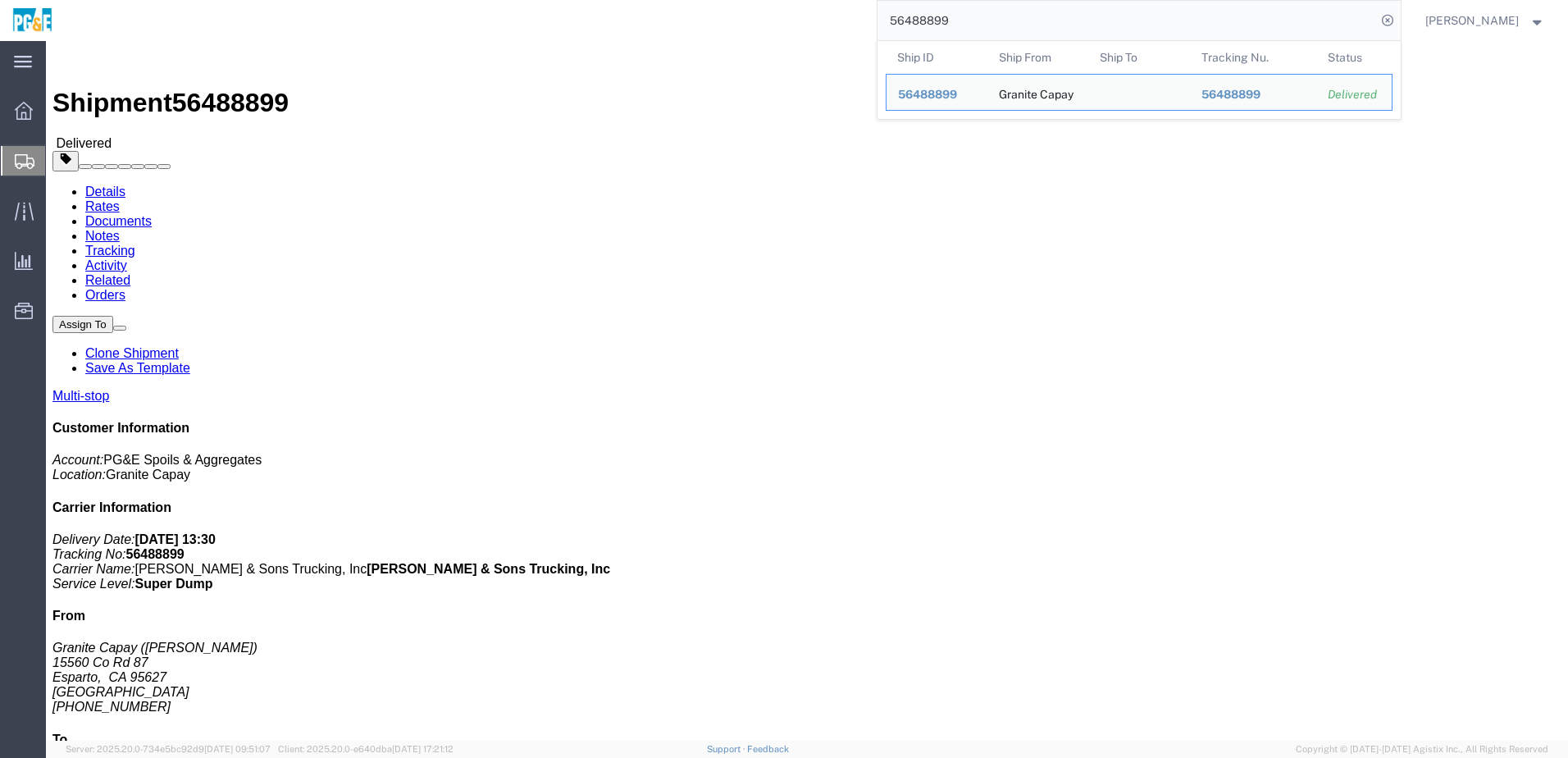
click div "Leg 1 - Truckload Vehicle 1: Super Dump Number of trucks: 1"
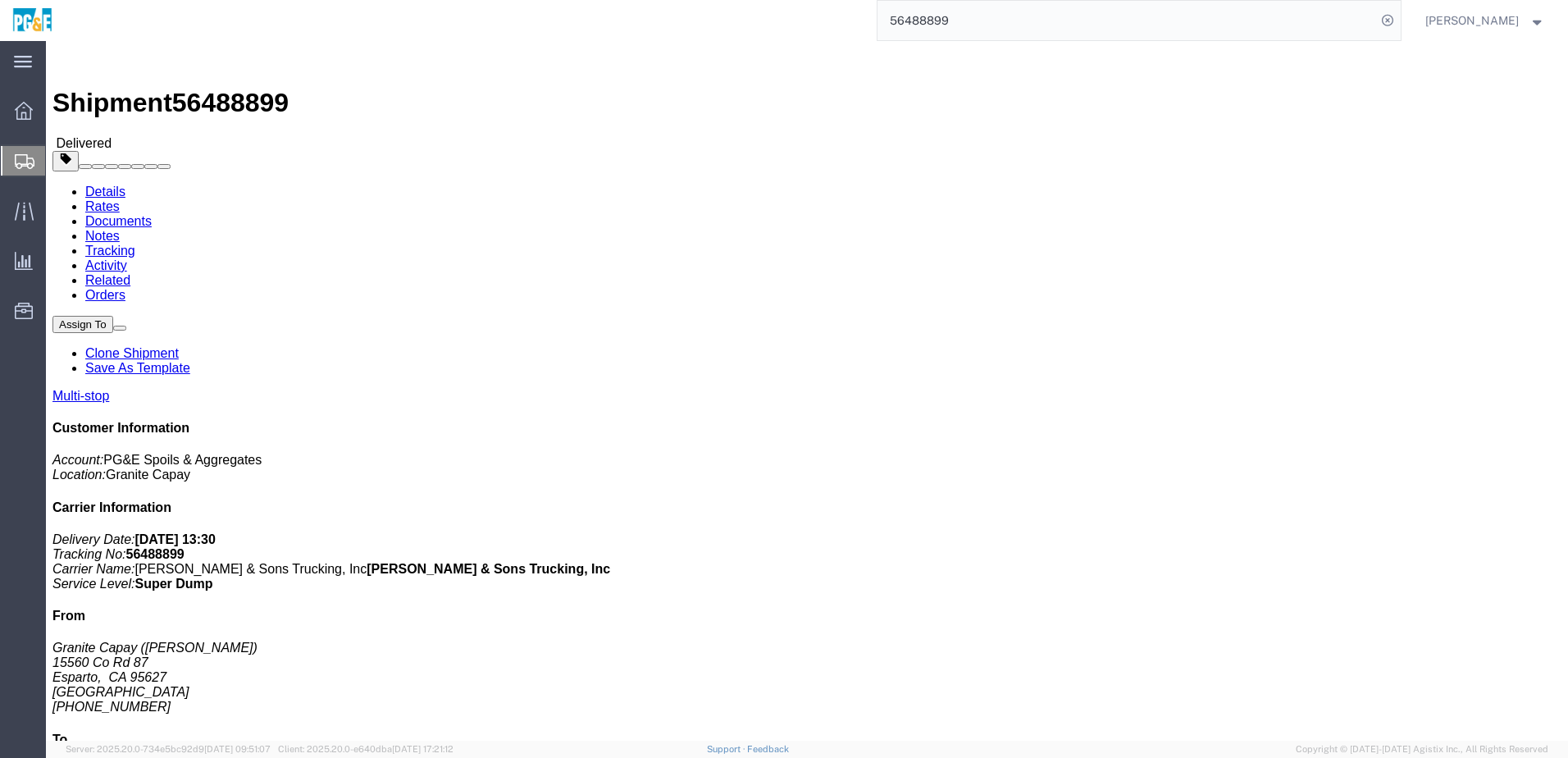
click link "Documents"
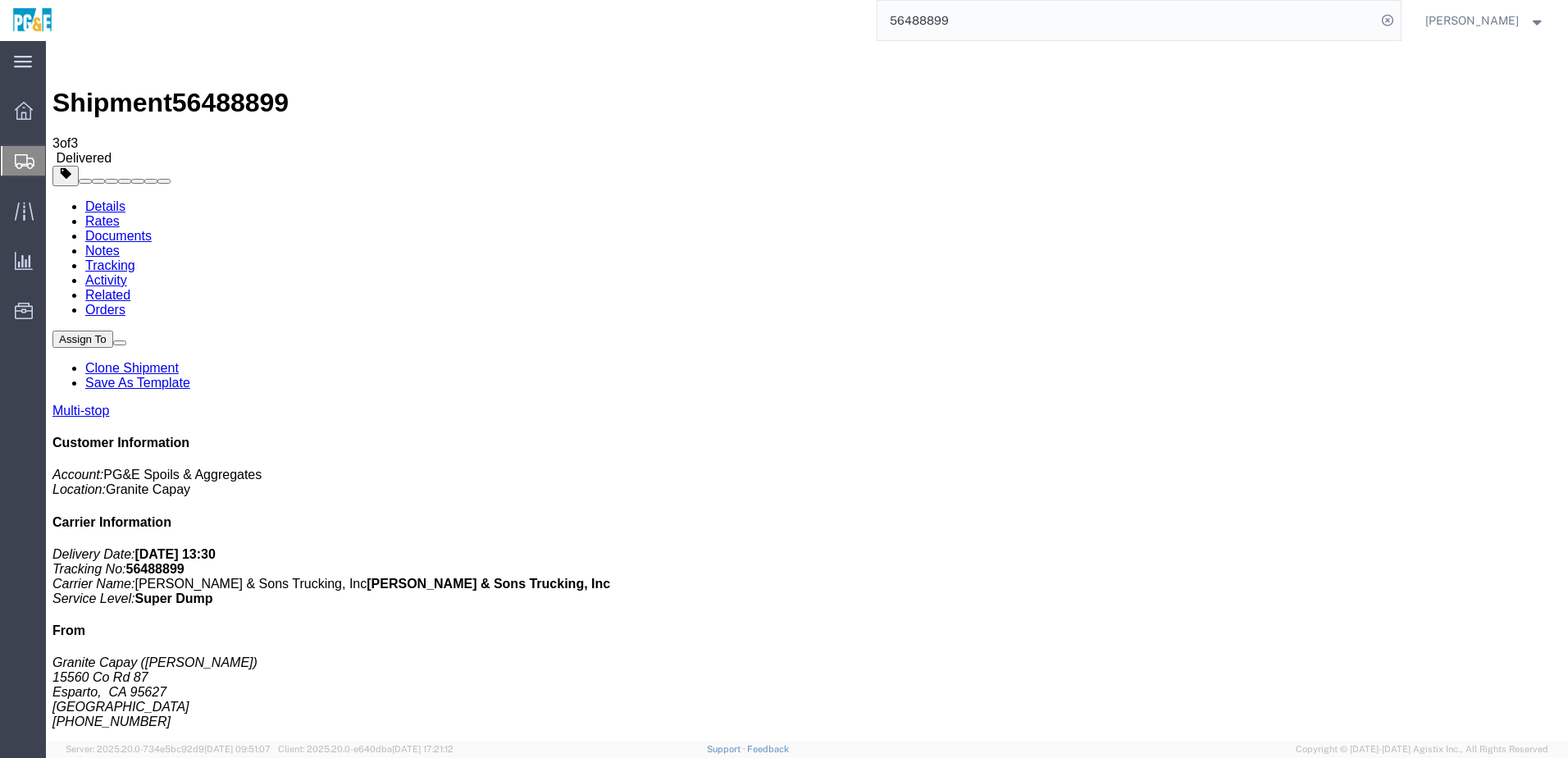
checkbox input "true"
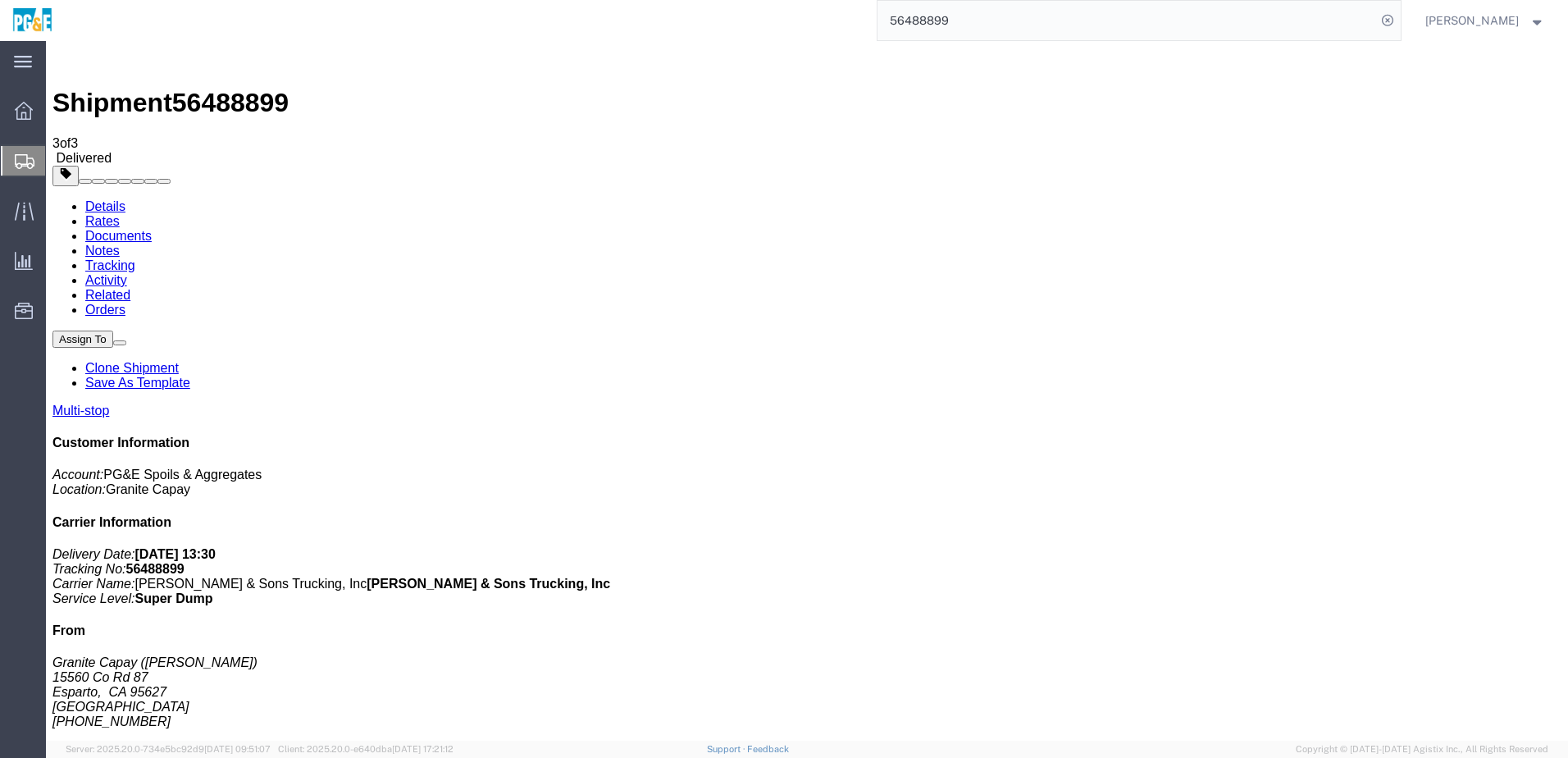
drag, startPoint x: 308, startPoint y: 381, endPoint x: 349, endPoint y: 185, distance: 200.2
click at [135, 258] on link "Tracking" at bounding box center [110, 265] width 50 height 14
click at [106, 199] on link "Details" at bounding box center [105, 206] width 40 height 14
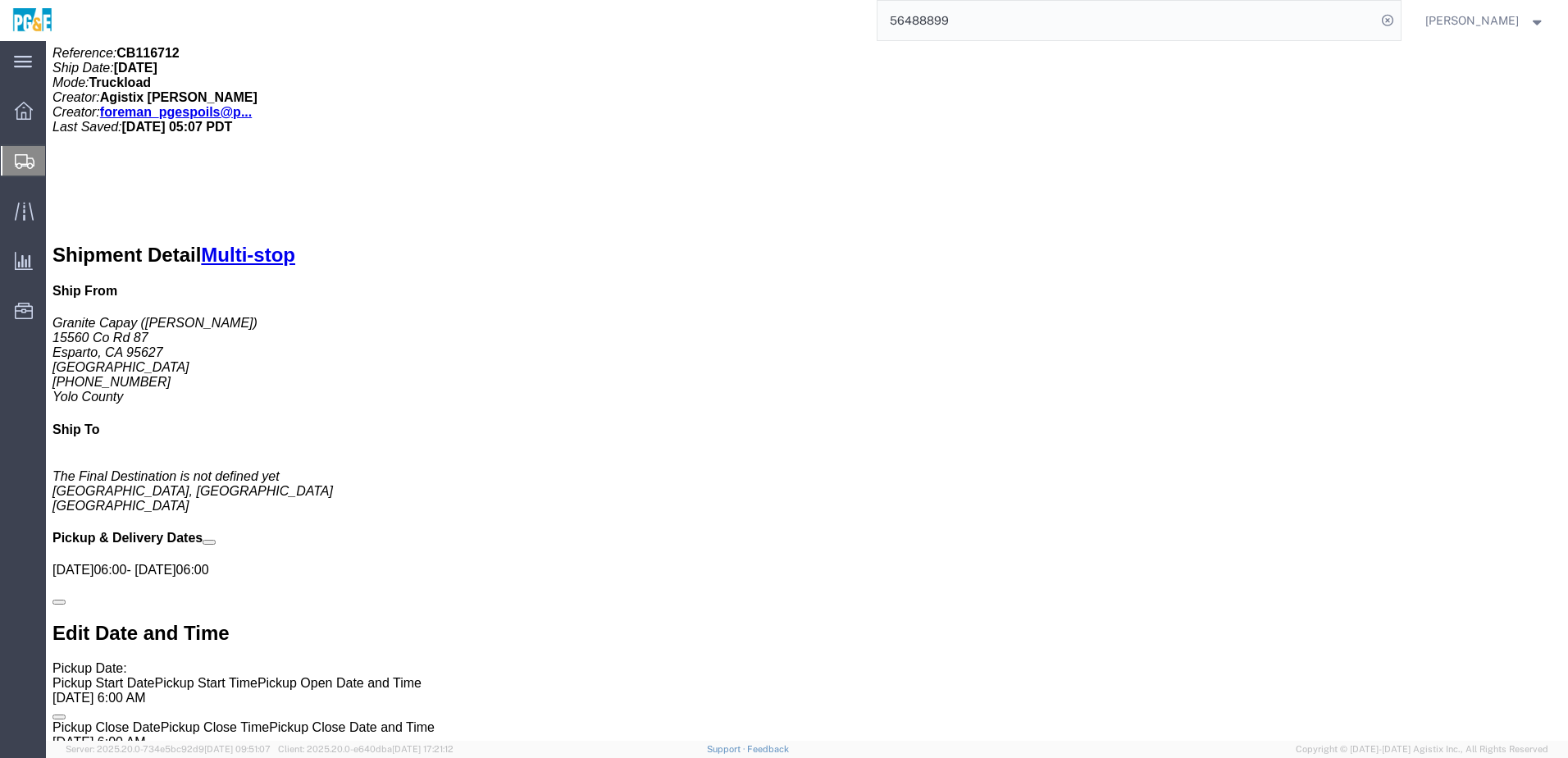
scroll to position [350, 0]
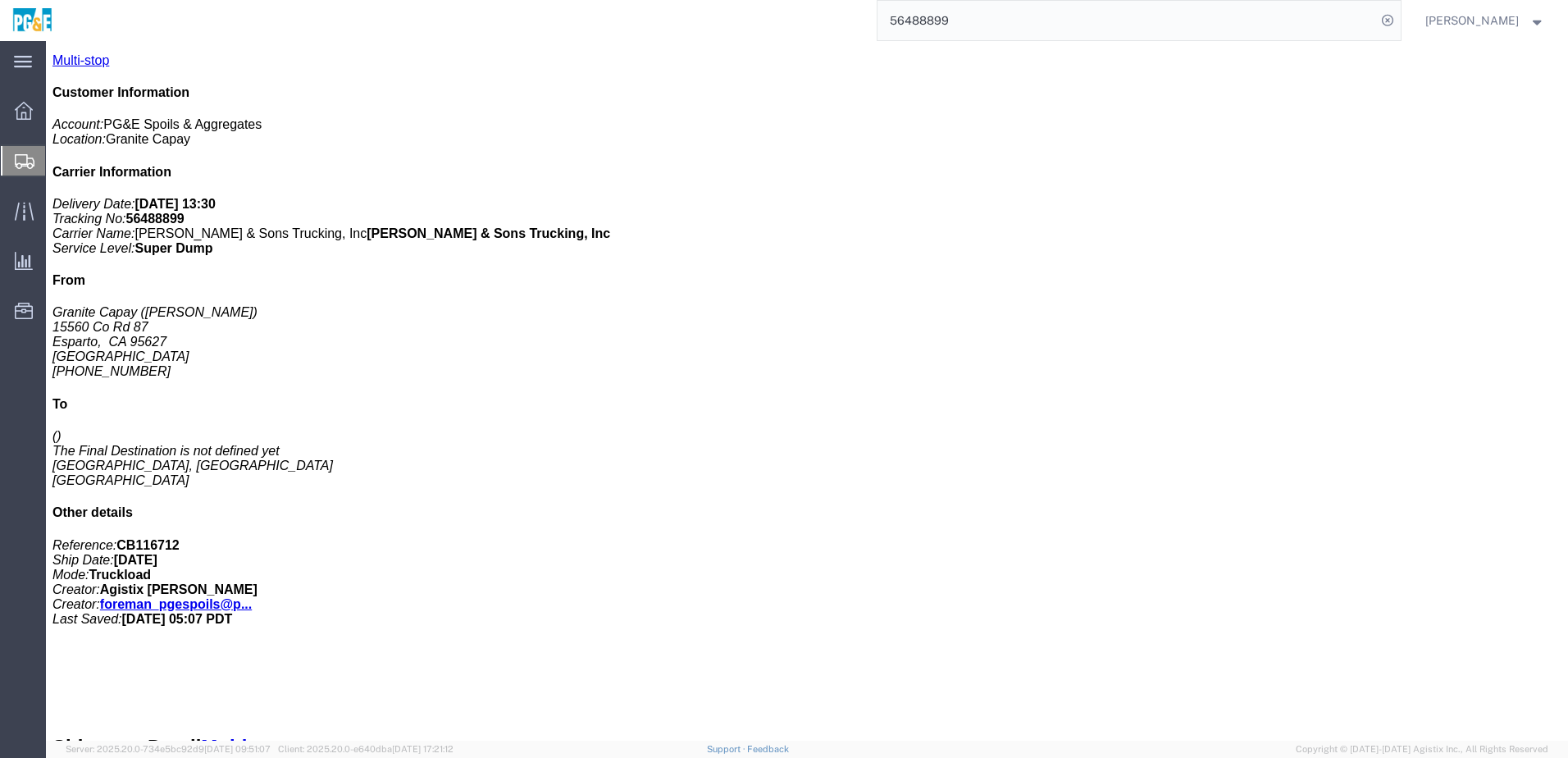
click link "Tracking"
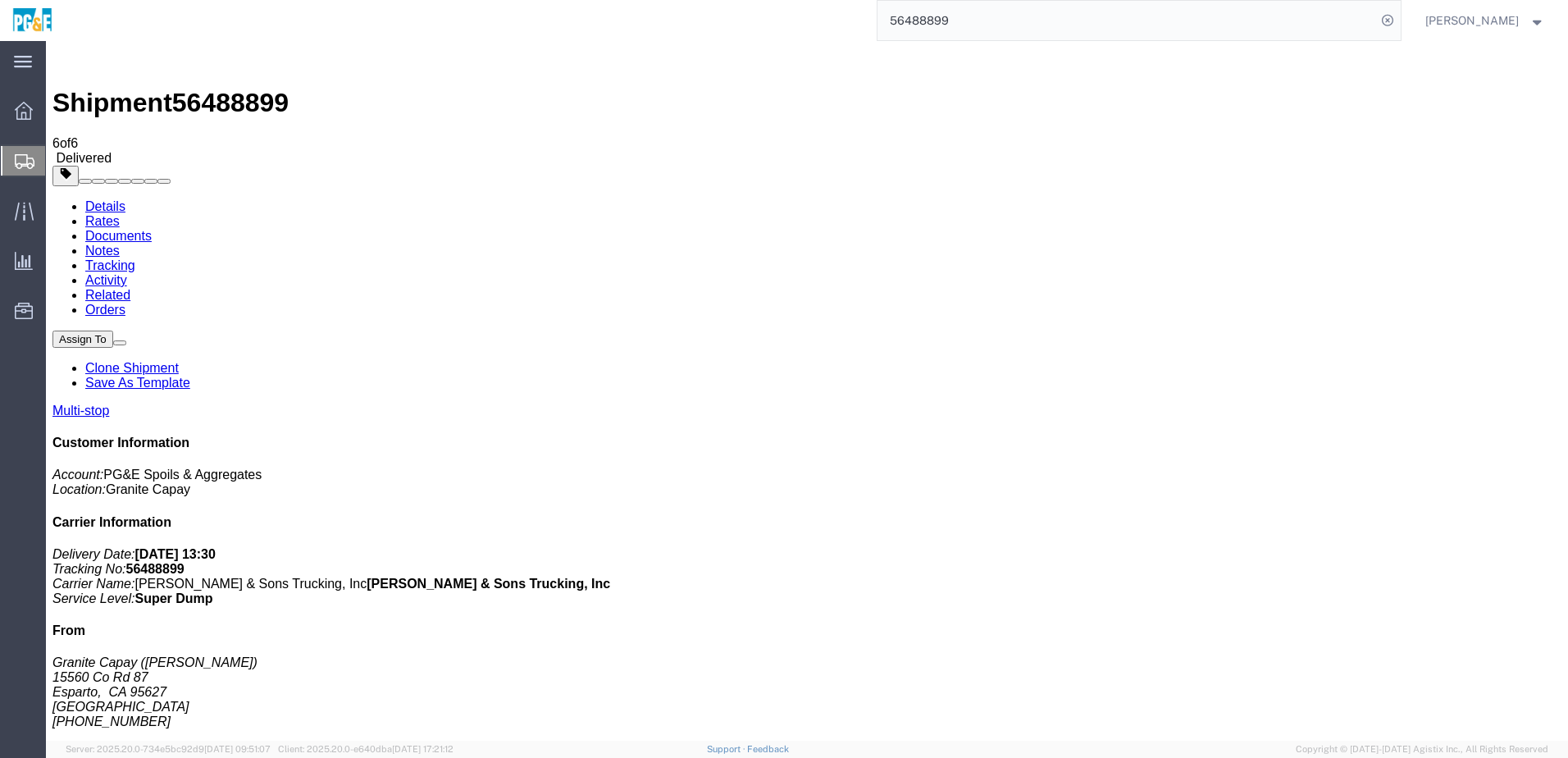
drag, startPoint x: 284, startPoint y: 616, endPoint x: 293, endPoint y: 616, distance: 9.0
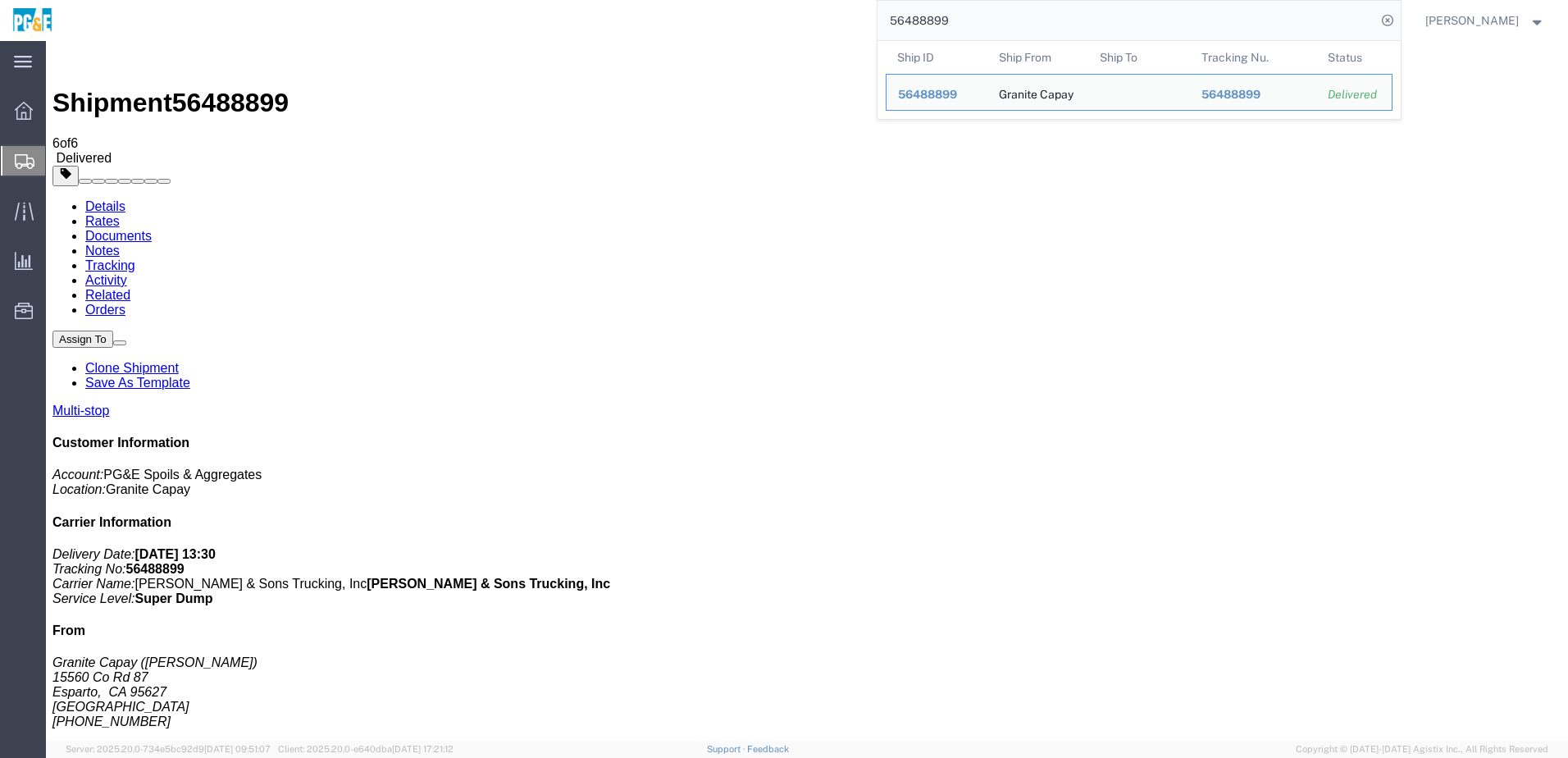
click at [773, 29] on input "56488899" at bounding box center [1127, 20] width 499 height 40
paste input "94467"
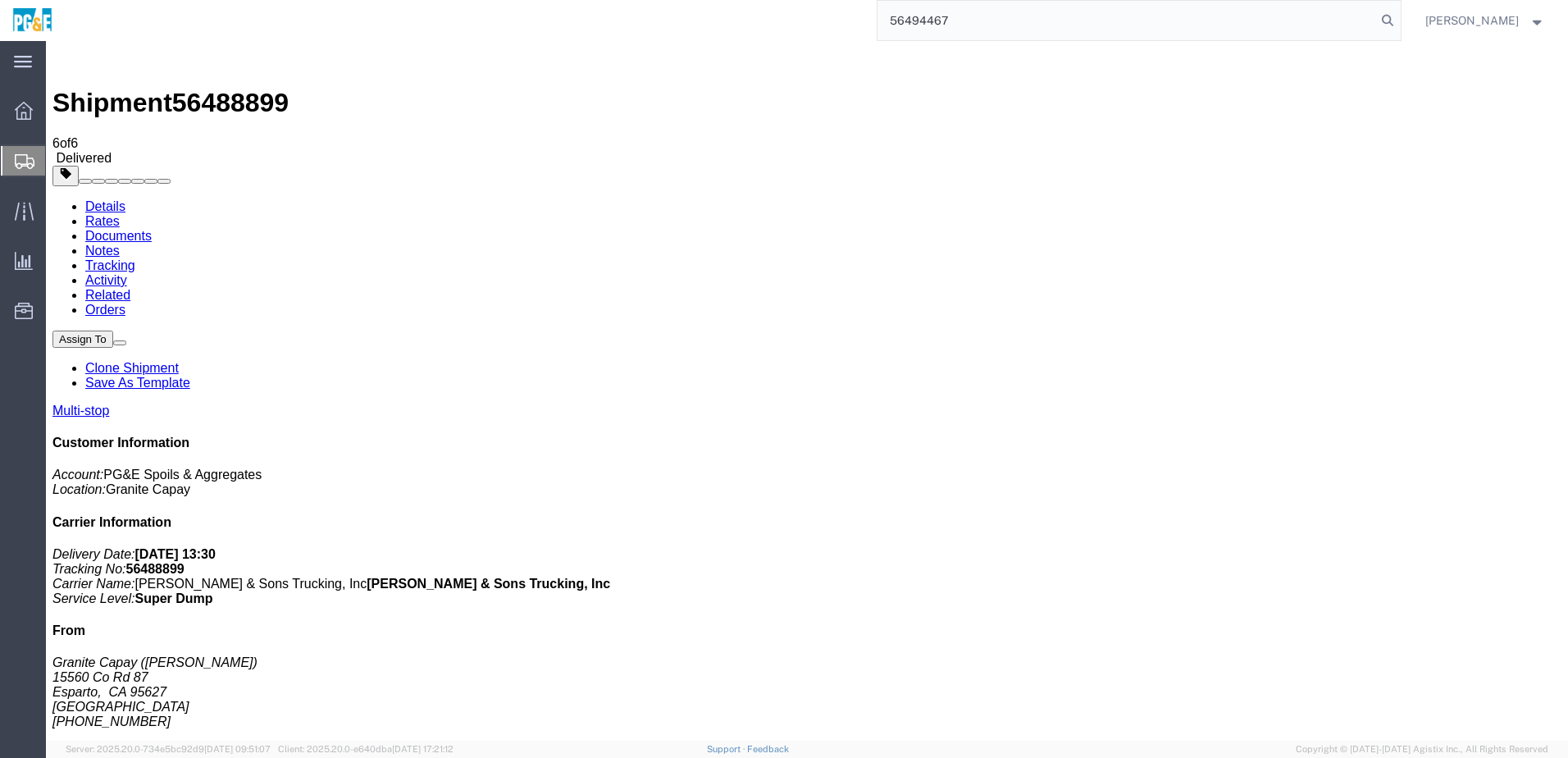
type input "56494467"
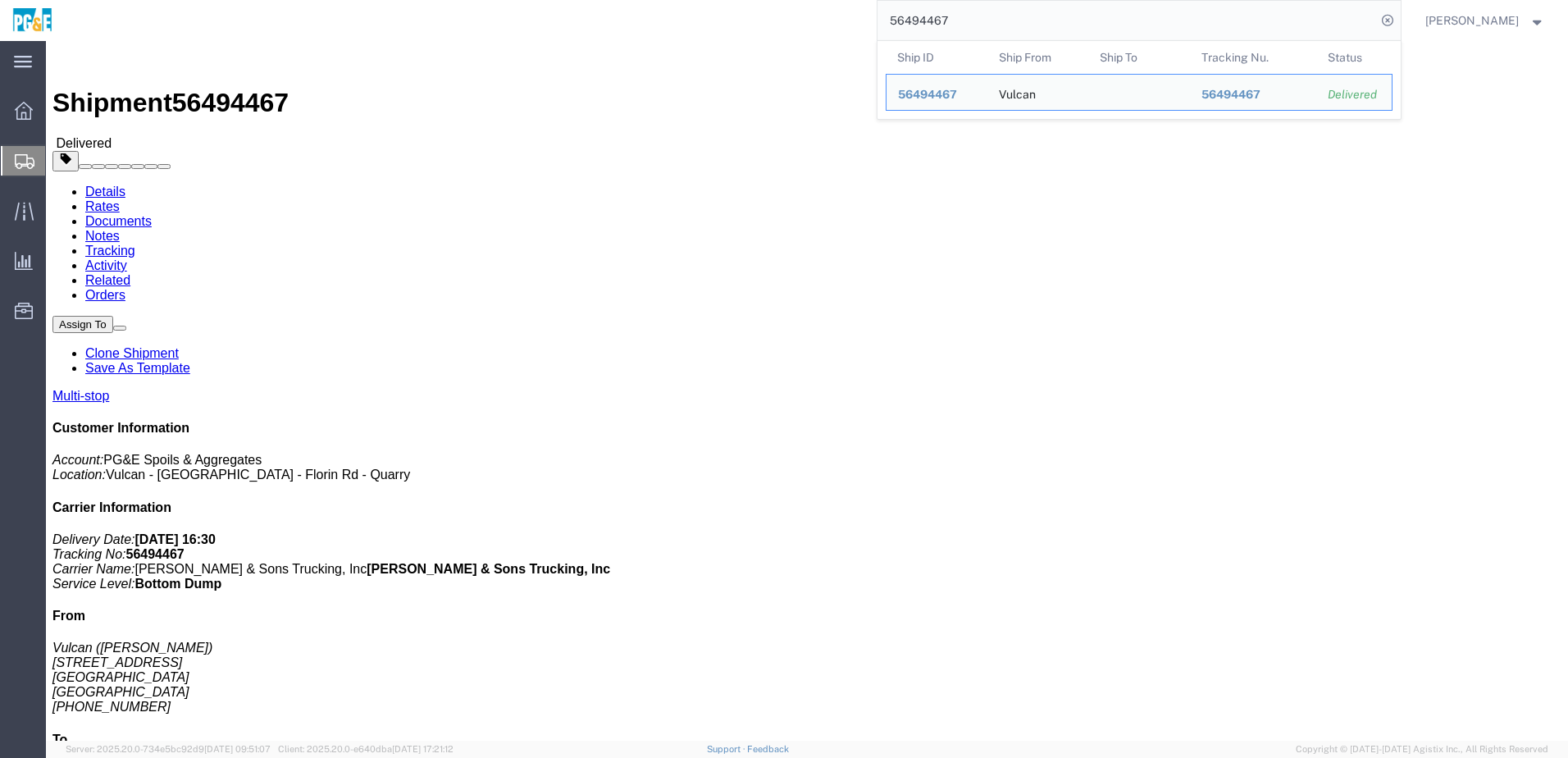
click link "Documents"
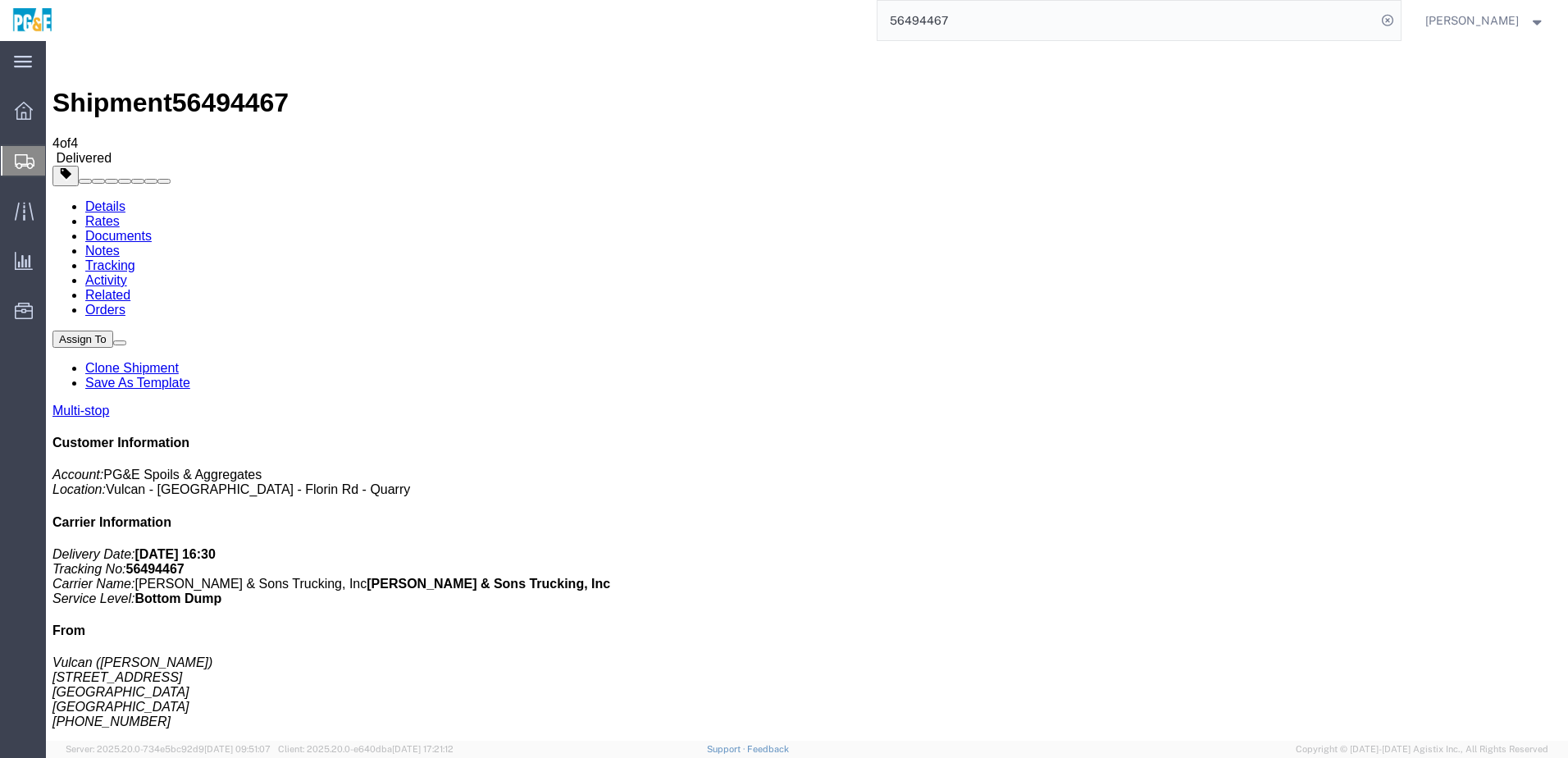
checkbox input "true"
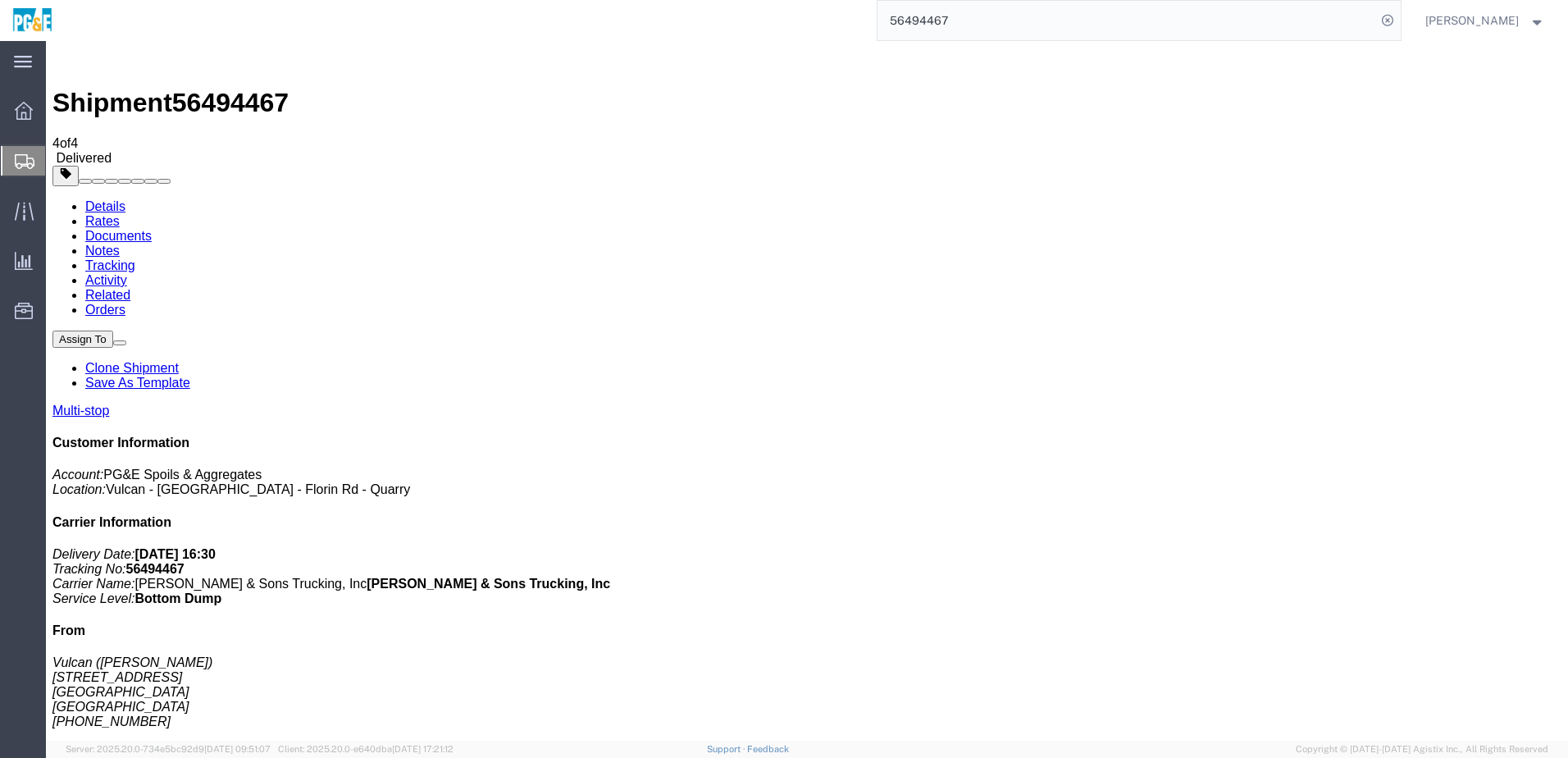
checkbox input "true"
click at [135, 258] on link "Tracking" at bounding box center [110, 265] width 50 height 14
drag, startPoint x: 399, startPoint y: 661, endPoint x: 409, endPoint y: 661, distance: 10.0
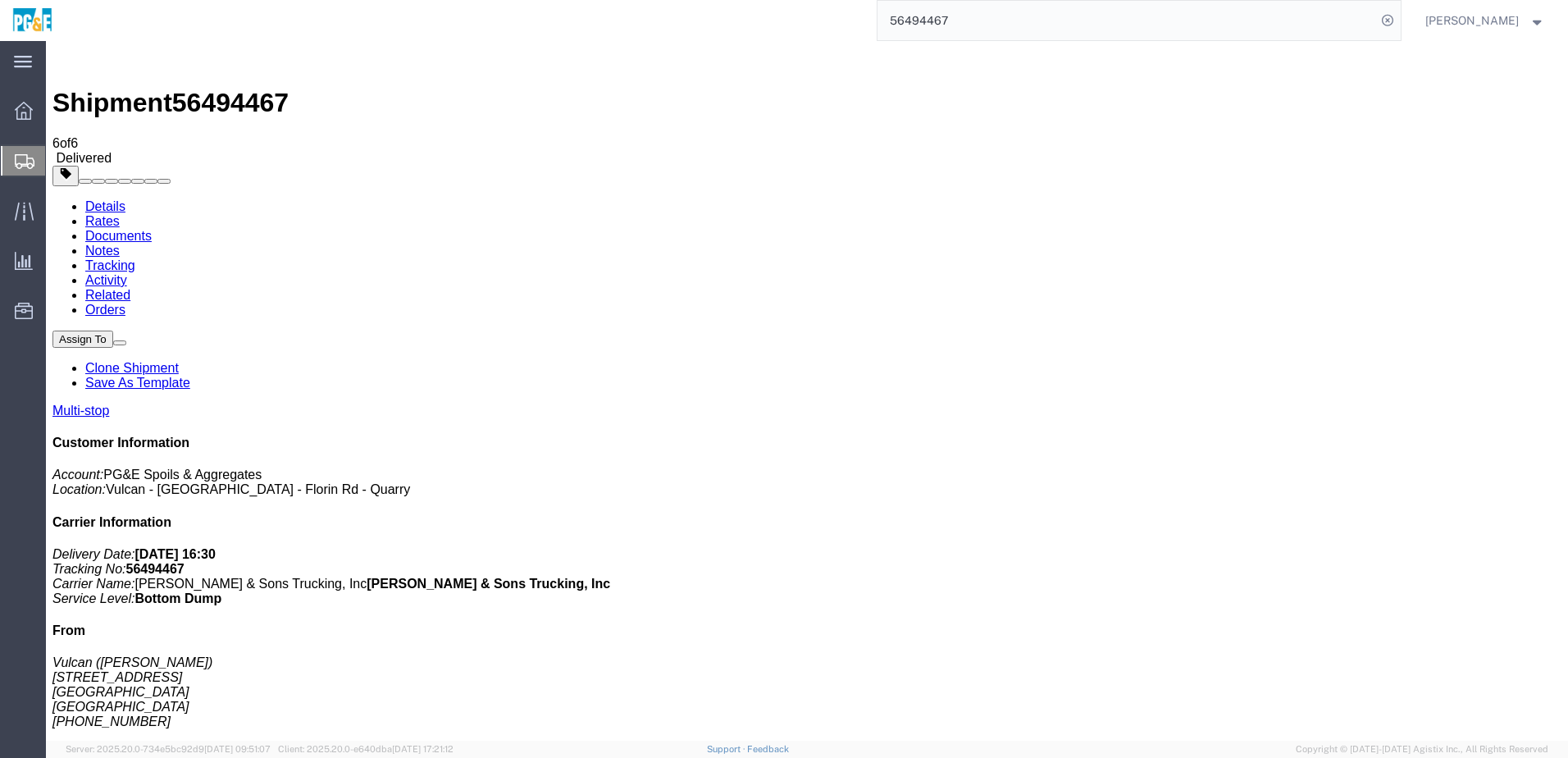
click at [773, 22] on input "56494467" at bounding box center [1127, 20] width 499 height 40
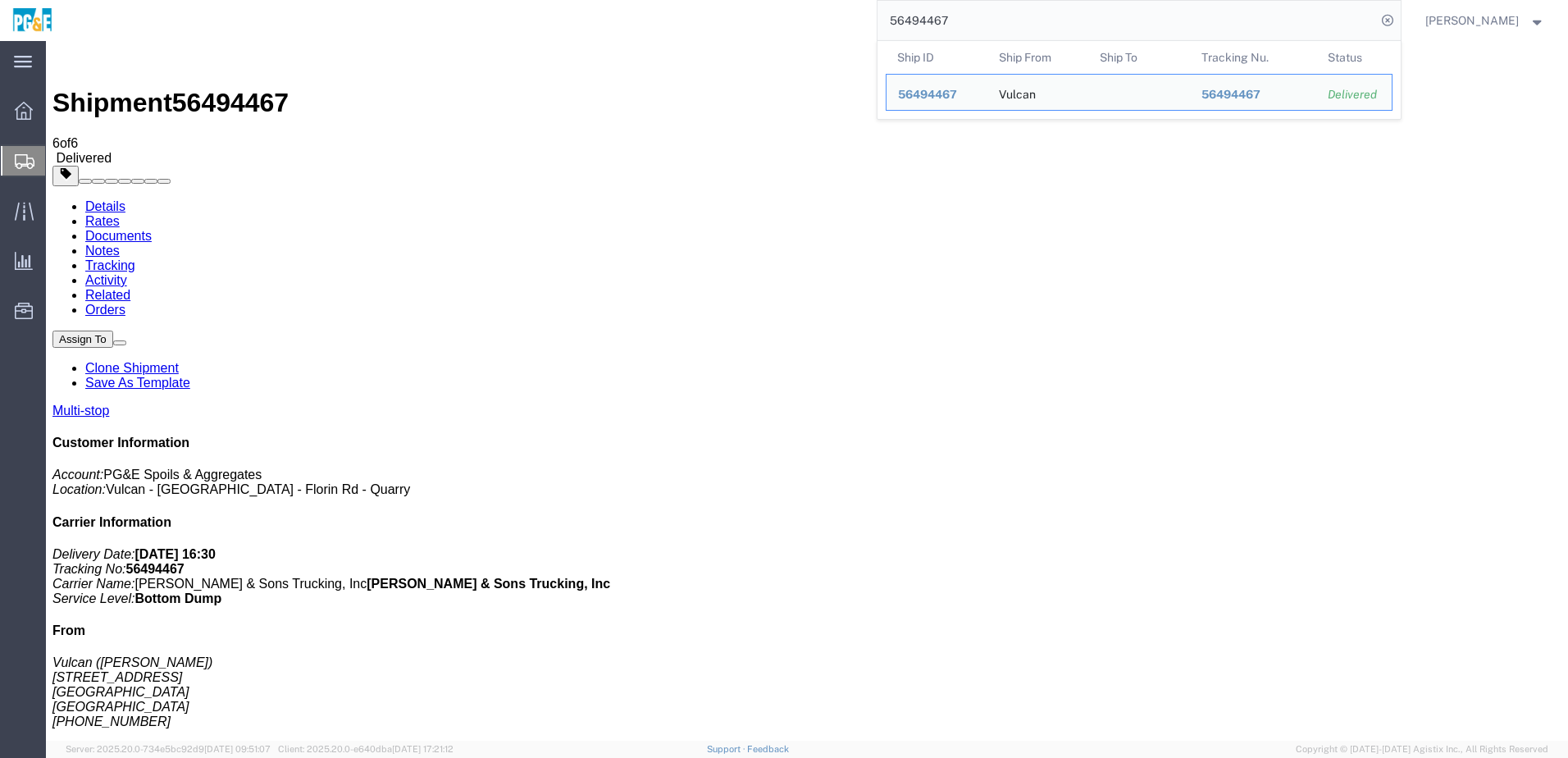
click at [773, 22] on input "56494467" at bounding box center [1127, 20] width 499 height 40
paste input "503978"
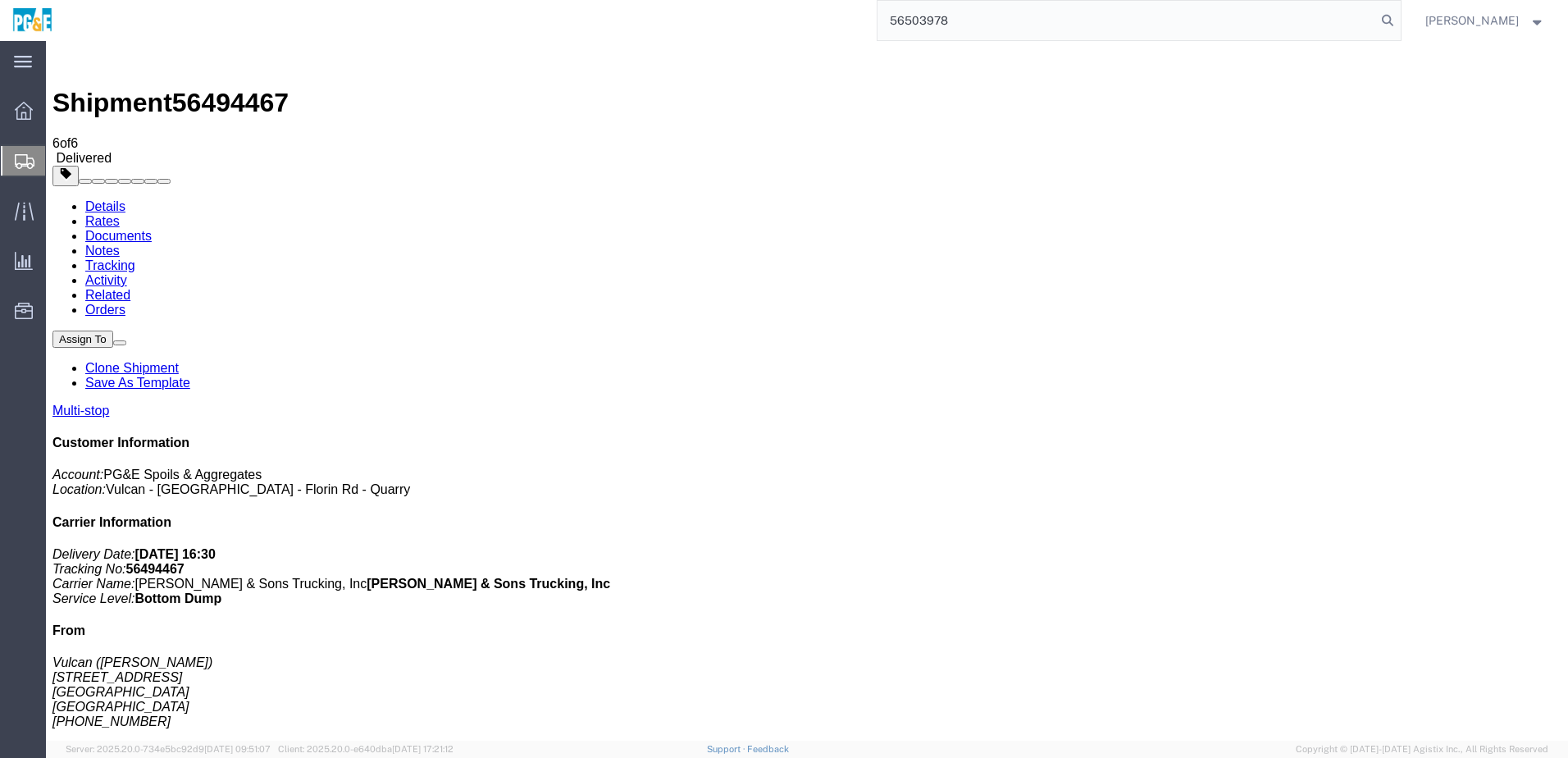
type input "56503978"
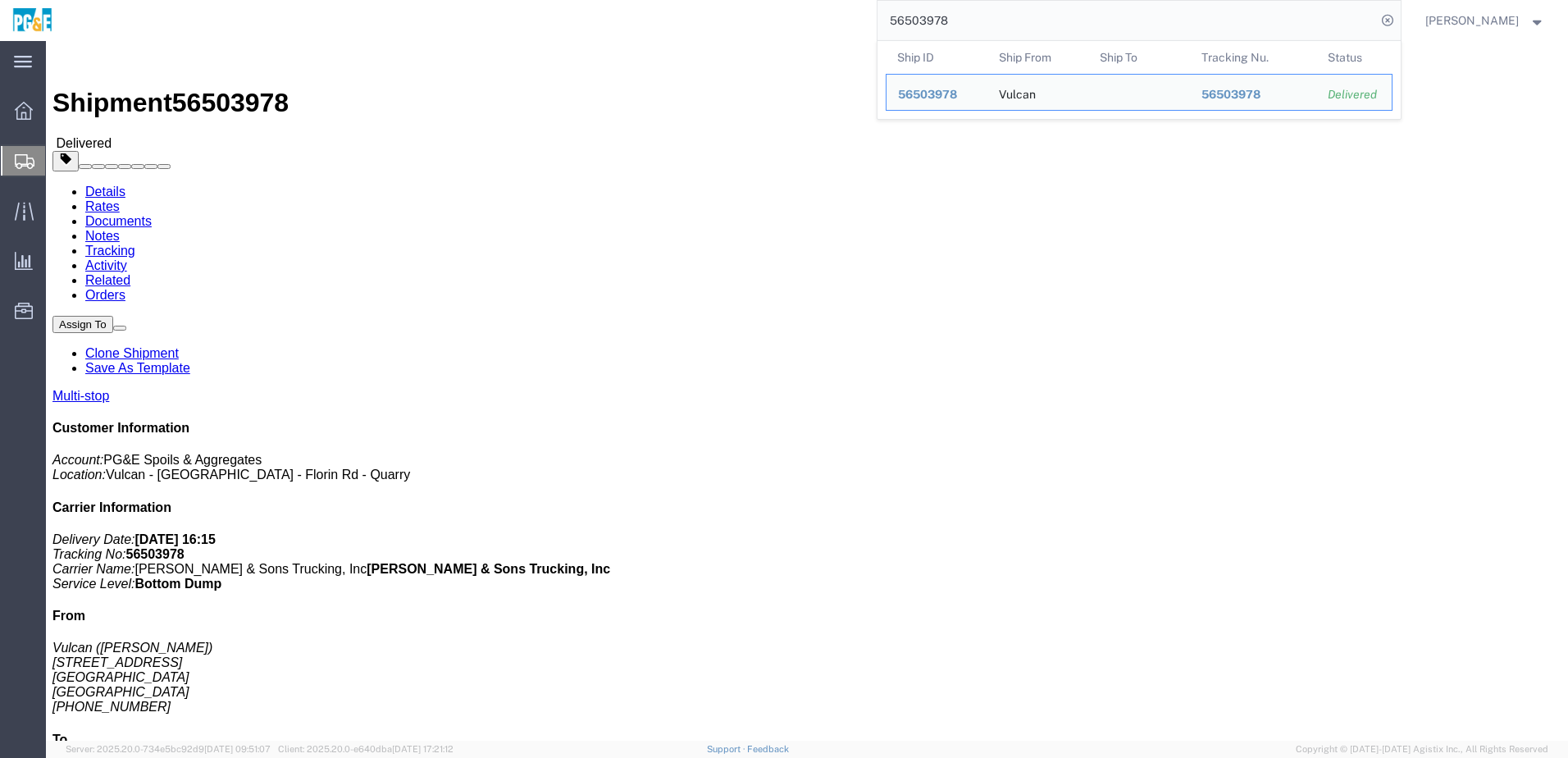
click link "Documents"
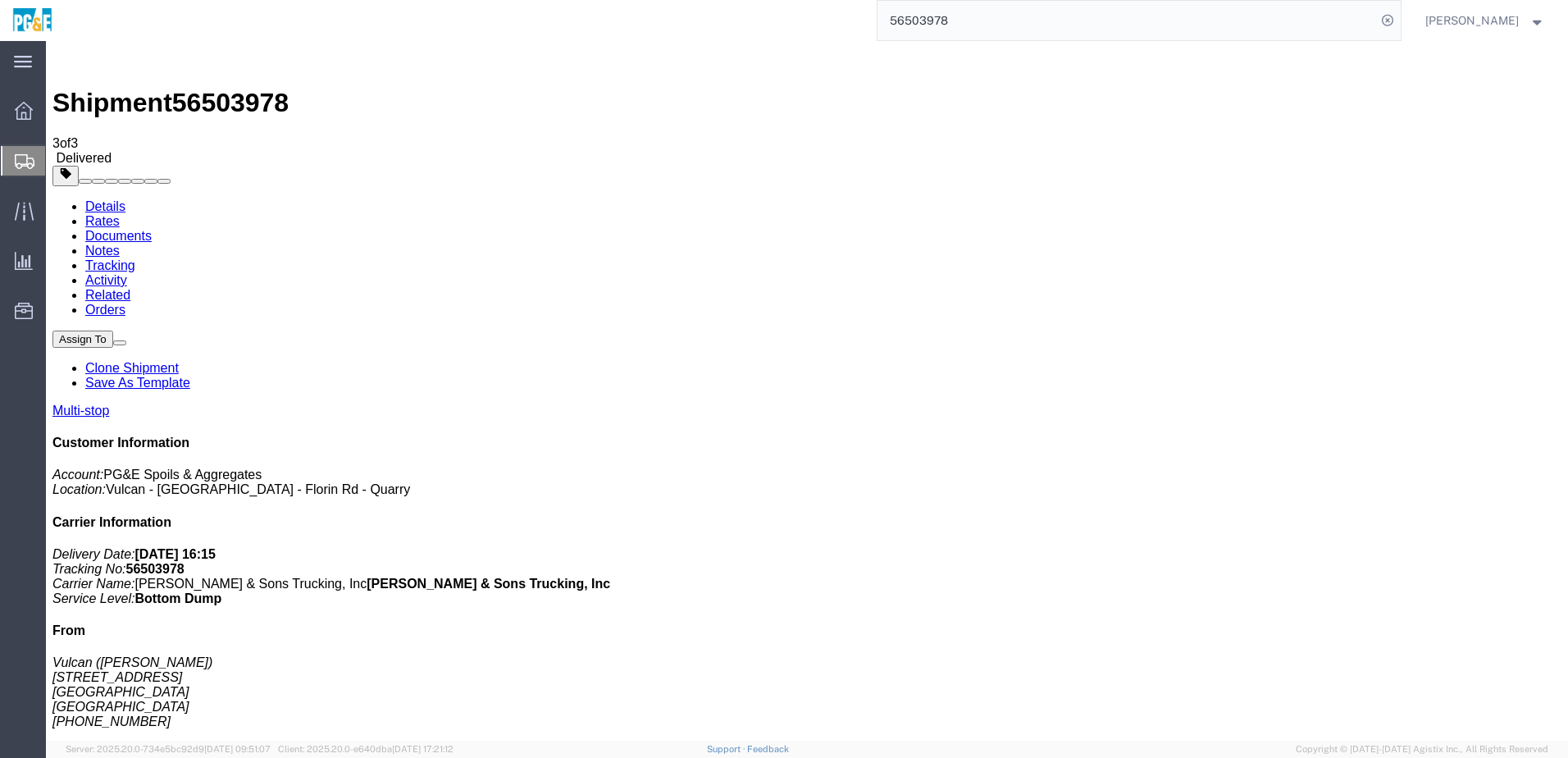
checkbox input "true"
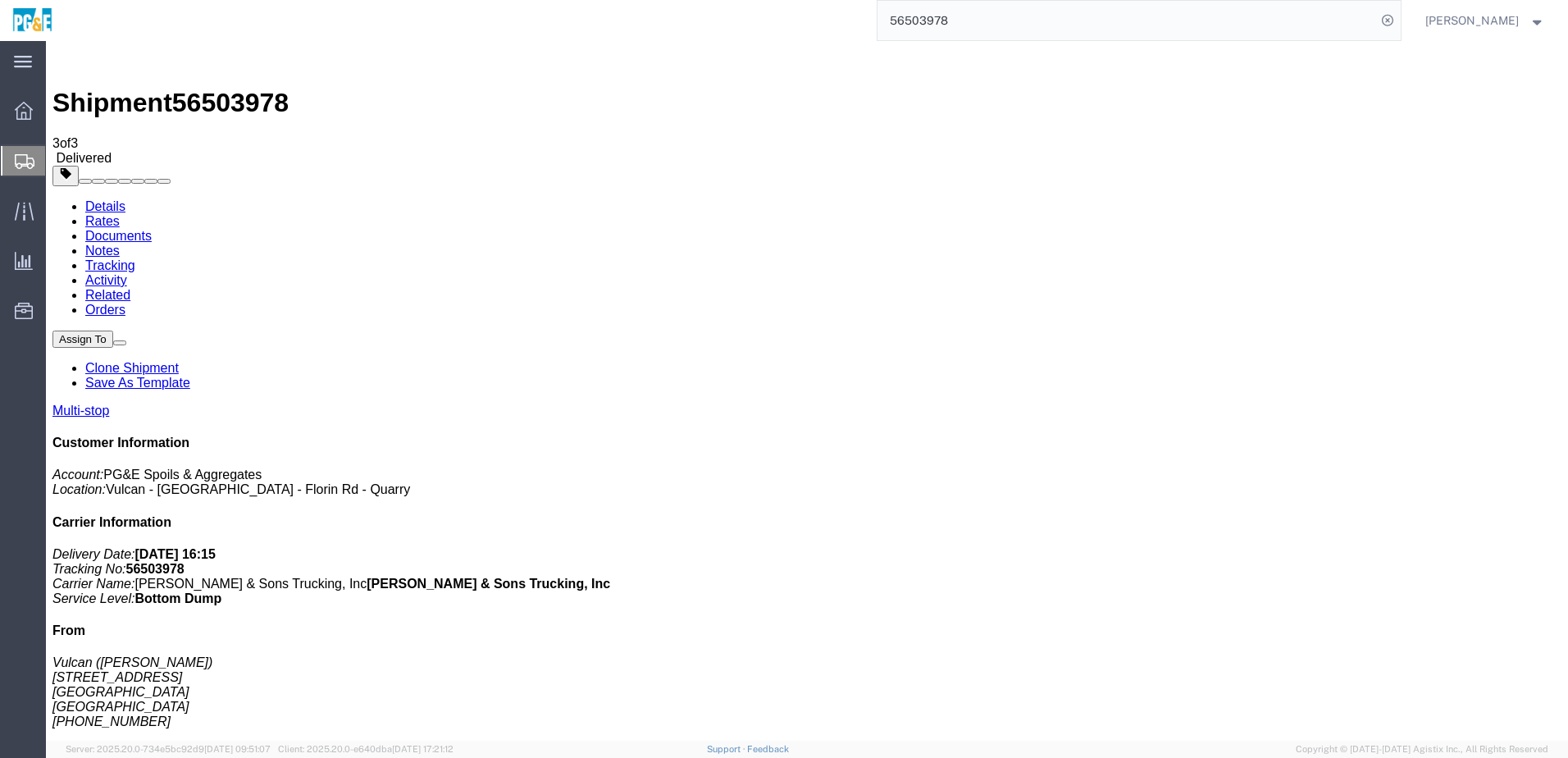
click at [135, 258] on link "Tracking" at bounding box center [110, 265] width 50 height 14
click at [773, 24] on input "56503978" at bounding box center [1127, 20] width 499 height 40
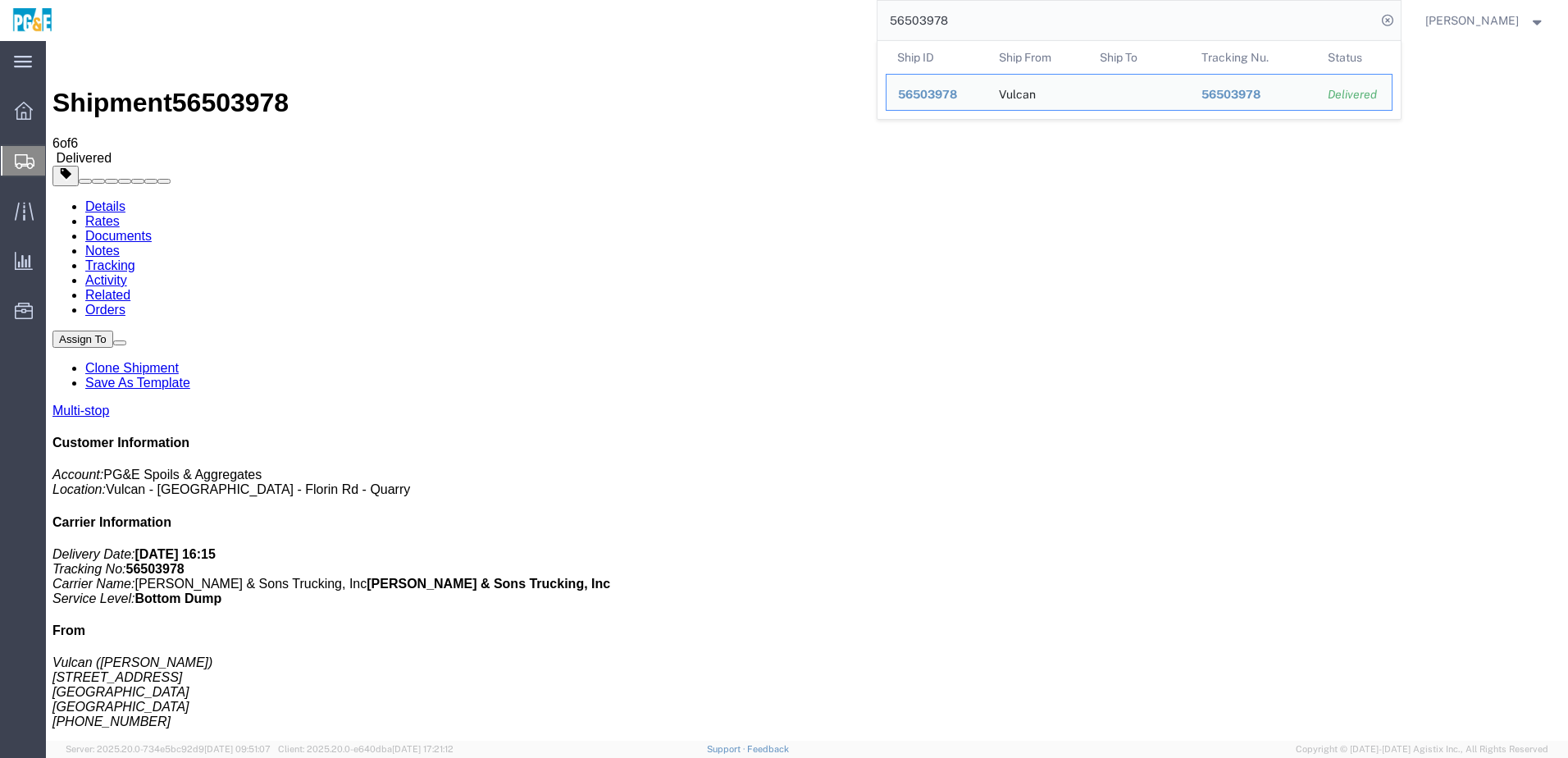
click at [773, 24] on input "56503978" at bounding box center [1127, 20] width 499 height 40
paste input "4006"
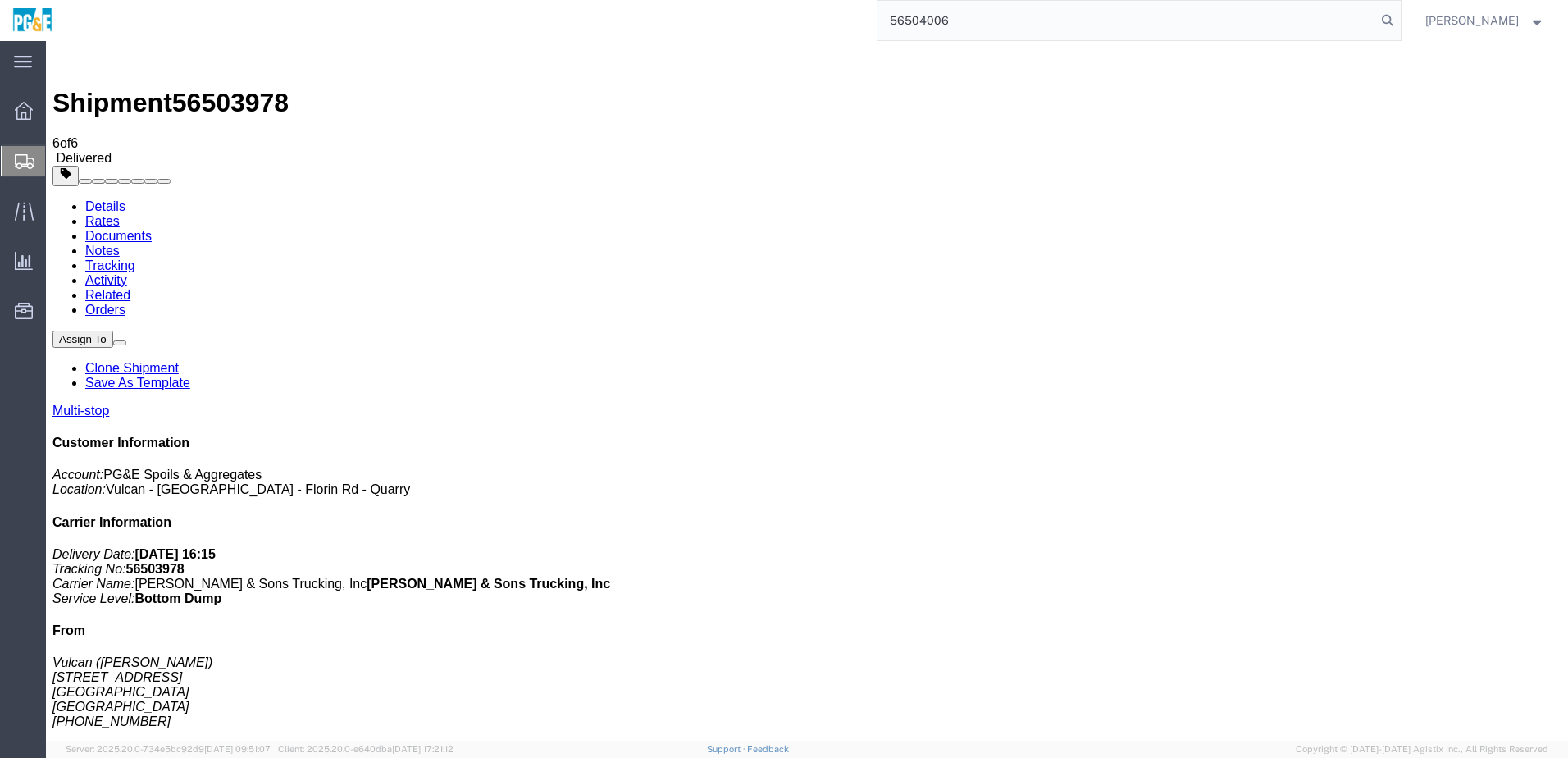
type input "56504006"
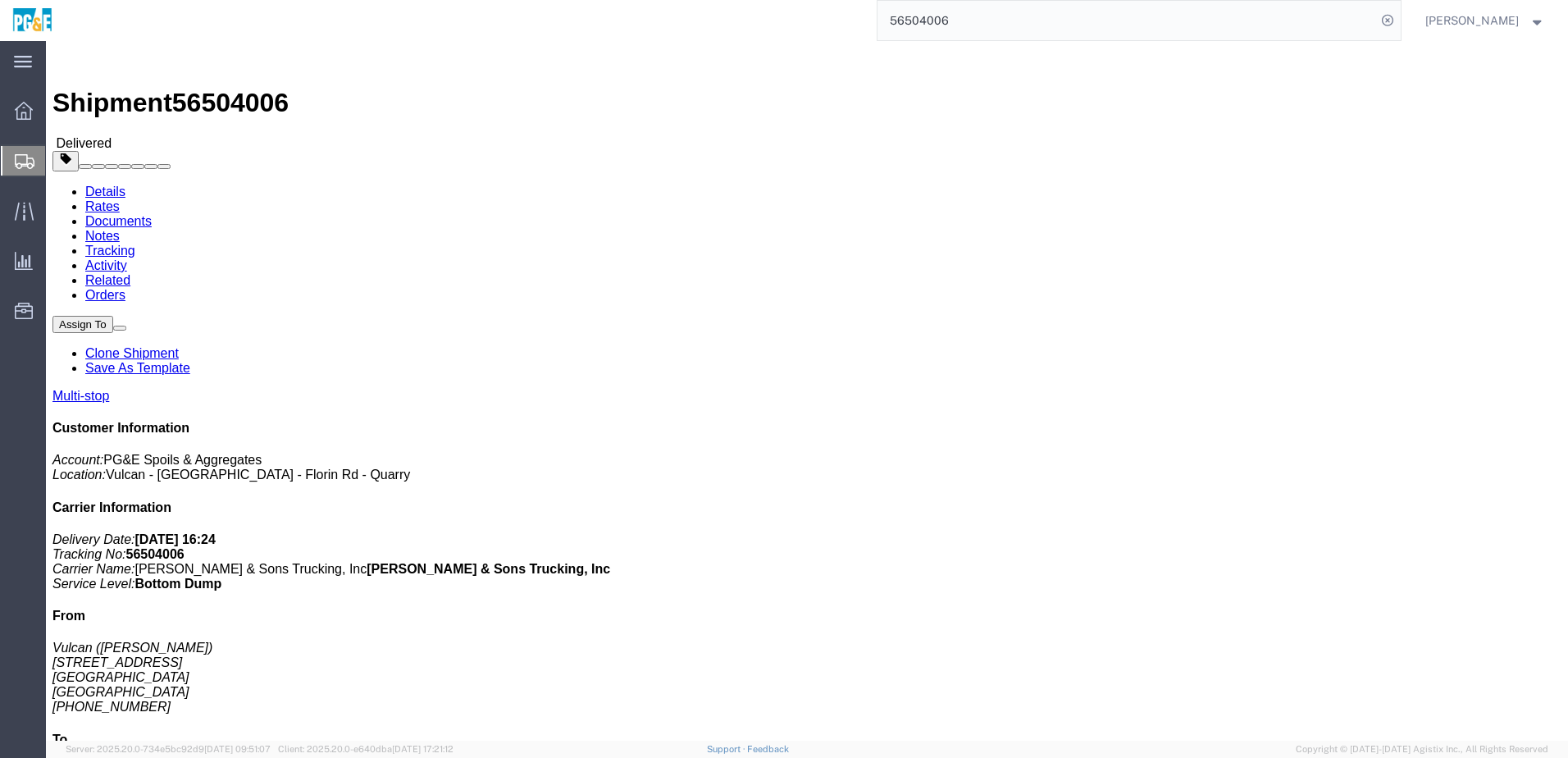
click link "Documents"
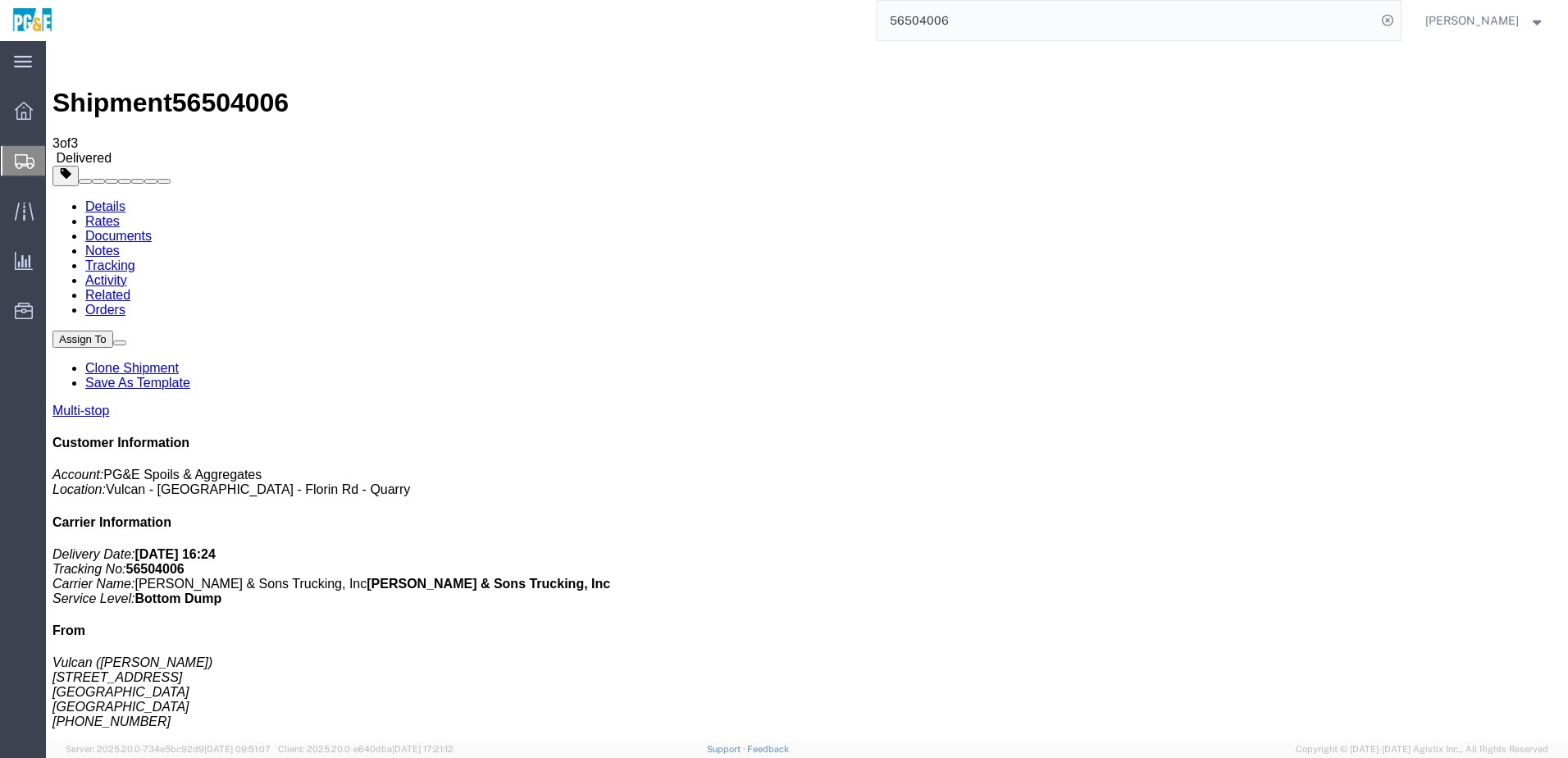
checkbox input "true"
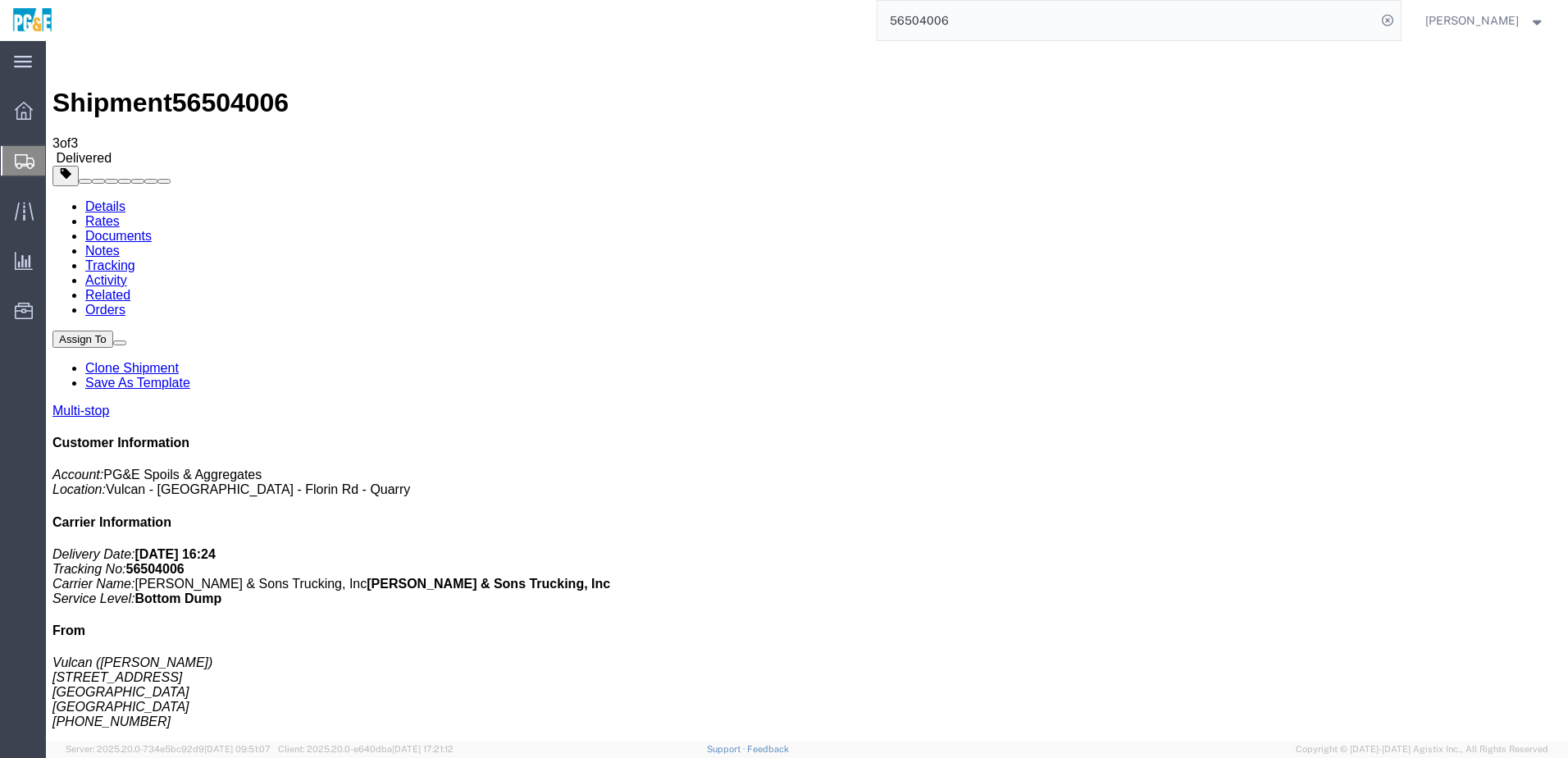
click at [135, 258] on link "Tracking" at bounding box center [110, 265] width 50 height 14
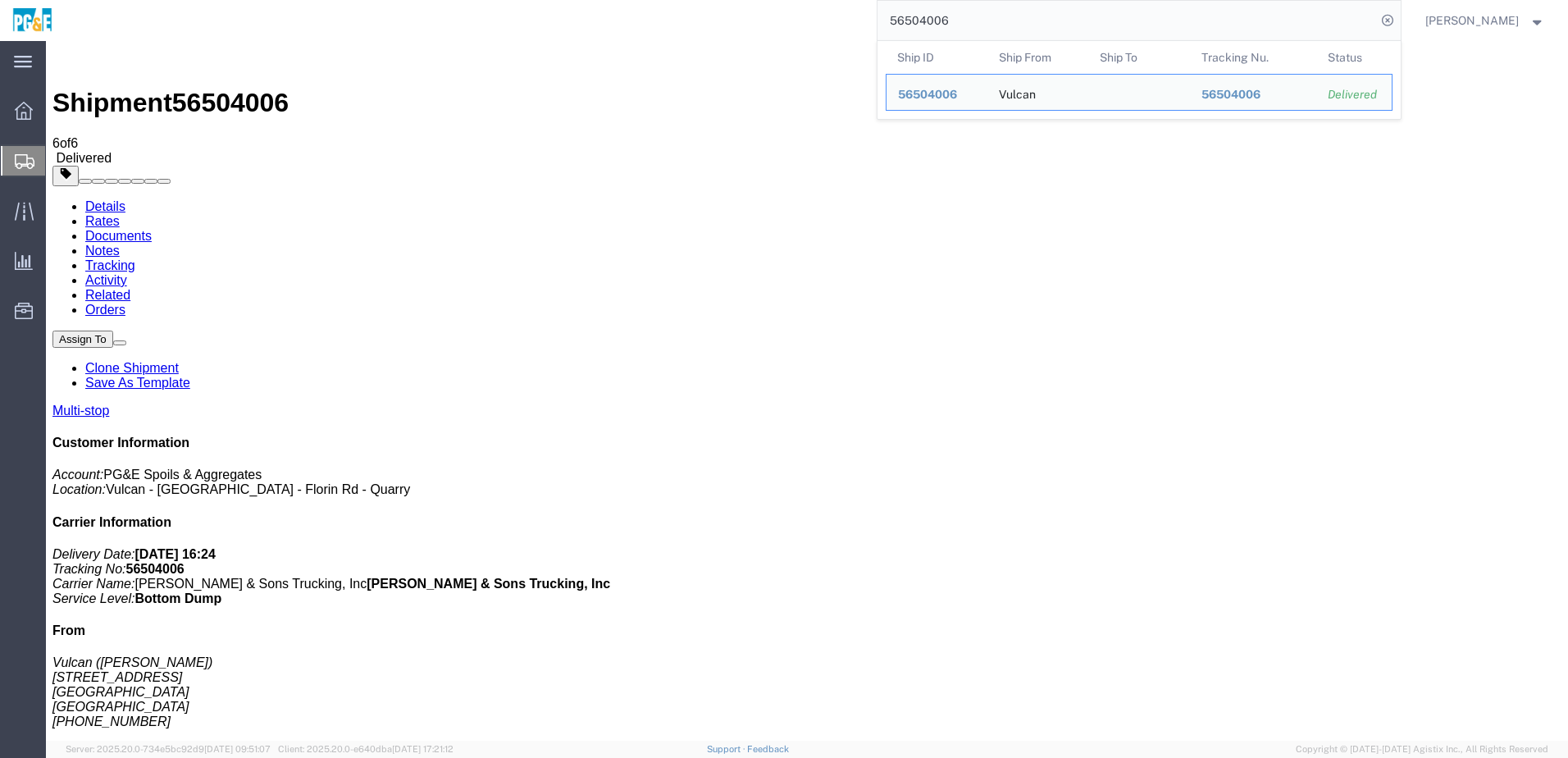
click at [773, 26] on input "56504006" at bounding box center [1127, 20] width 499 height 40
paste input "97664"
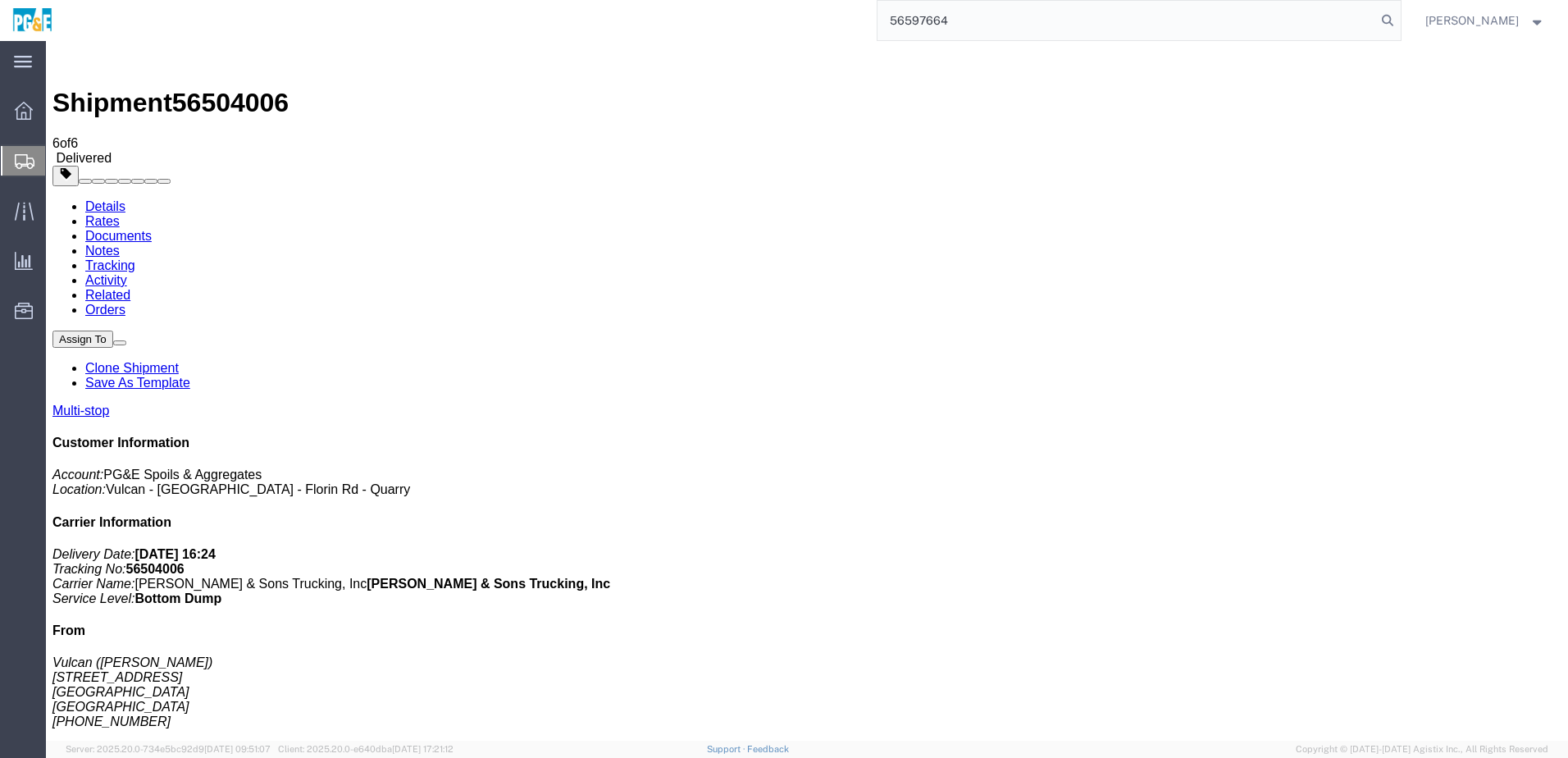
type input "56597664"
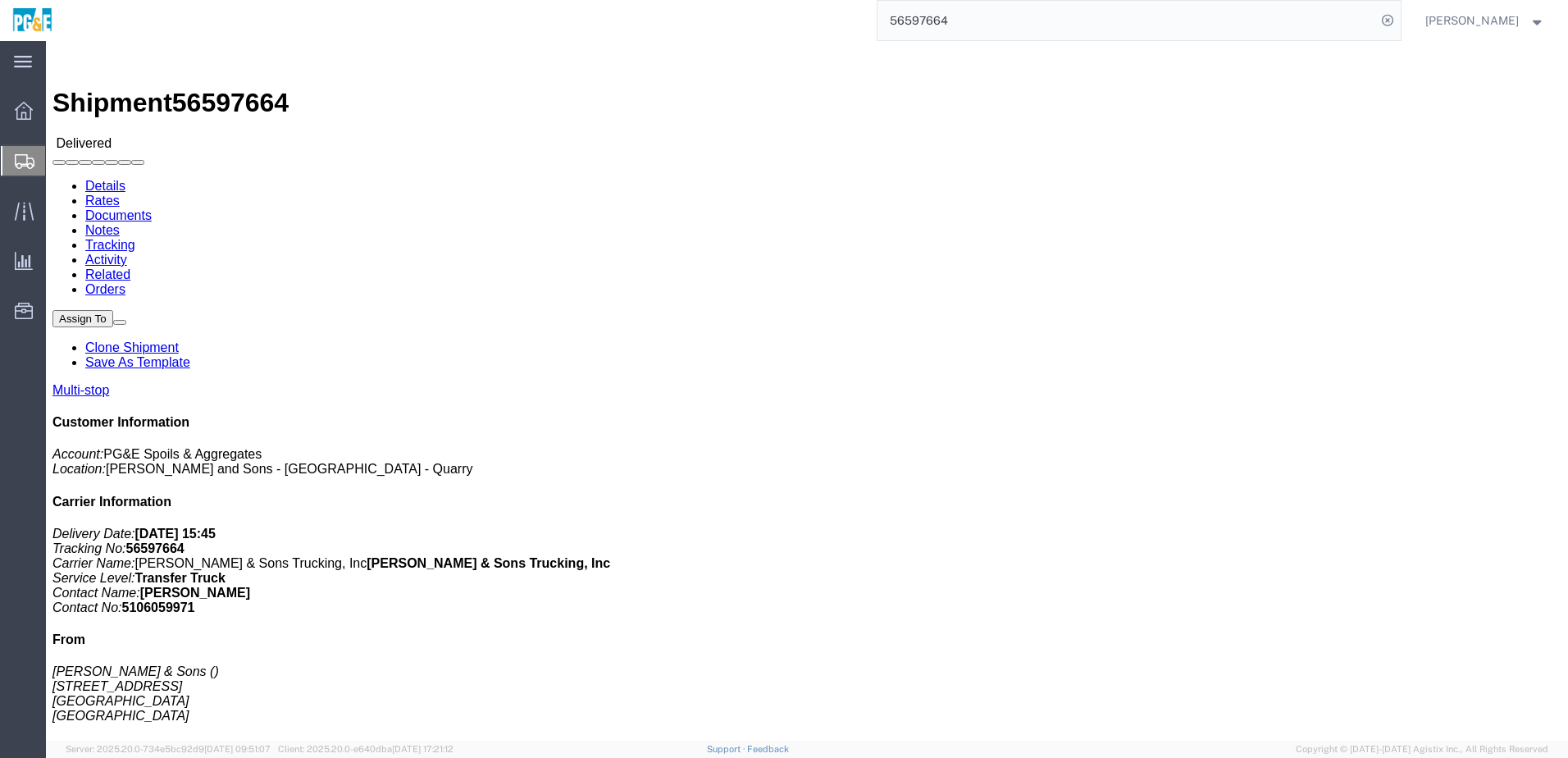
drag, startPoint x: 220, startPoint y: 112, endPoint x: 181, endPoint y: 60, distance: 65.0
click div
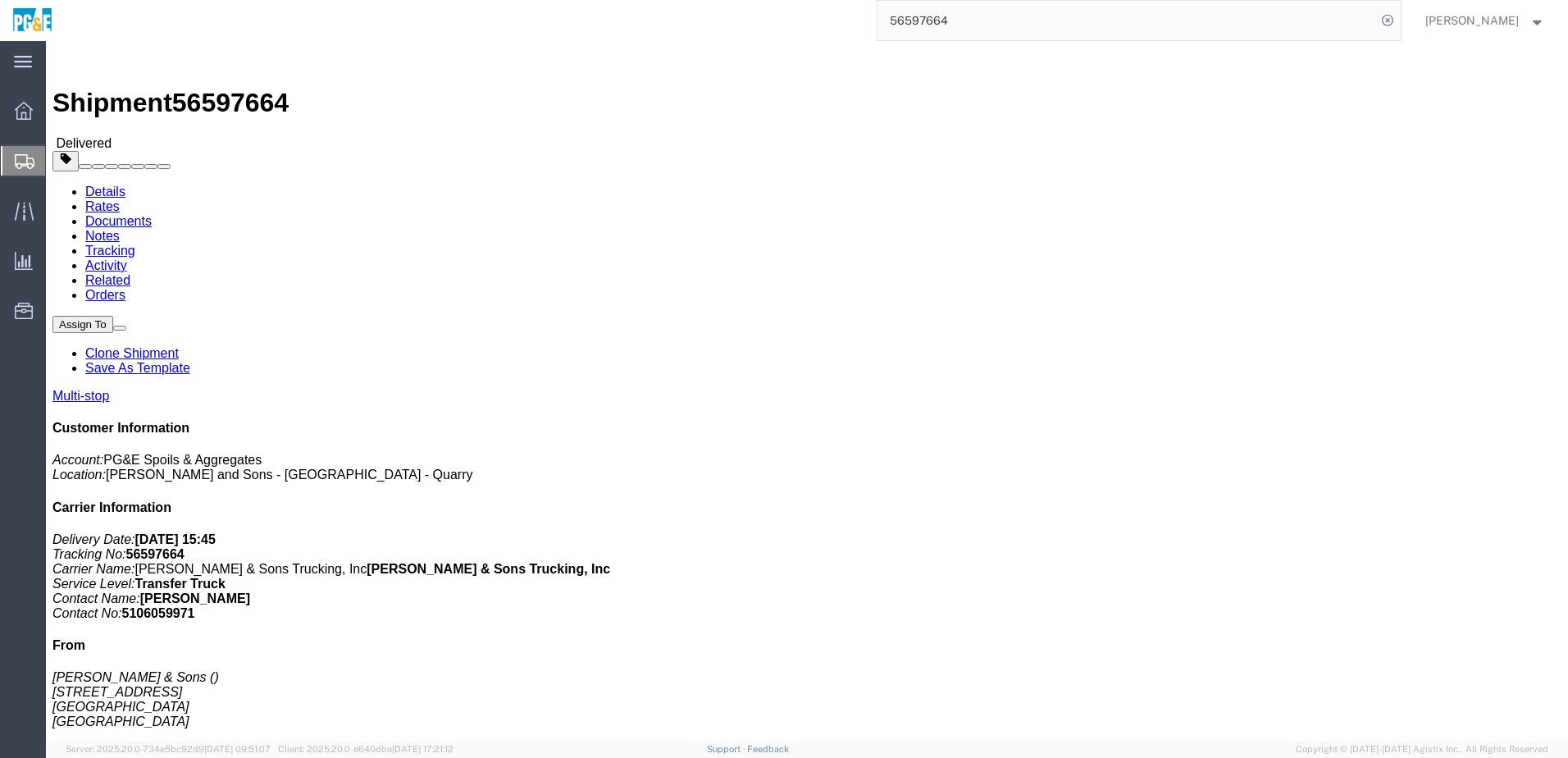
click link "Documents"
